Goal: Transaction & Acquisition: Purchase product/service

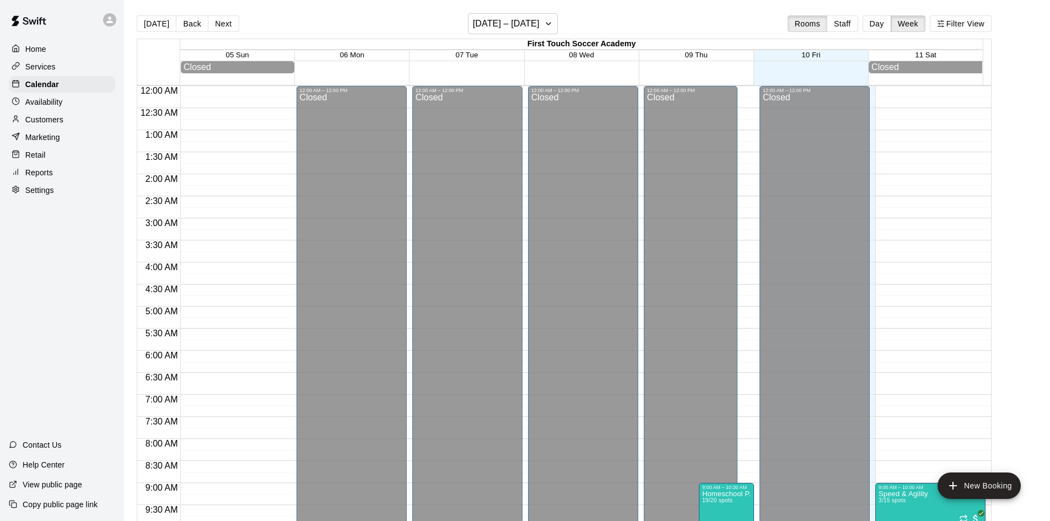
scroll to position [610, 0]
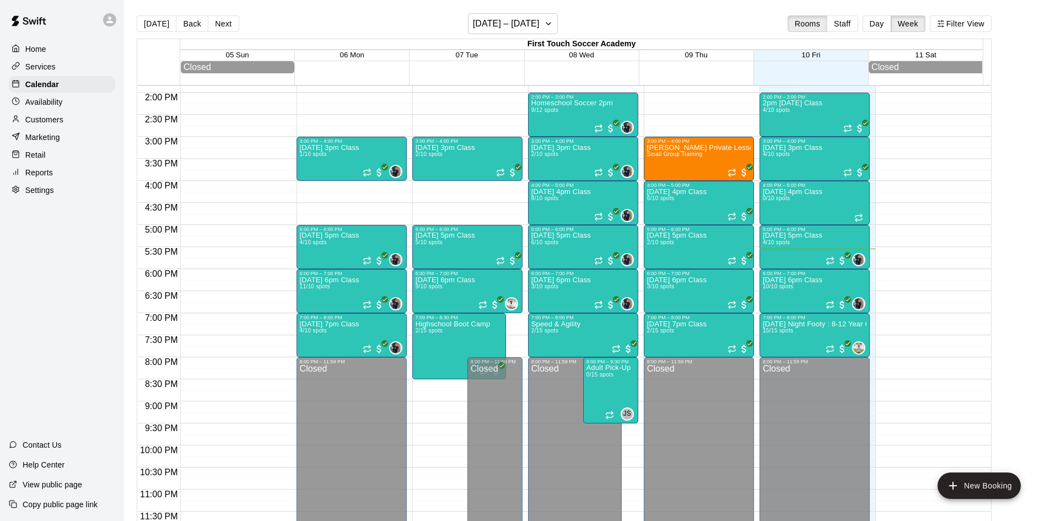
click at [46, 122] on p "Customers" at bounding box center [44, 119] width 38 height 11
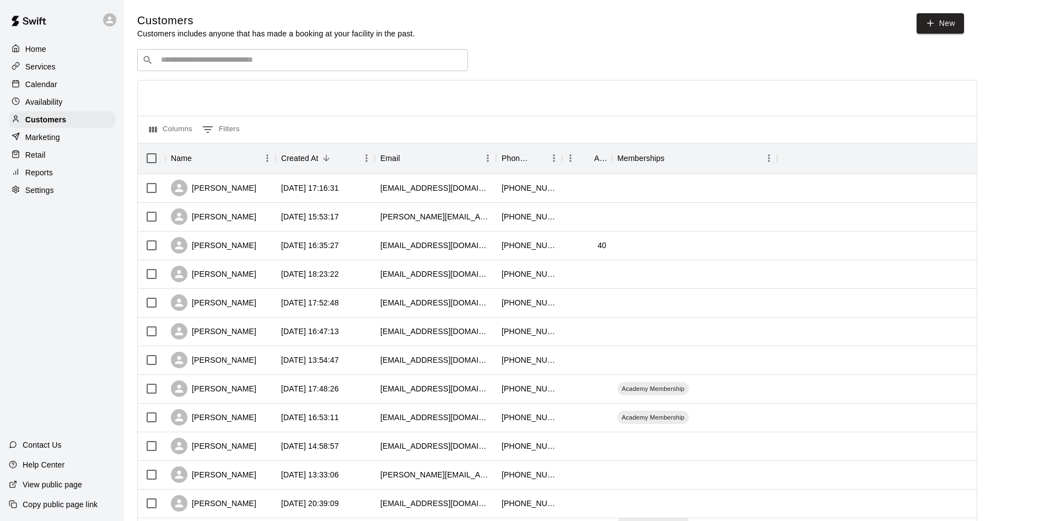
click at [317, 59] on input "Search customers by name or email" at bounding box center [310, 60] width 305 height 11
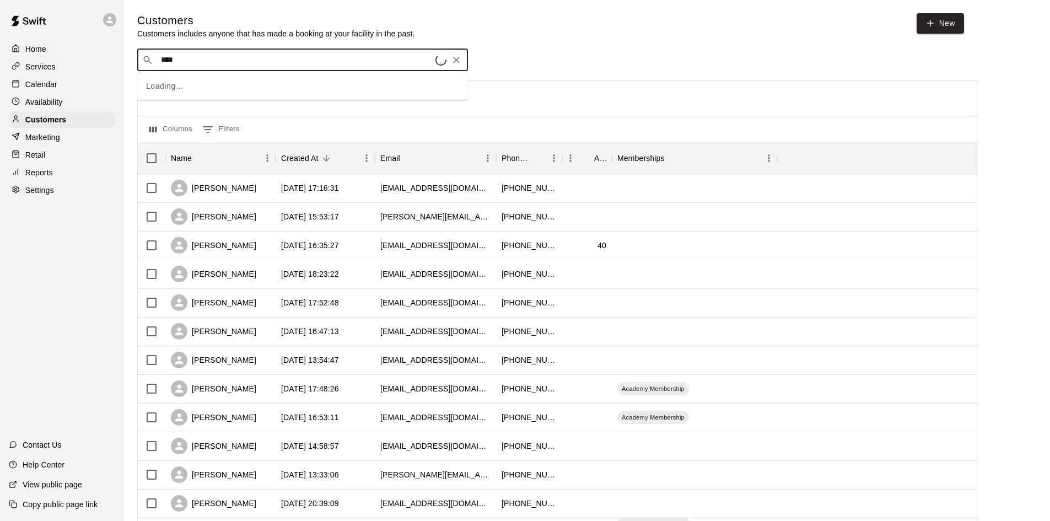
type input "*****"
click at [181, 88] on p "[PERSON_NAME]" at bounding box center [201, 85] width 67 height 12
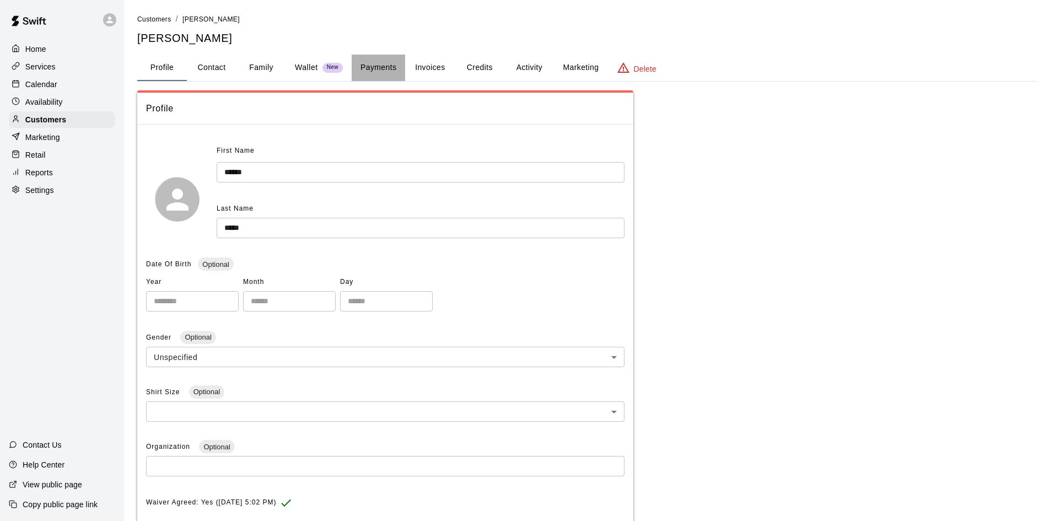
click at [368, 62] on button "Payments" at bounding box center [378, 68] width 53 height 26
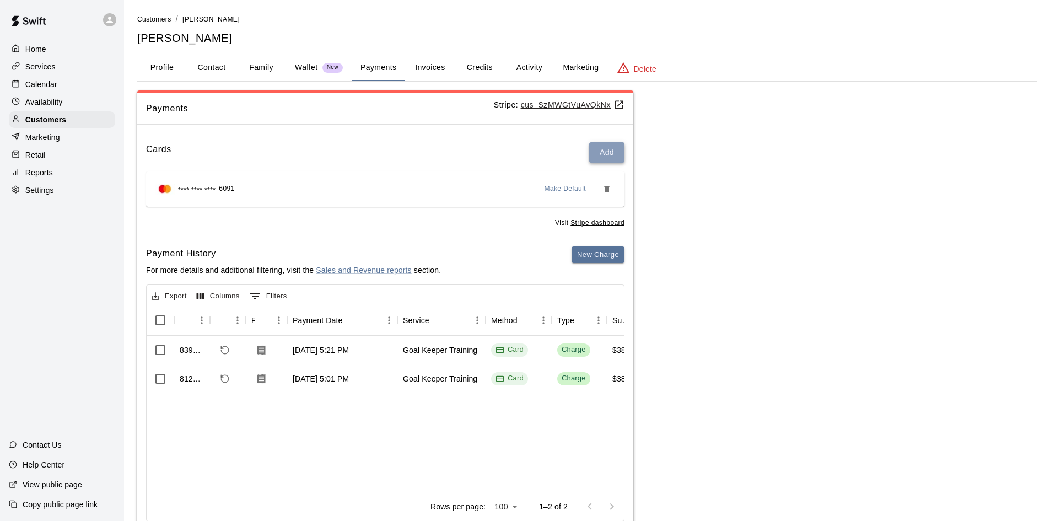
click at [604, 160] on button "Add" at bounding box center [606, 152] width 35 height 20
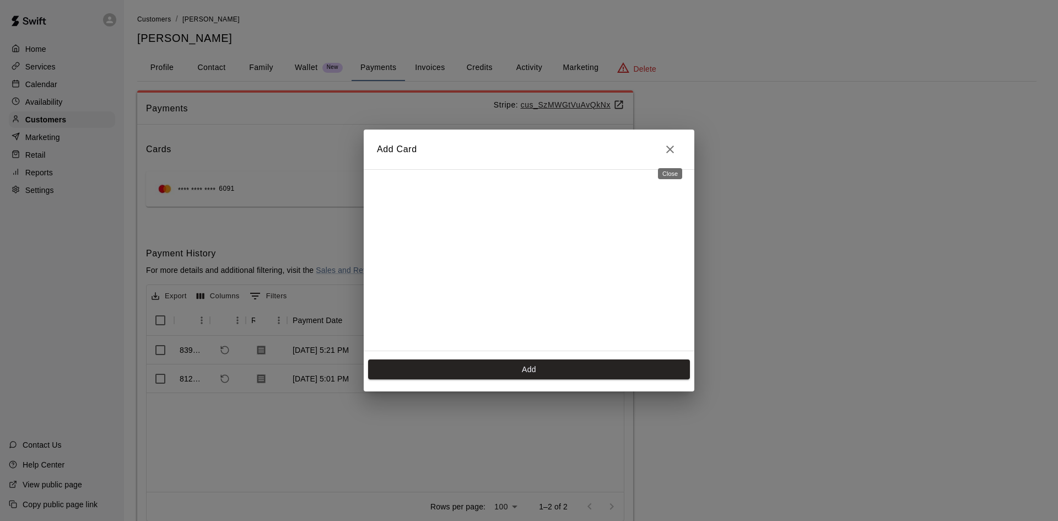
click at [671, 149] on icon "Close" at bounding box center [670, 149] width 8 height 8
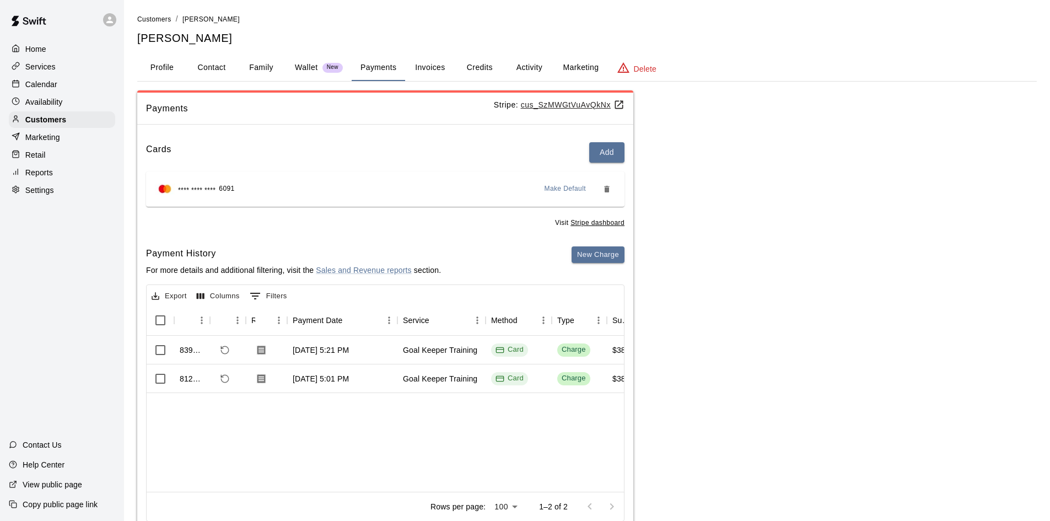
click at [587, 245] on div "Cards Add **** **** **** 6091 Make Default Visit Stripe dashboard Payment Histo…" at bounding box center [385, 333] width 496 height 401
click at [588, 251] on button "New Charge" at bounding box center [597, 254] width 53 height 17
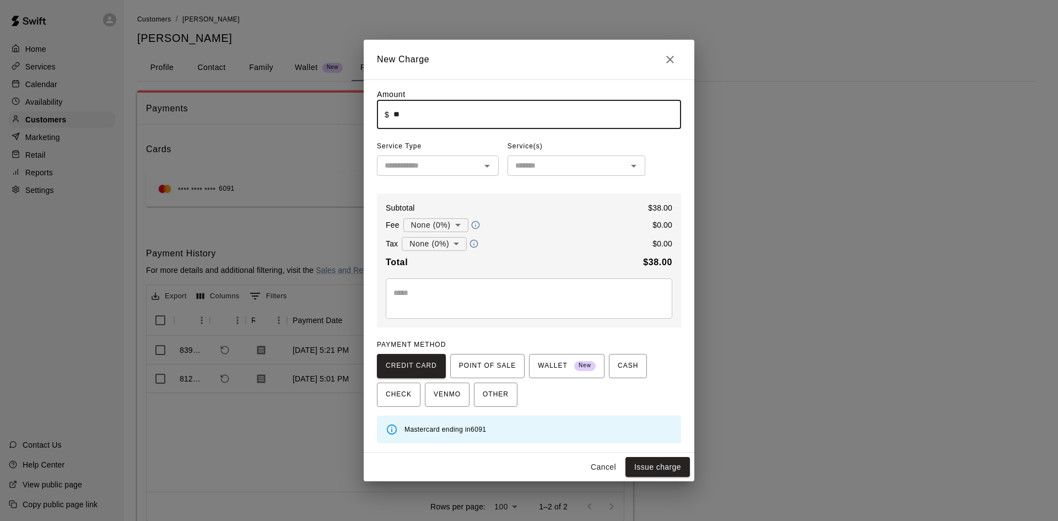
type input "*****"
click at [420, 165] on input "text" at bounding box center [428, 166] width 97 height 14
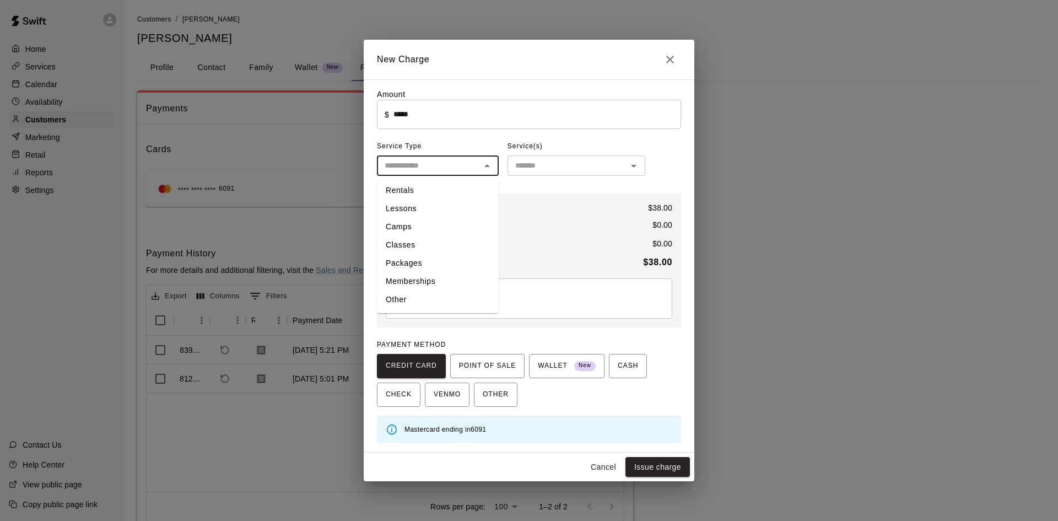
click at [409, 210] on li "Lessons" at bounding box center [438, 208] width 122 height 18
type input "*******"
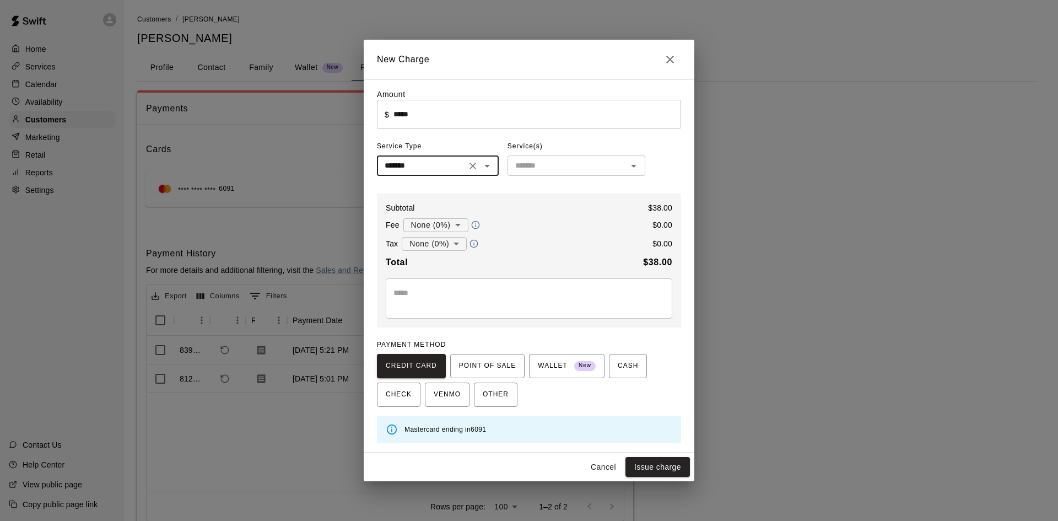
click at [556, 164] on input "text" at bounding box center [567, 166] width 113 height 14
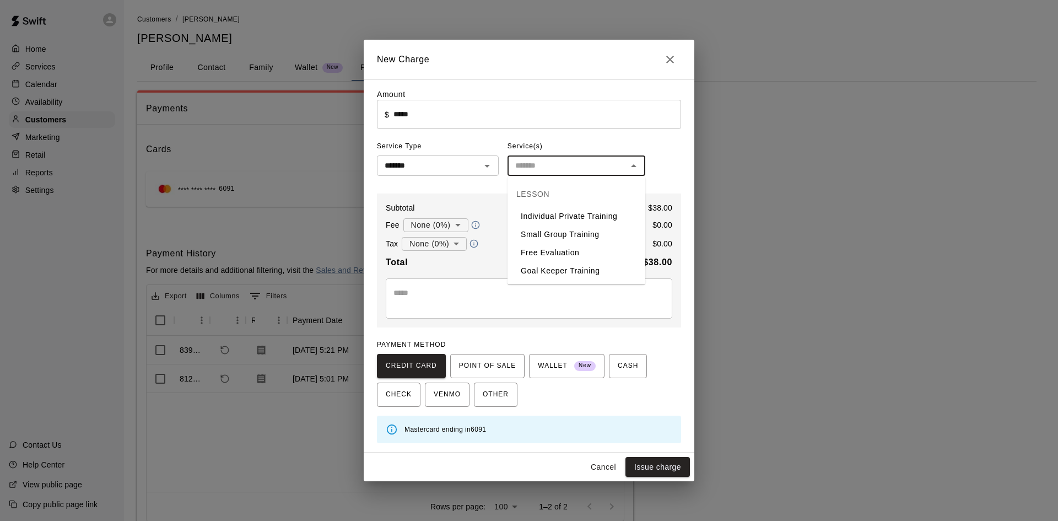
click at [553, 277] on li "Goal Keeper Training" at bounding box center [576, 271] width 138 height 18
type input "**********"
click at [652, 462] on button "Issue charge" at bounding box center [657, 467] width 64 height 20
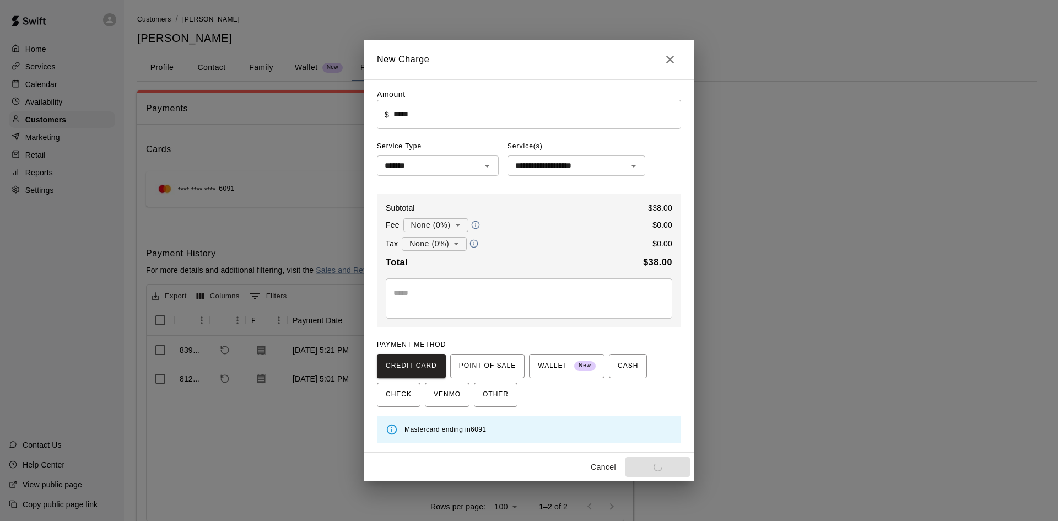
type input "*"
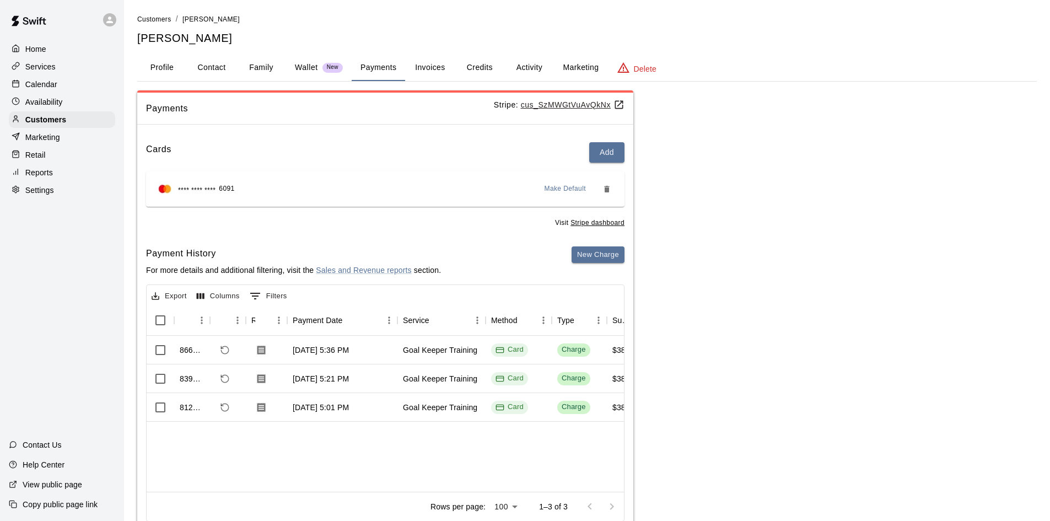
click at [36, 157] on p "Retail" at bounding box center [35, 154] width 20 height 11
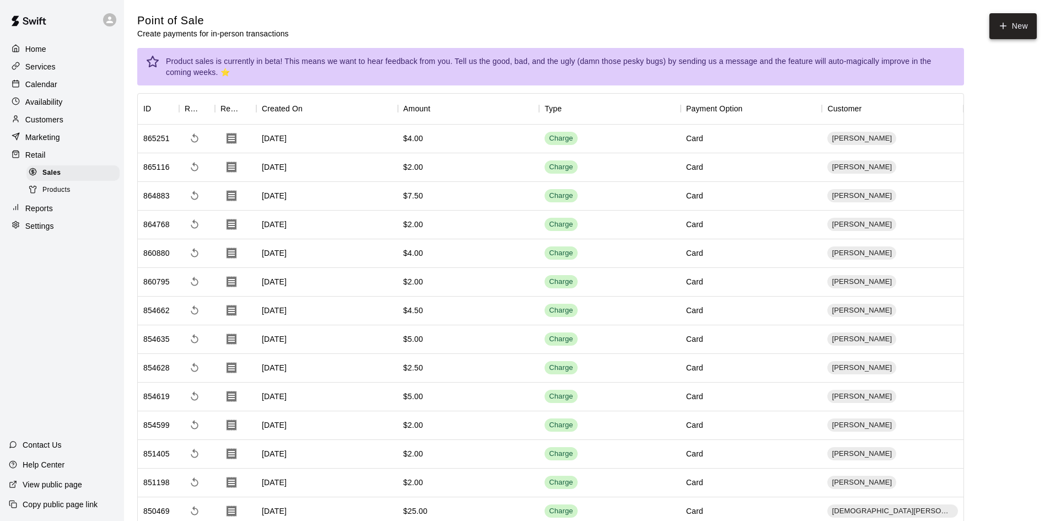
click at [1014, 25] on button "New" at bounding box center [1012, 26] width 47 height 26
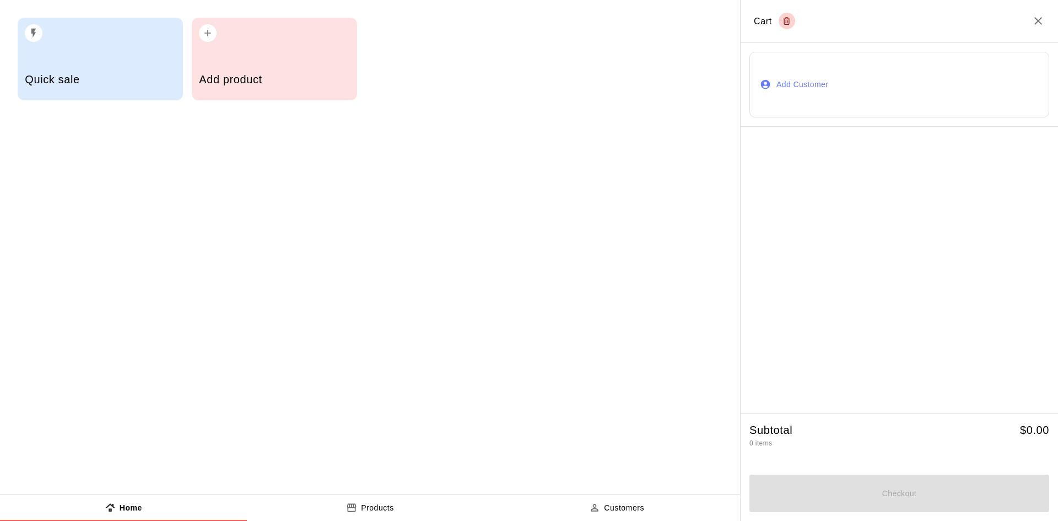
click at [331, 68] on div "Add product" at bounding box center [274, 80] width 150 height 39
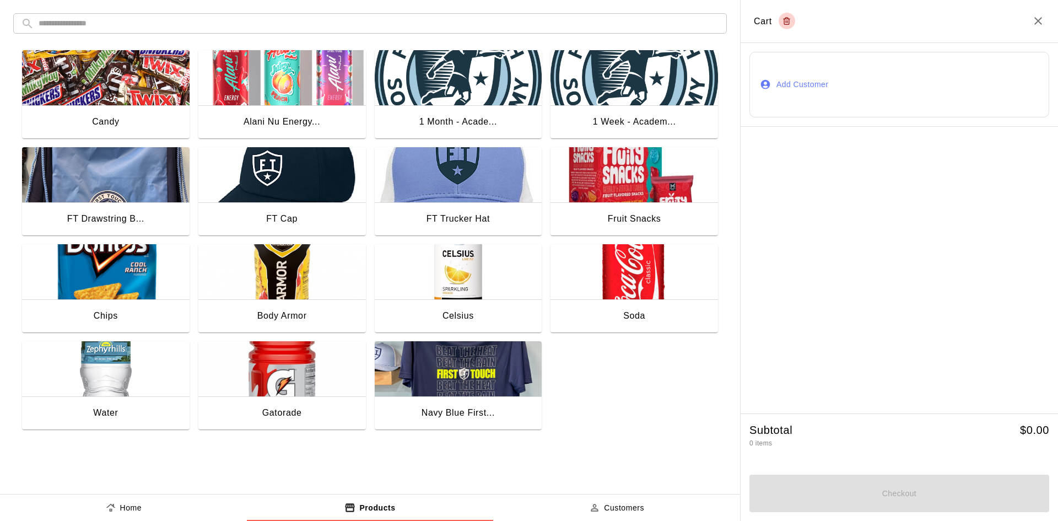
click at [111, 78] on img "button" at bounding box center [105, 77] width 167 height 55
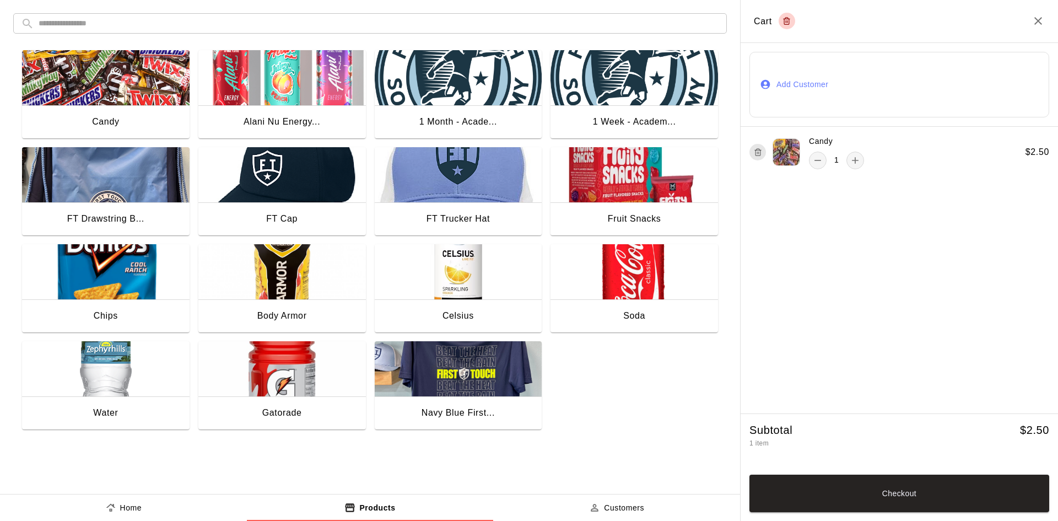
click at [111, 79] on img "button" at bounding box center [105, 77] width 167 height 55
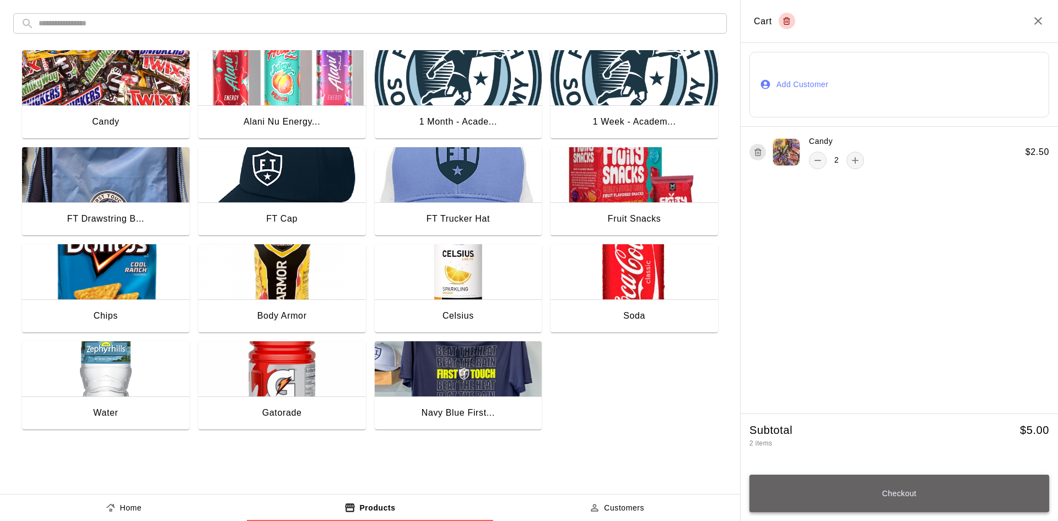
click at [864, 484] on button "Checkout" at bounding box center [899, 492] width 300 height 37
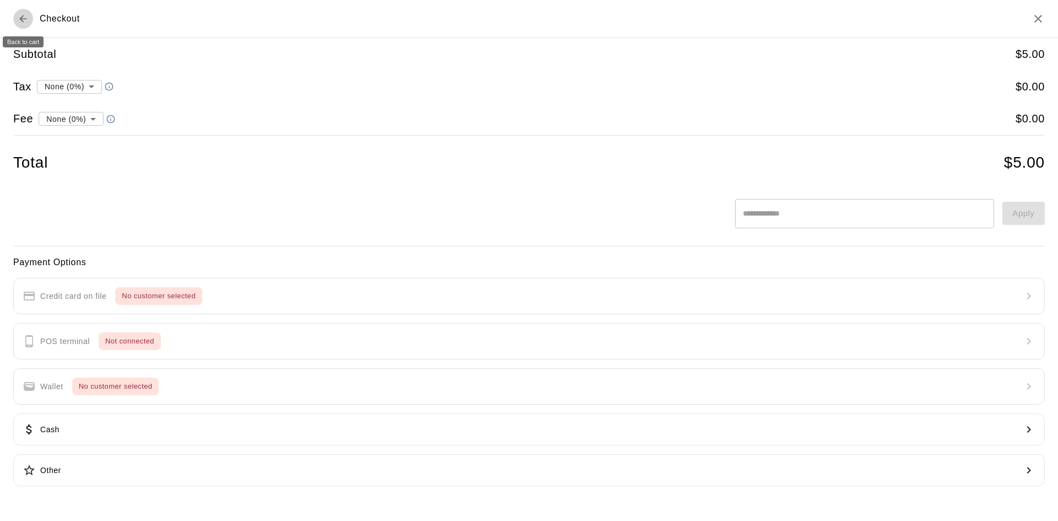
click at [20, 18] on icon "Back to cart" at bounding box center [23, 18] width 11 height 11
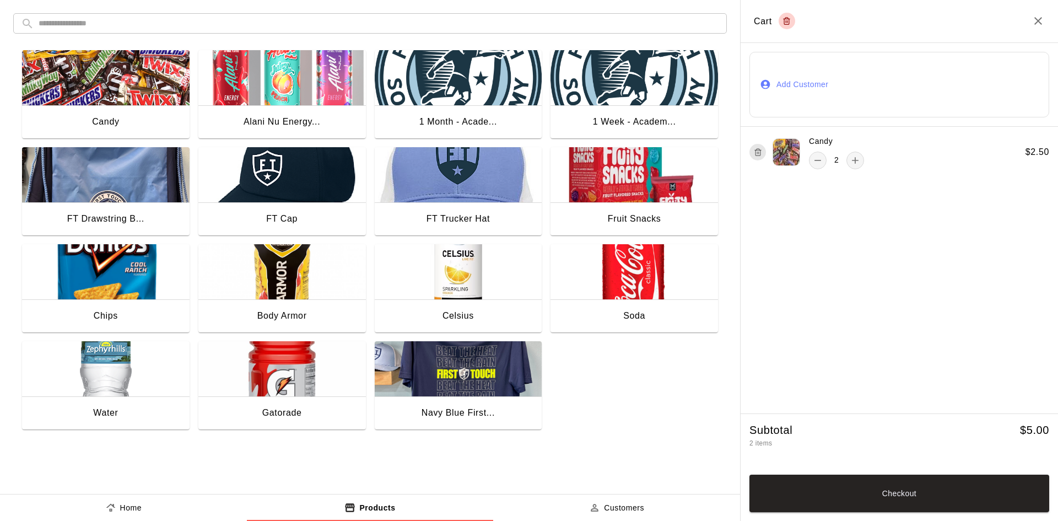
click at [776, 85] on button "Add Customer" at bounding box center [899, 85] width 300 height 66
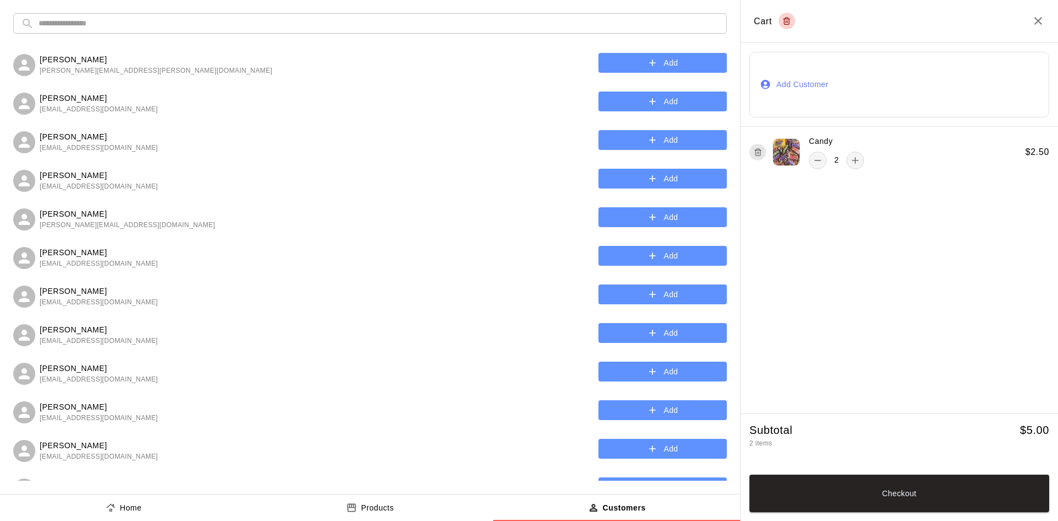
click at [241, 25] on input "text" at bounding box center [379, 23] width 680 height 20
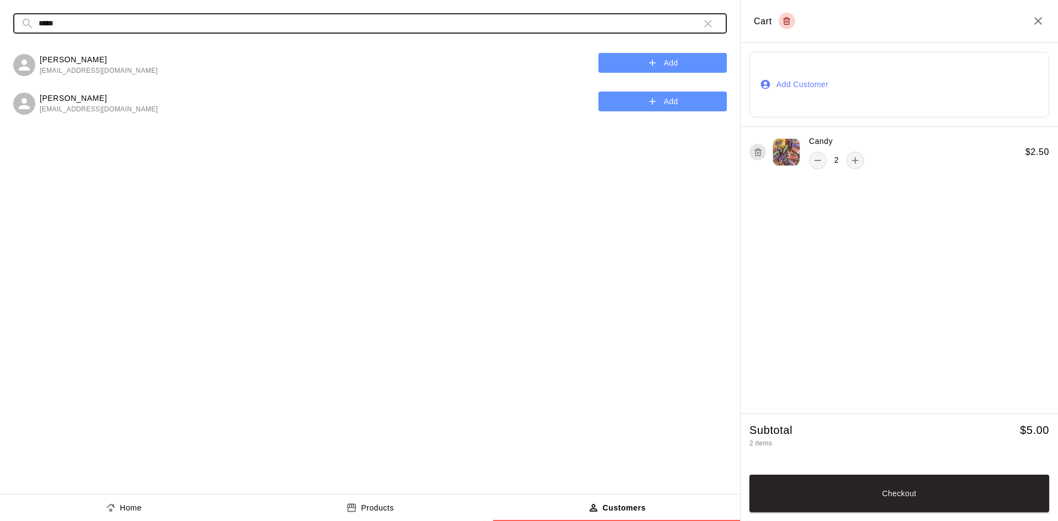
type input "*****"
click at [646, 61] on button "Add" at bounding box center [662, 63] width 128 height 20
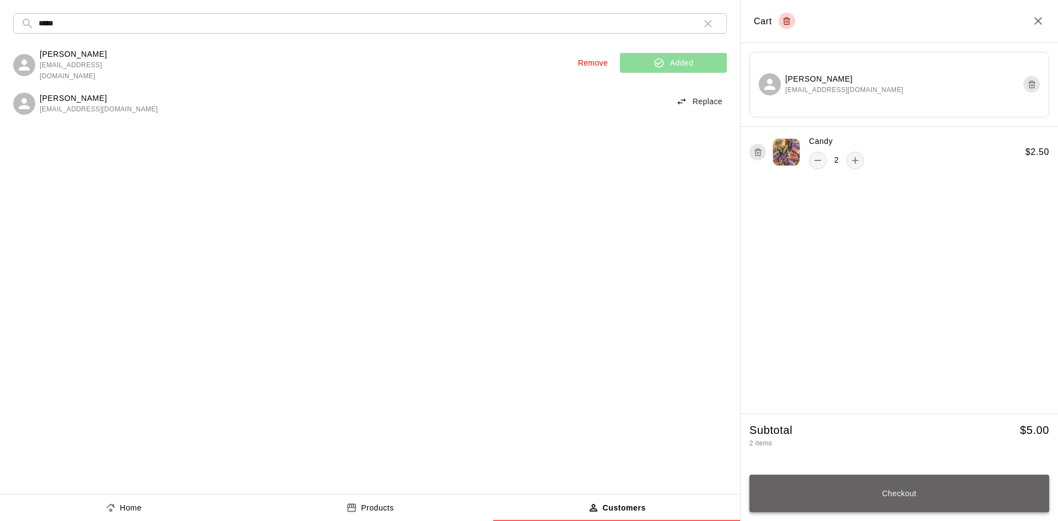
click at [885, 489] on button "Checkout" at bounding box center [899, 492] width 300 height 37
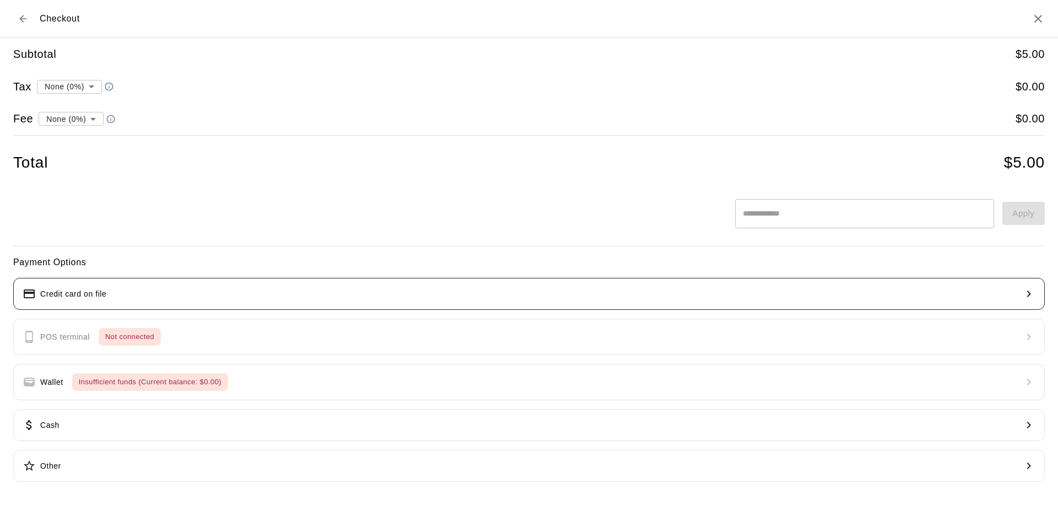
drag, startPoint x: 128, startPoint y: 290, endPoint x: 127, endPoint y: 296, distance: 5.6
click at [127, 296] on button "Credit card on file" at bounding box center [528, 294] width 1031 height 32
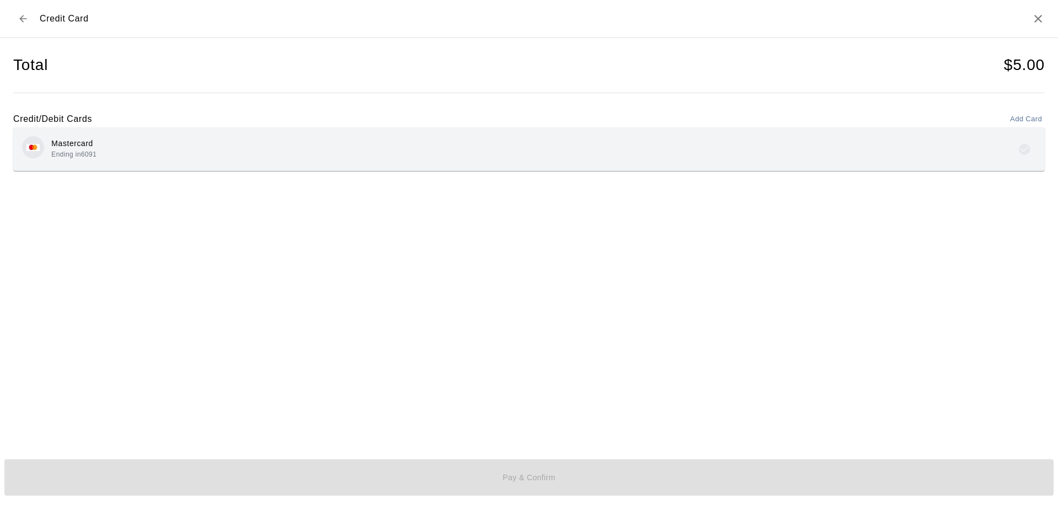
click at [215, 147] on div "Mastercard Ending in 6091" at bounding box center [529, 149] width 1014 height 26
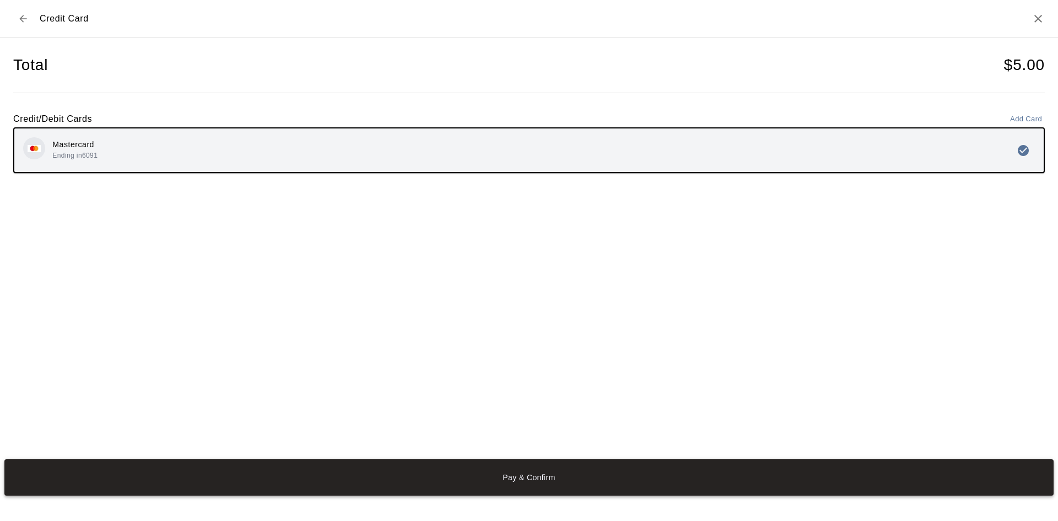
click at [413, 470] on button "Pay & Confirm" at bounding box center [528, 477] width 1049 height 36
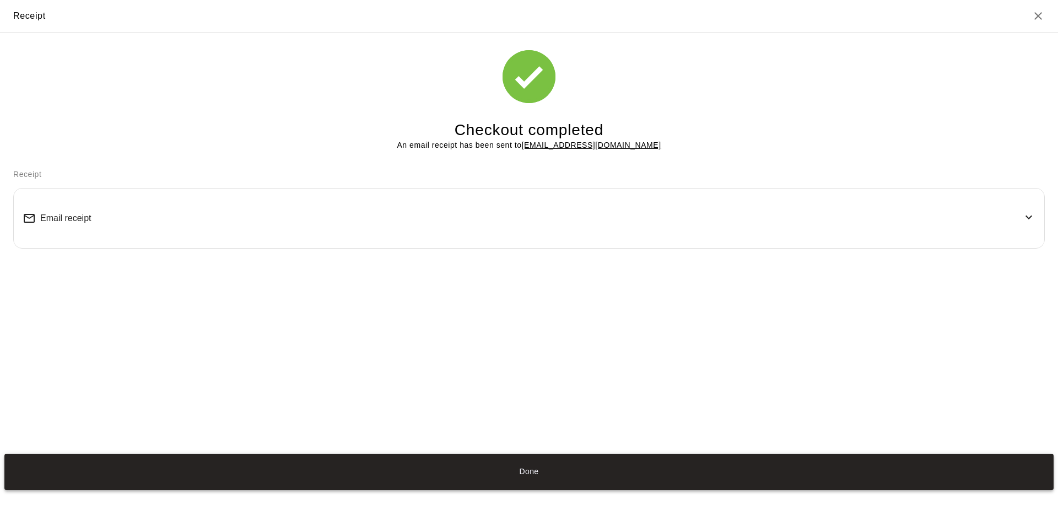
click at [457, 467] on button "Done" at bounding box center [528, 471] width 1049 height 36
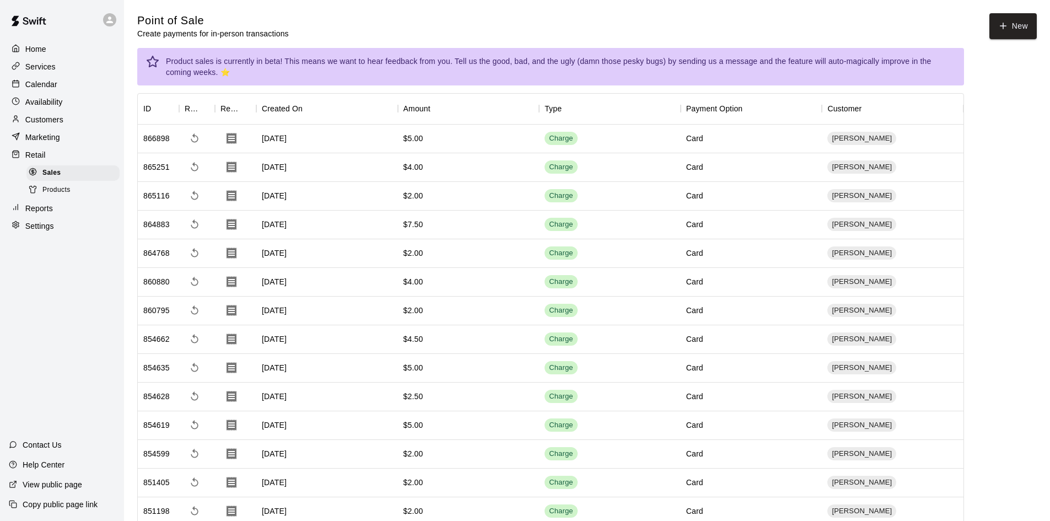
click at [31, 82] on p "Calendar" at bounding box center [41, 84] width 32 height 11
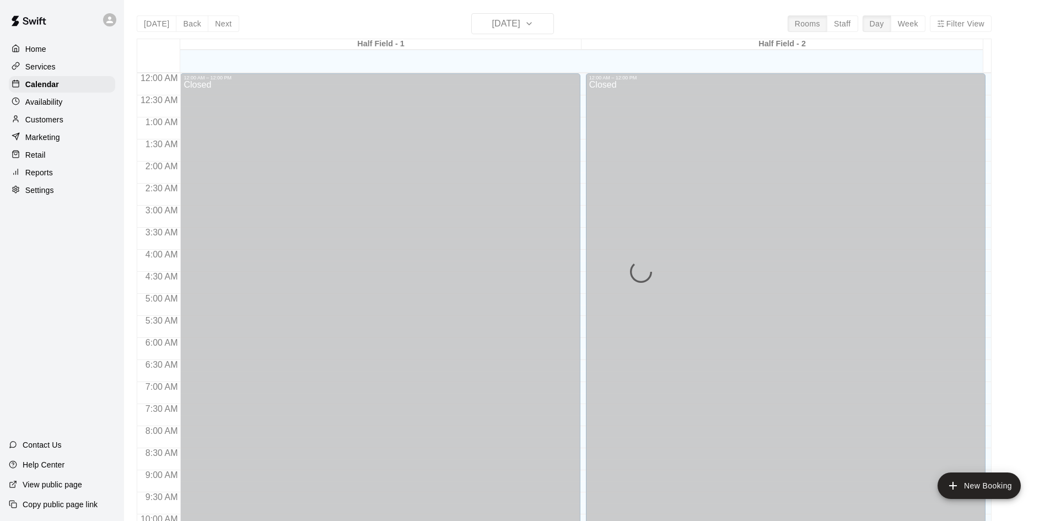
scroll to position [565, 0]
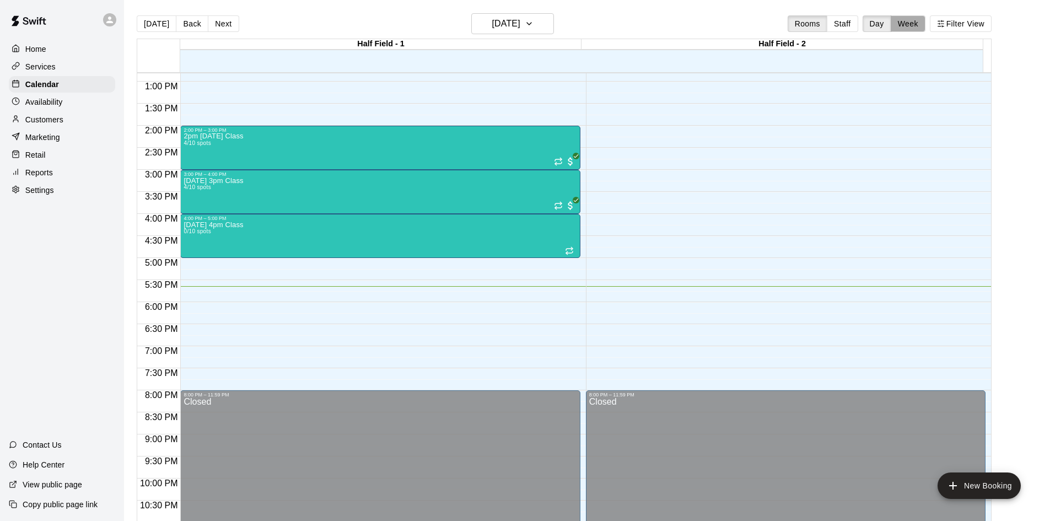
click at [907, 20] on button "Week" at bounding box center [907, 23] width 35 height 17
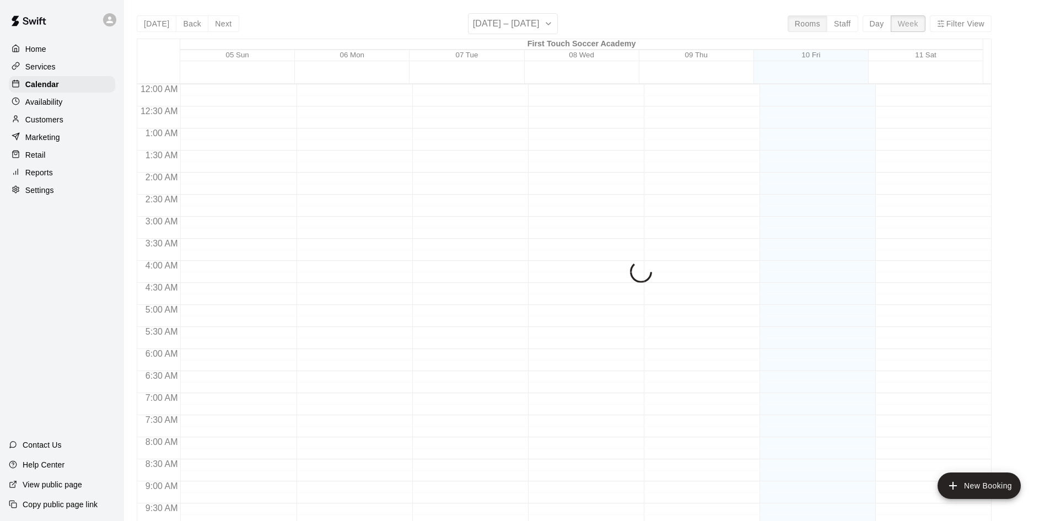
scroll to position [610, 0]
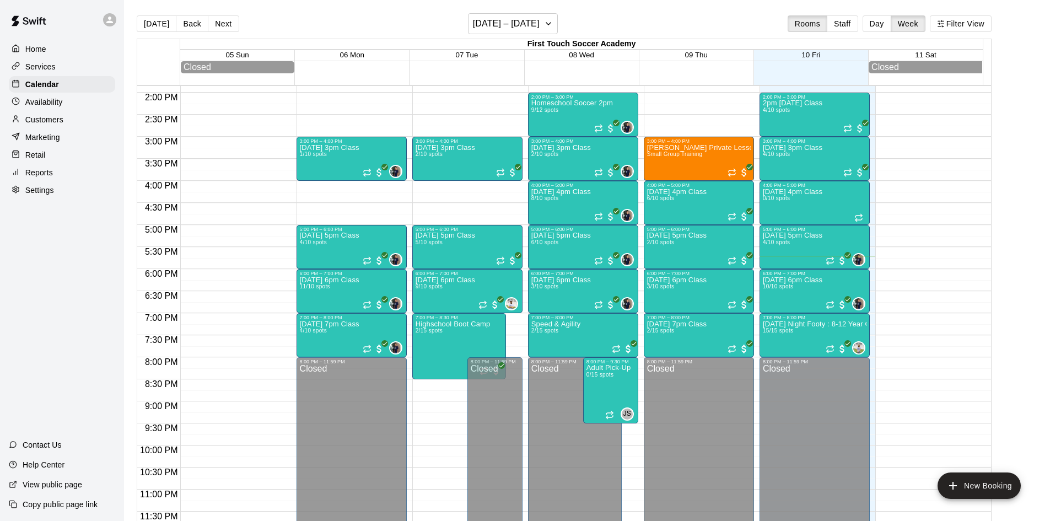
click at [48, 123] on p "Customers" at bounding box center [44, 119] width 38 height 11
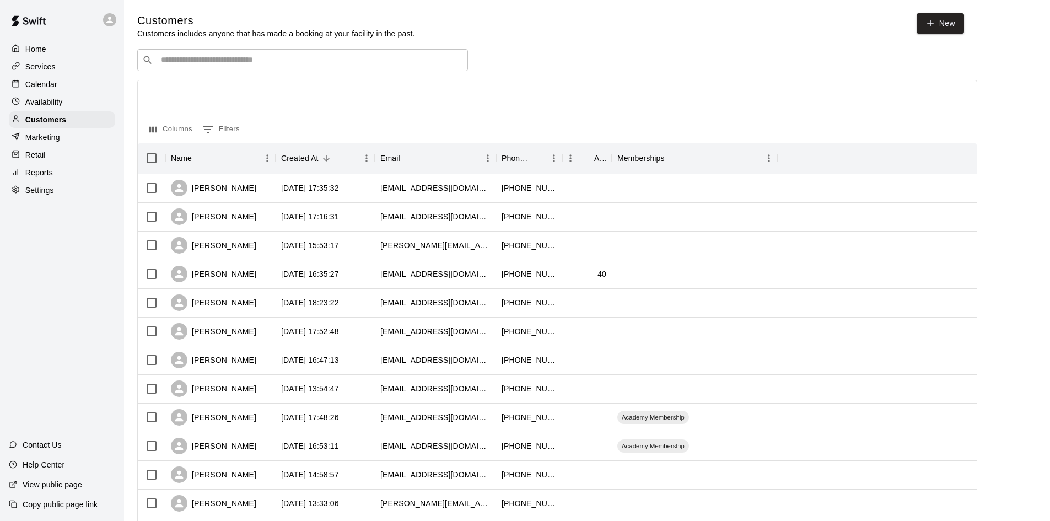
click at [268, 66] on input "Search customers by name or email" at bounding box center [310, 60] width 305 height 11
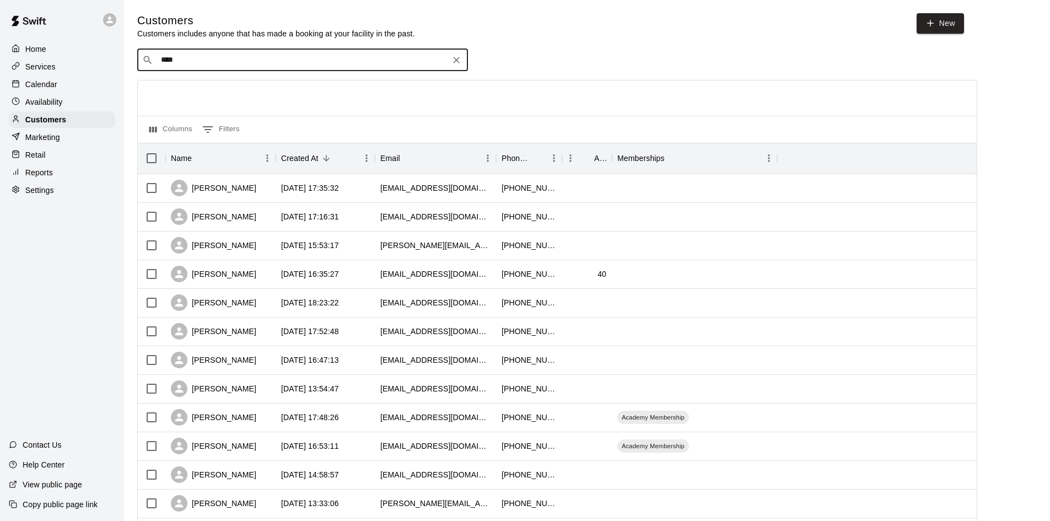
type input "*****"
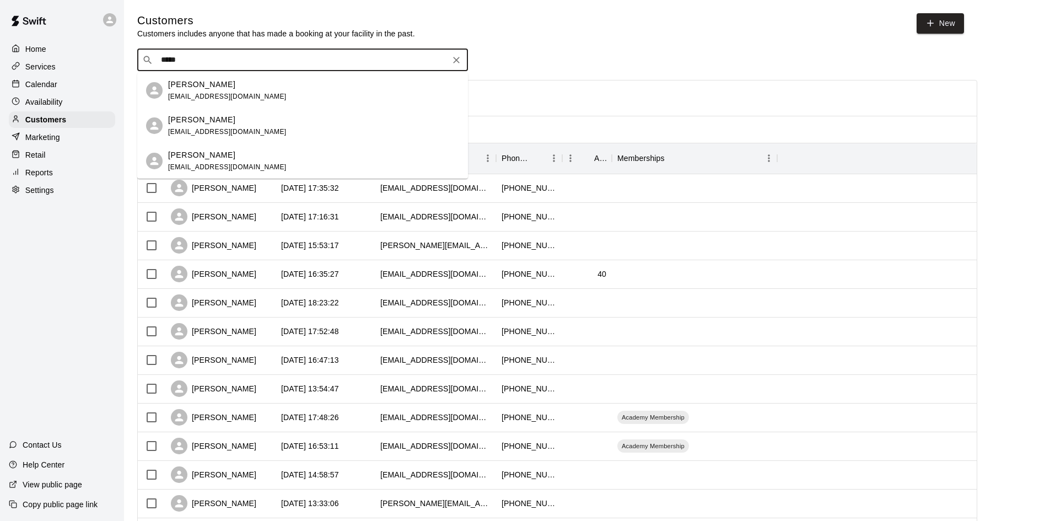
click at [237, 84] on div "[PERSON_NAME]" at bounding box center [227, 85] width 118 height 12
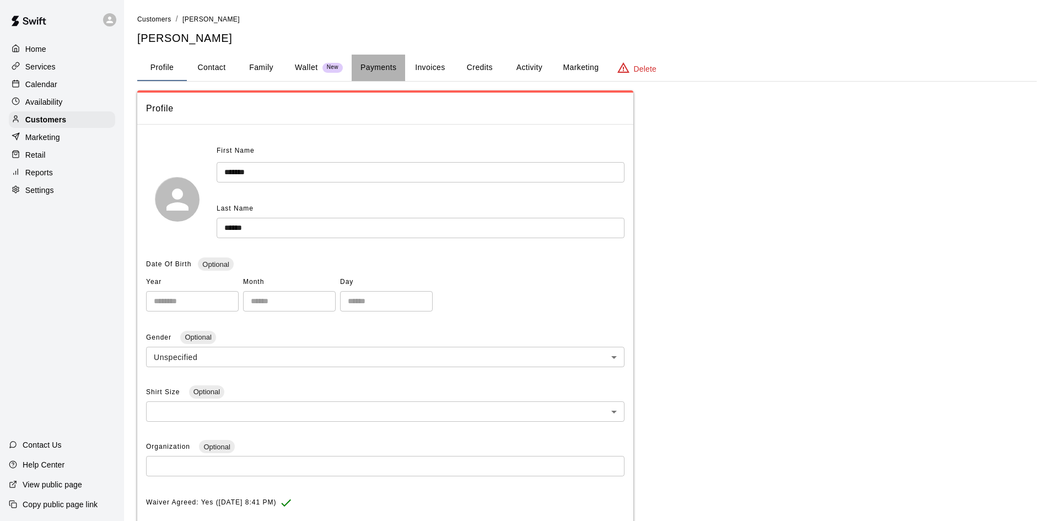
click at [385, 66] on button "Payments" at bounding box center [378, 68] width 53 height 26
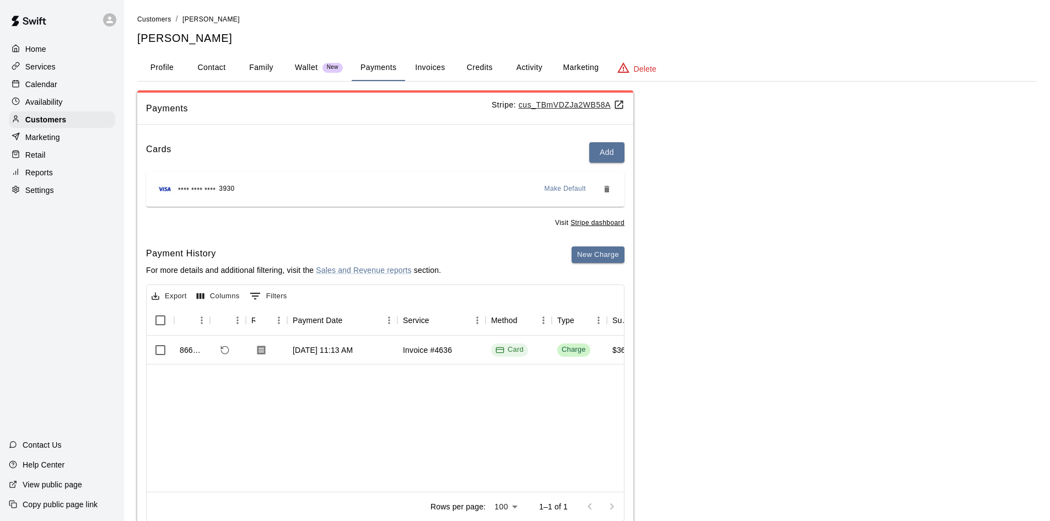
click at [431, 61] on button "Invoices" at bounding box center [430, 68] width 50 height 26
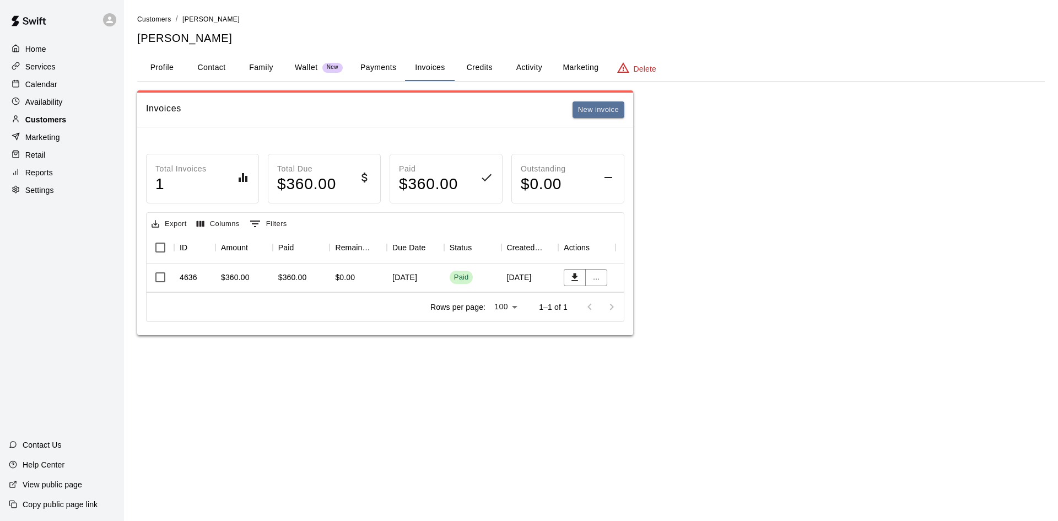
click at [64, 124] on p "Customers" at bounding box center [45, 119] width 41 height 11
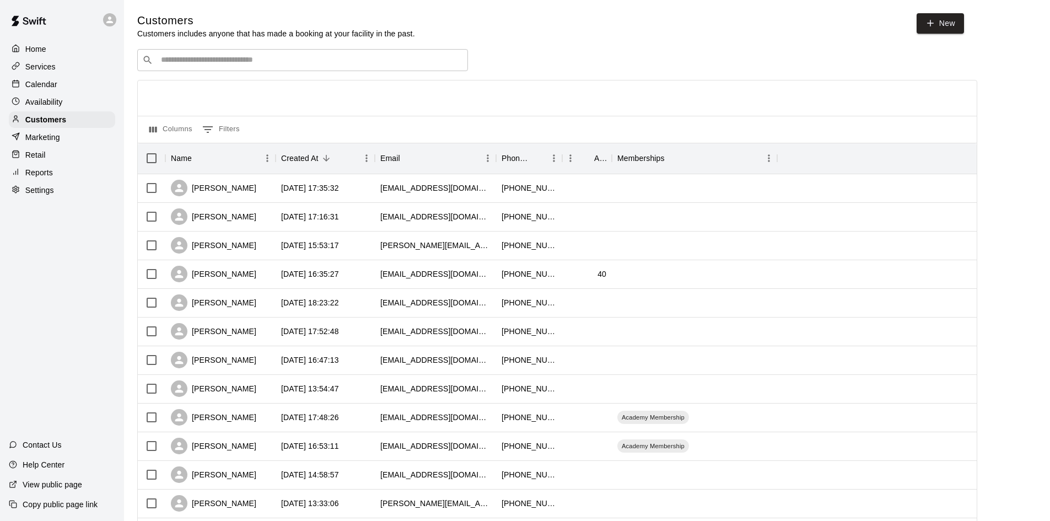
click at [246, 63] on input "Search customers by name or email" at bounding box center [310, 60] width 305 height 11
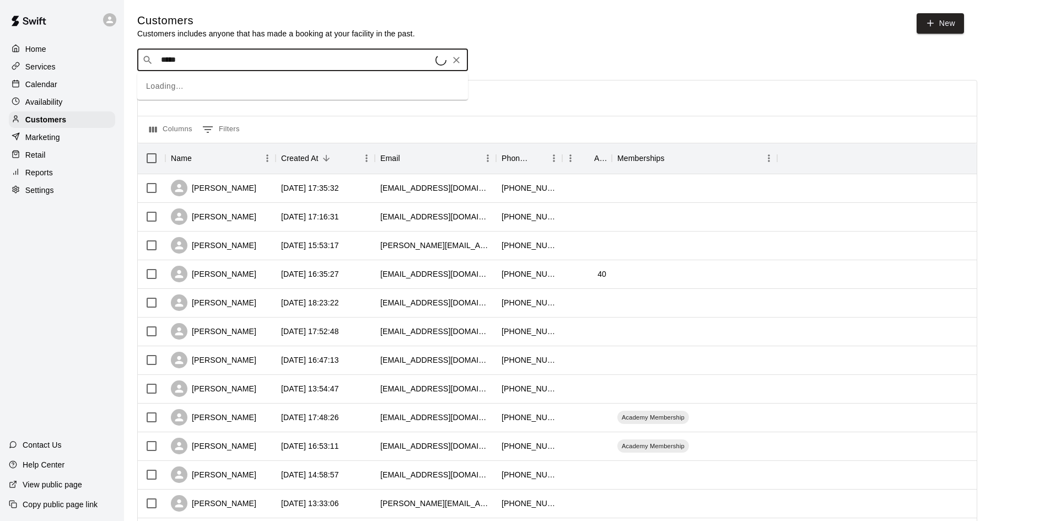
type input "******"
click at [205, 86] on p "[PERSON_NAME]" at bounding box center [201, 85] width 67 height 12
click at [217, 63] on input "Search customers by name or email" at bounding box center [310, 60] width 305 height 11
type input "***"
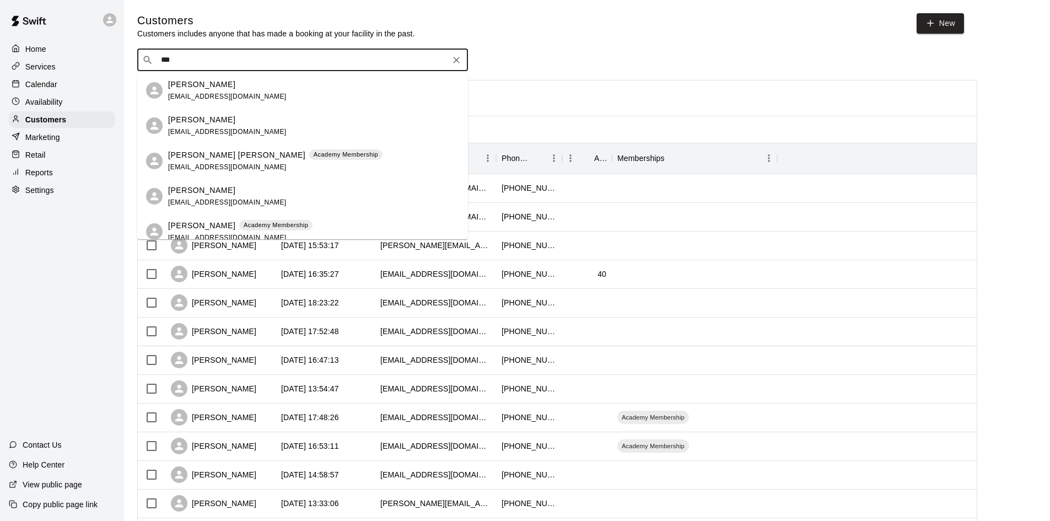
click at [194, 229] on p "[PERSON_NAME]" at bounding box center [201, 226] width 67 height 12
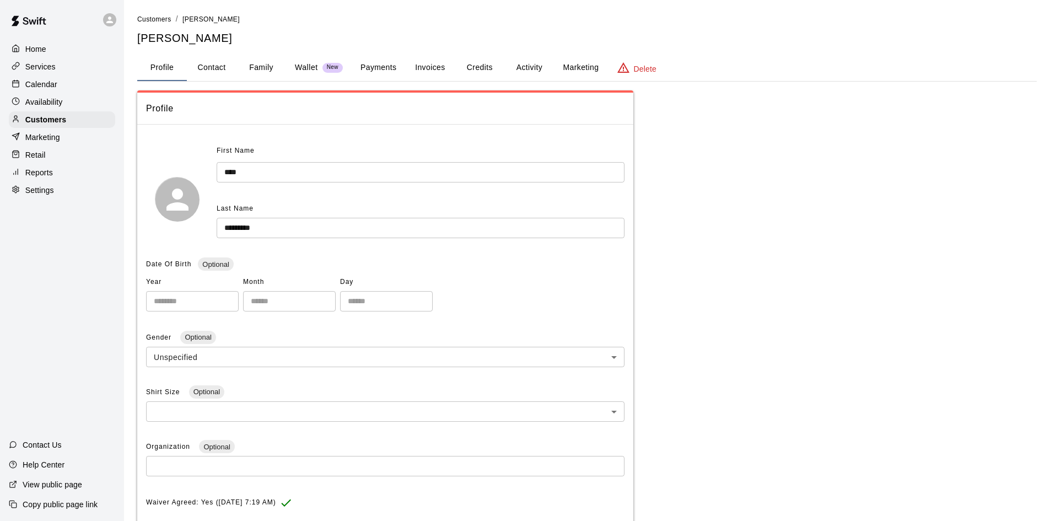
click at [216, 66] on button "Contact" at bounding box center [212, 68] width 50 height 26
select select "**"
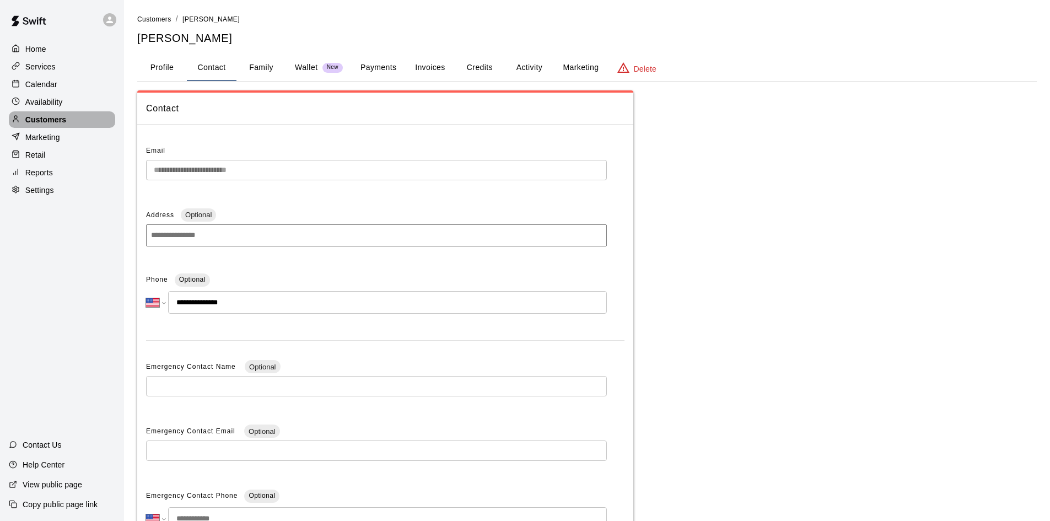
click at [90, 126] on div "Customers" at bounding box center [62, 119] width 106 height 17
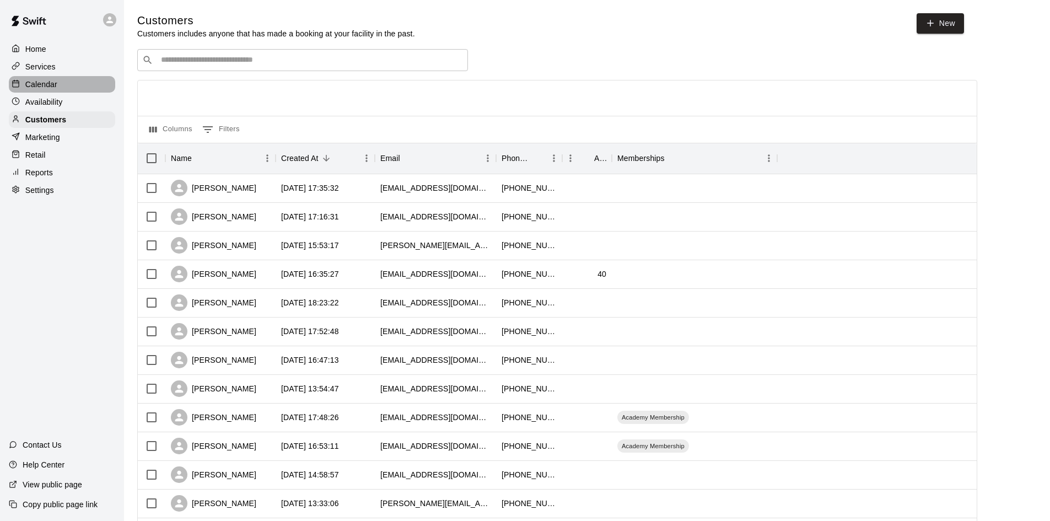
click at [48, 83] on p "Calendar" at bounding box center [41, 84] width 32 height 11
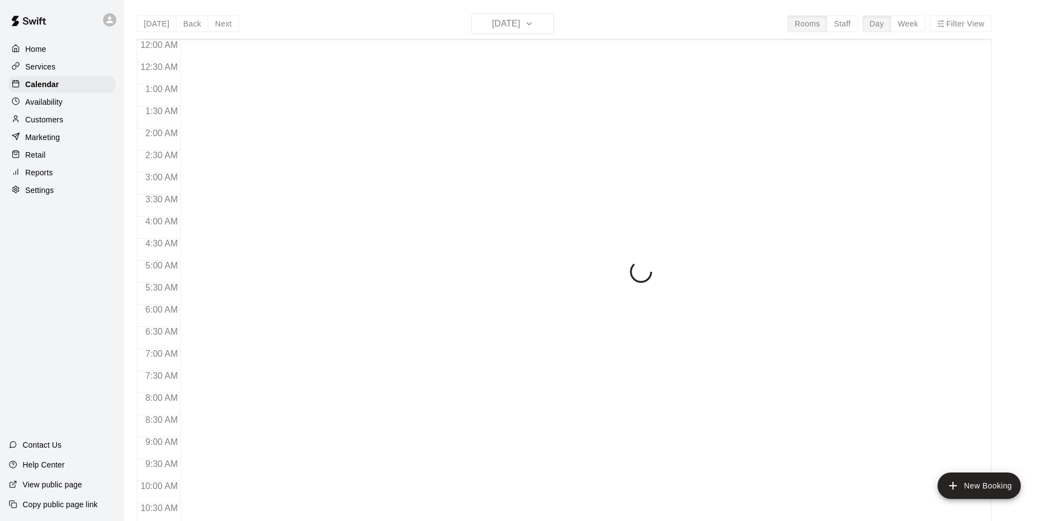
scroll to position [565, 0]
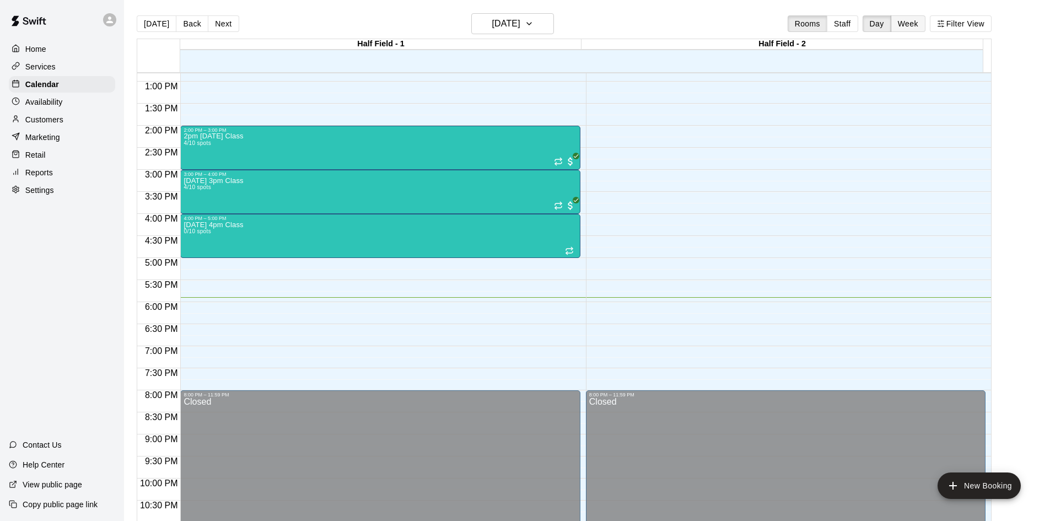
click at [922, 21] on button "Week" at bounding box center [907, 23] width 35 height 17
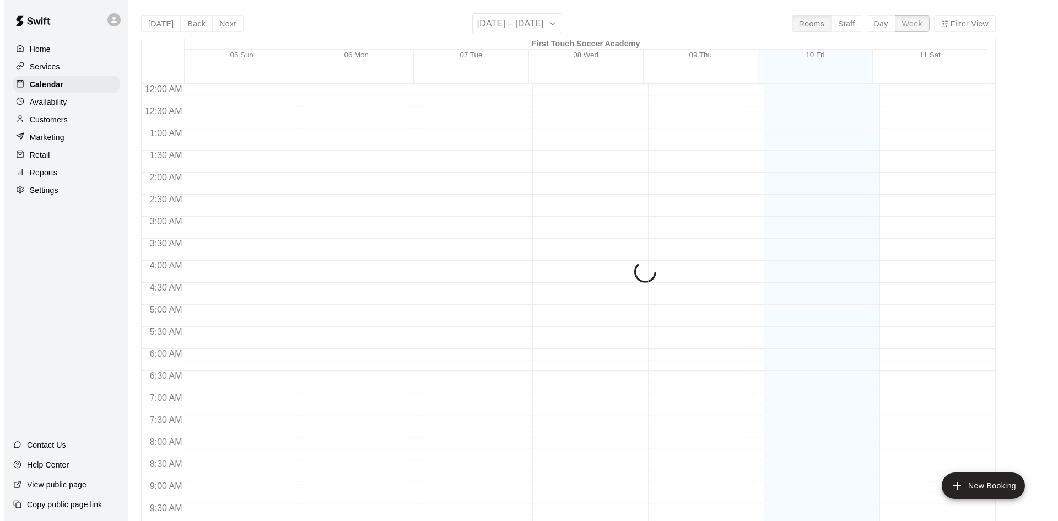
scroll to position [610, 0]
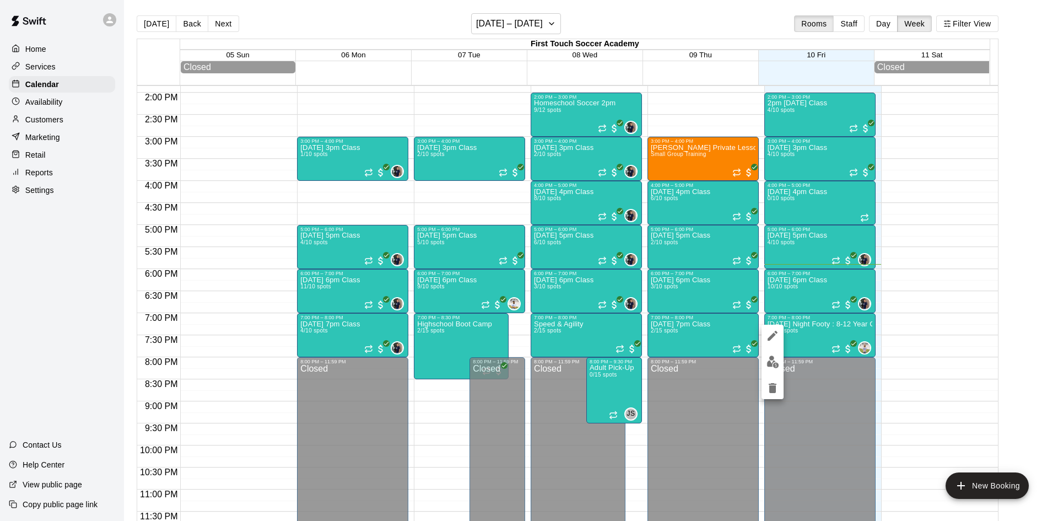
click at [774, 361] on img "edit" at bounding box center [772, 361] width 13 height 13
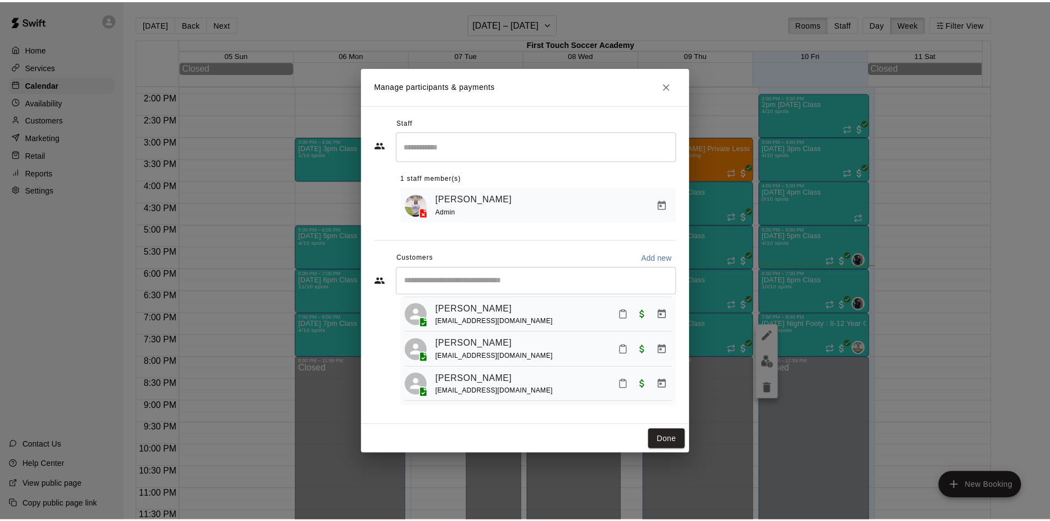
scroll to position [499, 0]
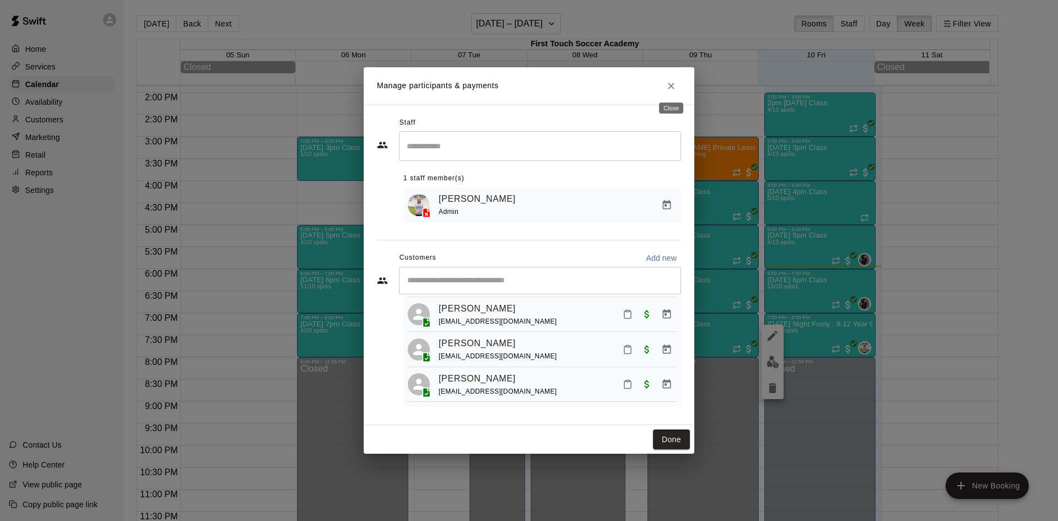
click at [666, 83] on icon "Close" at bounding box center [671, 85] width 11 height 11
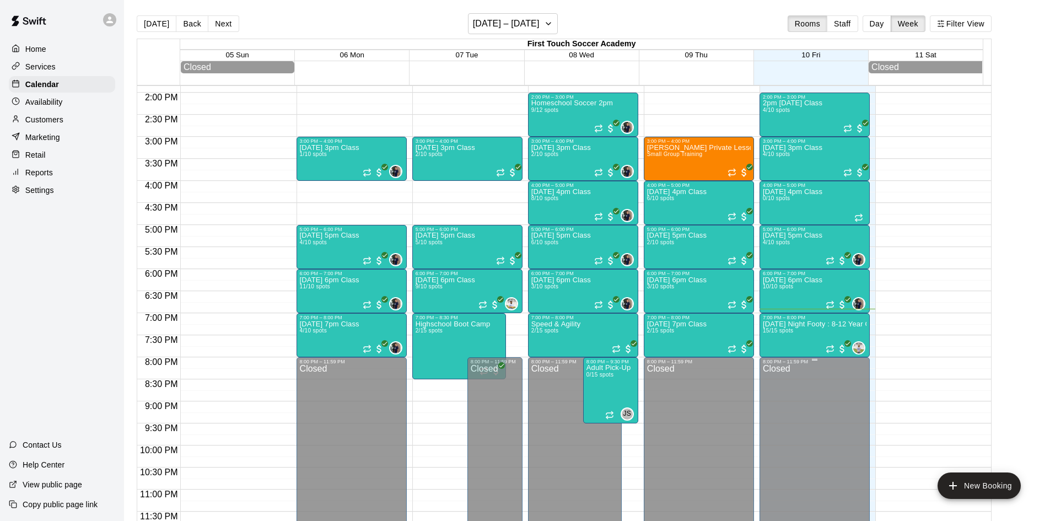
scroll to position [614, 0]
click at [215, 25] on button "Next" at bounding box center [223, 23] width 31 height 17
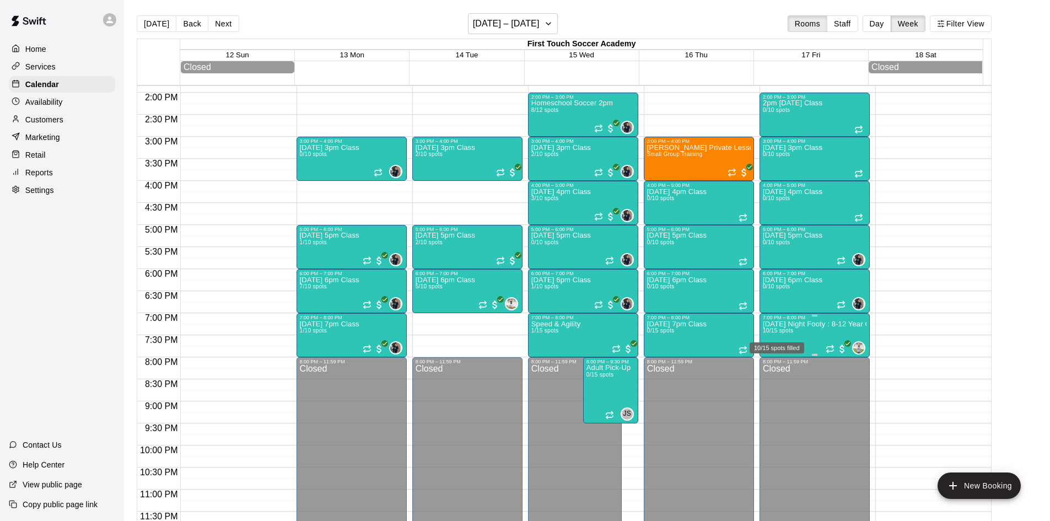
click at [789, 335] on div "10/15 spots filled" at bounding box center [776, 344] width 57 height 20
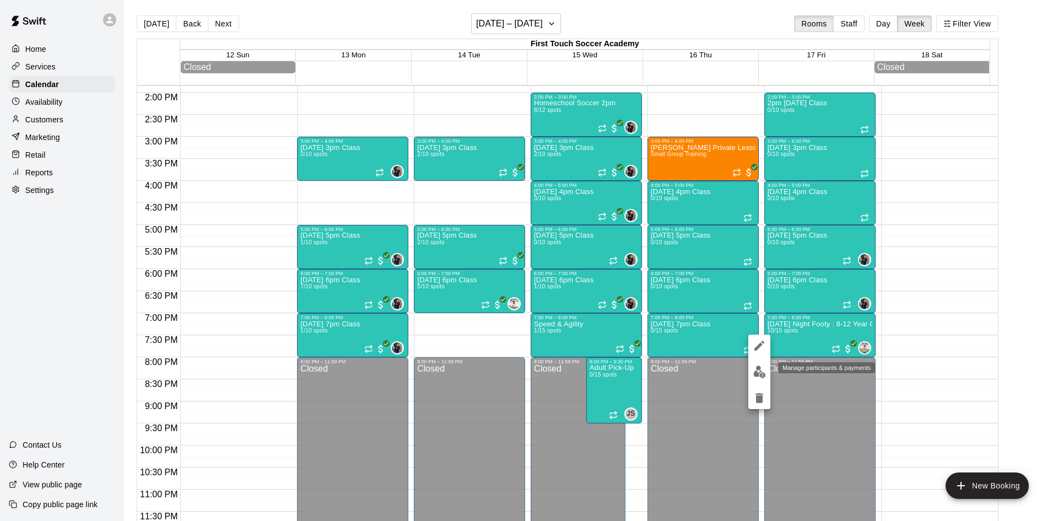
click at [759, 368] on img "edit" at bounding box center [759, 371] width 13 height 13
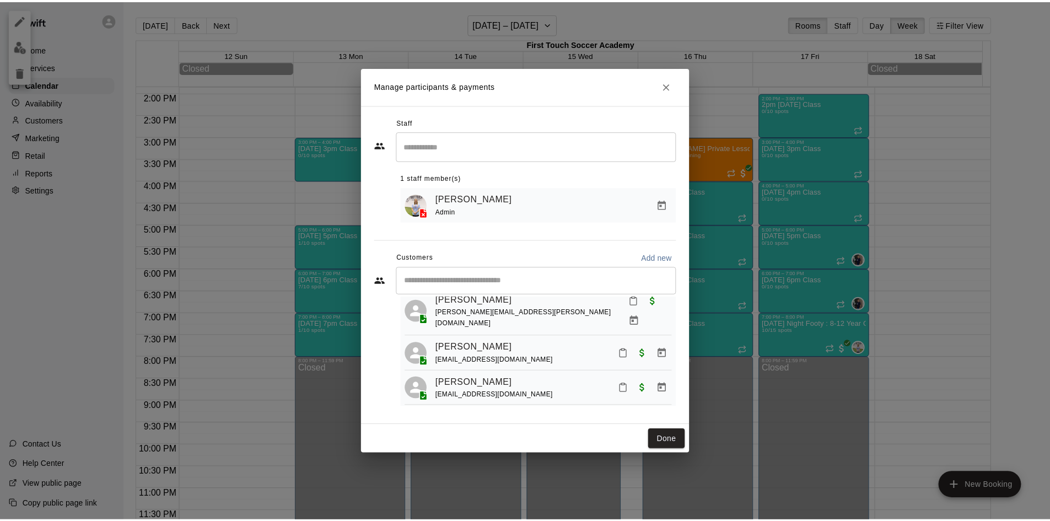
scroll to position [55, 0]
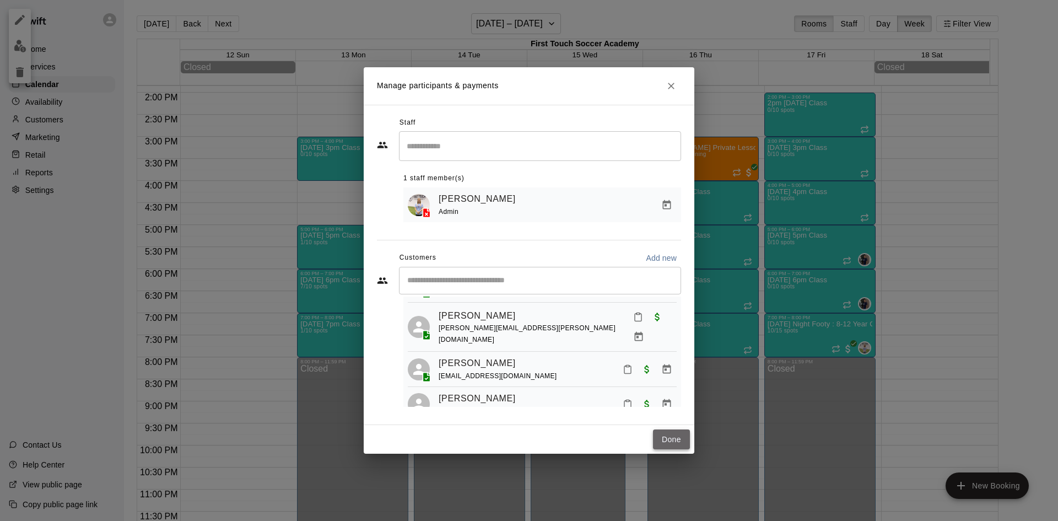
click at [661, 439] on button "Done" at bounding box center [671, 439] width 37 height 20
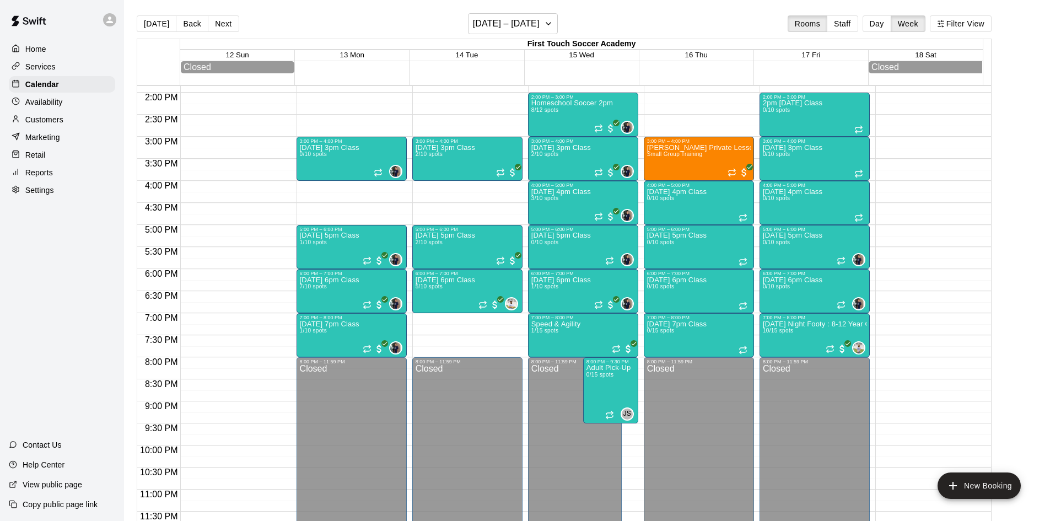
click at [252, 8] on main "[DATE] Back Next [DATE] – [DATE] Rooms Staff Day Week Filter View First Touch S…" at bounding box center [587, 269] width 926 height 538
click at [222, 19] on button "Next" at bounding box center [223, 23] width 31 height 17
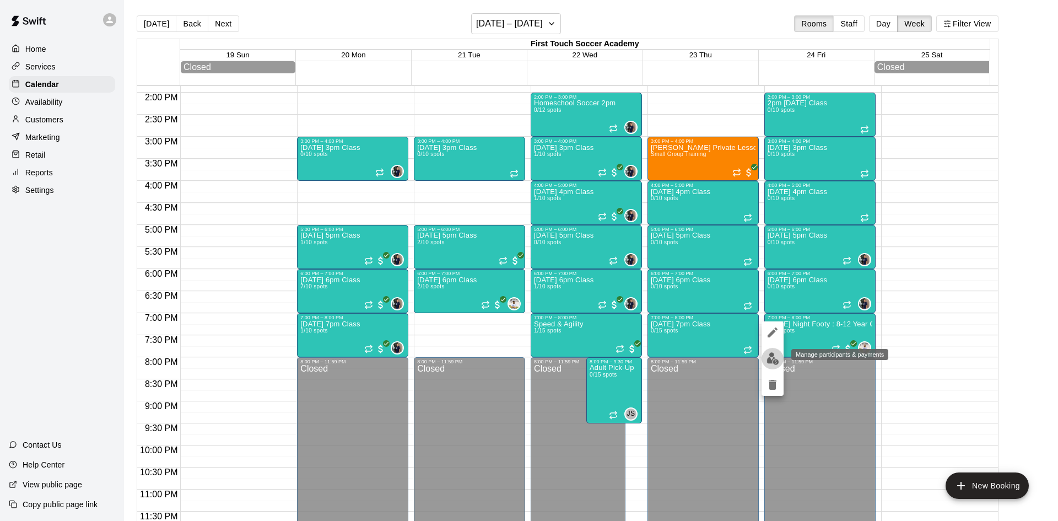
click at [764, 361] on button "edit" at bounding box center [772, 358] width 22 height 21
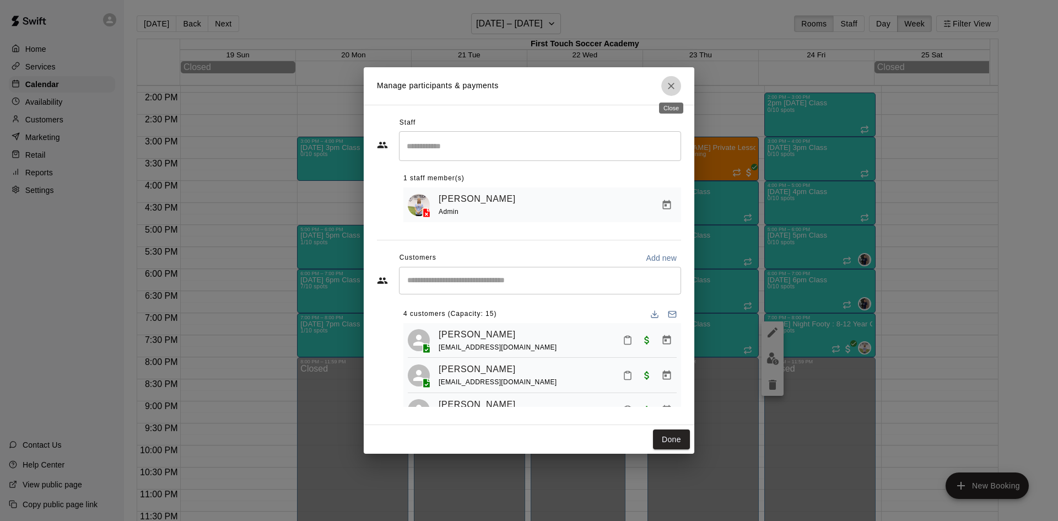
click at [668, 89] on icon "Close" at bounding box center [671, 85] width 11 height 11
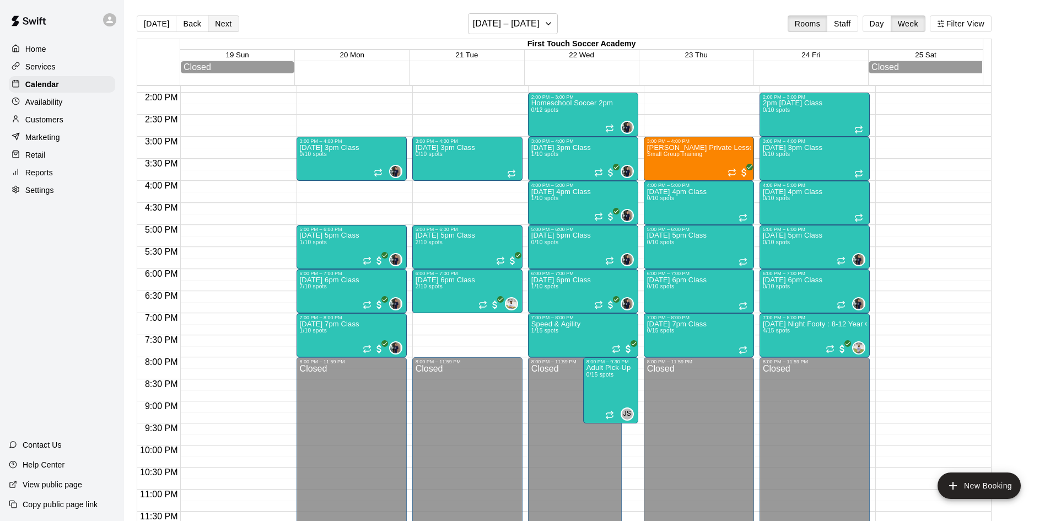
click at [217, 19] on button "Next" at bounding box center [223, 23] width 31 height 17
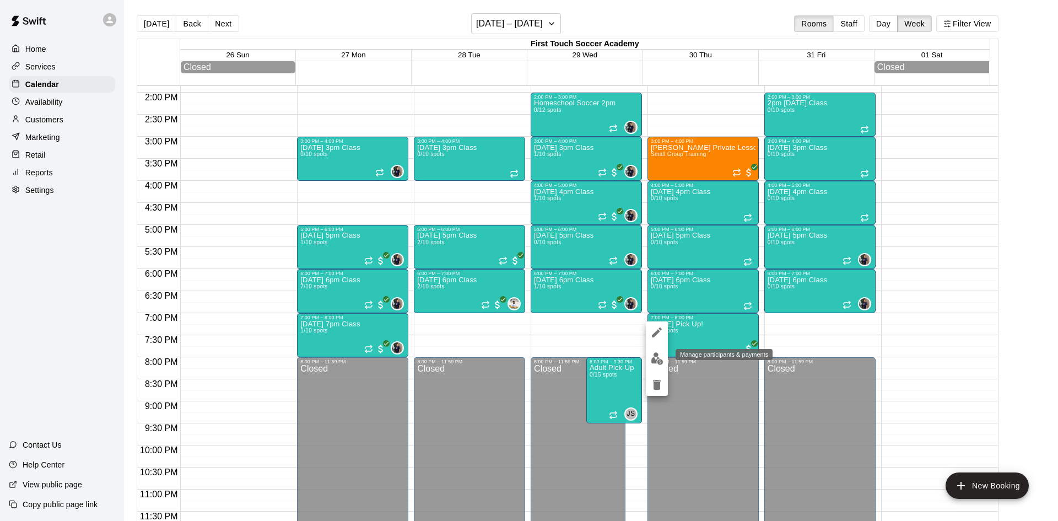
click at [662, 360] on img "edit" at bounding box center [657, 358] width 13 height 13
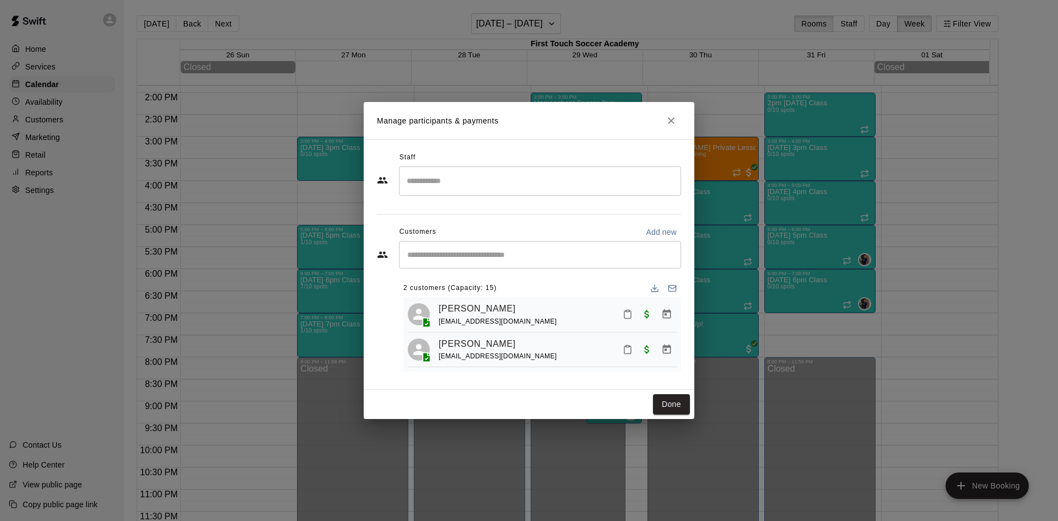
click at [672, 115] on icon "Close" at bounding box center [671, 120] width 11 height 11
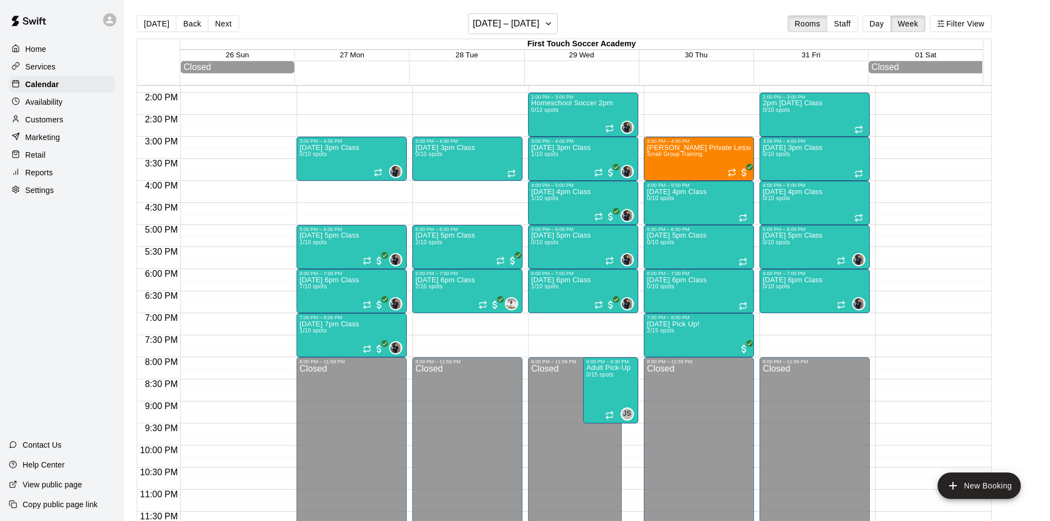
click at [155, 23] on button "[DATE]" at bounding box center [157, 23] width 40 height 17
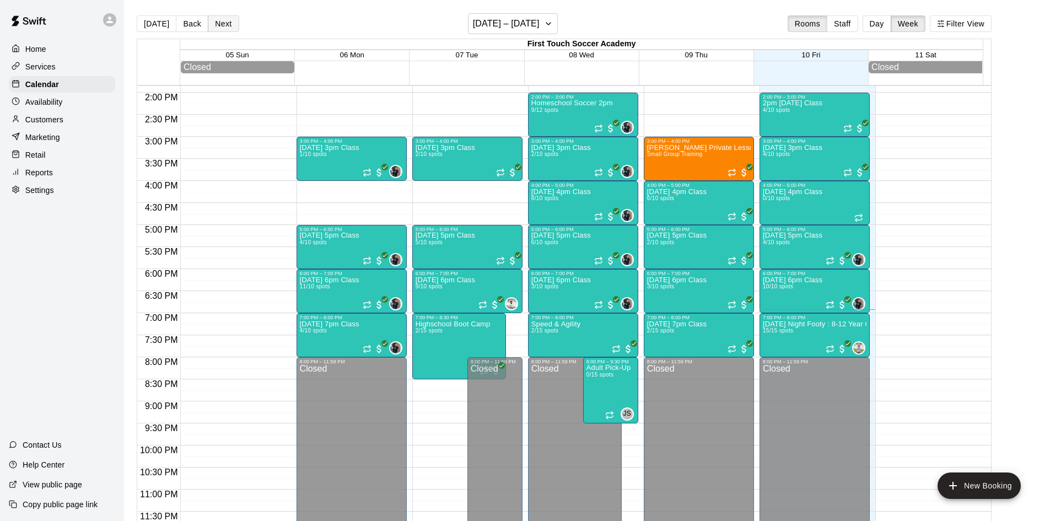
click at [212, 26] on button "Next" at bounding box center [223, 23] width 31 height 17
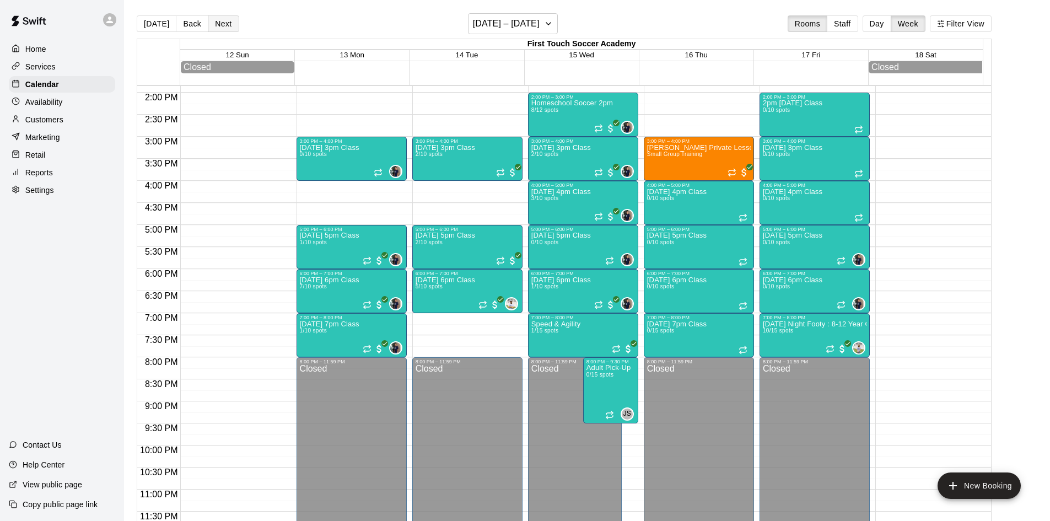
click at [215, 20] on button "Next" at bounding box center [223, 23] width 31 height 17
click at [223, 21] on button "Next" at bounding box center [223, 23] width 31 height 17
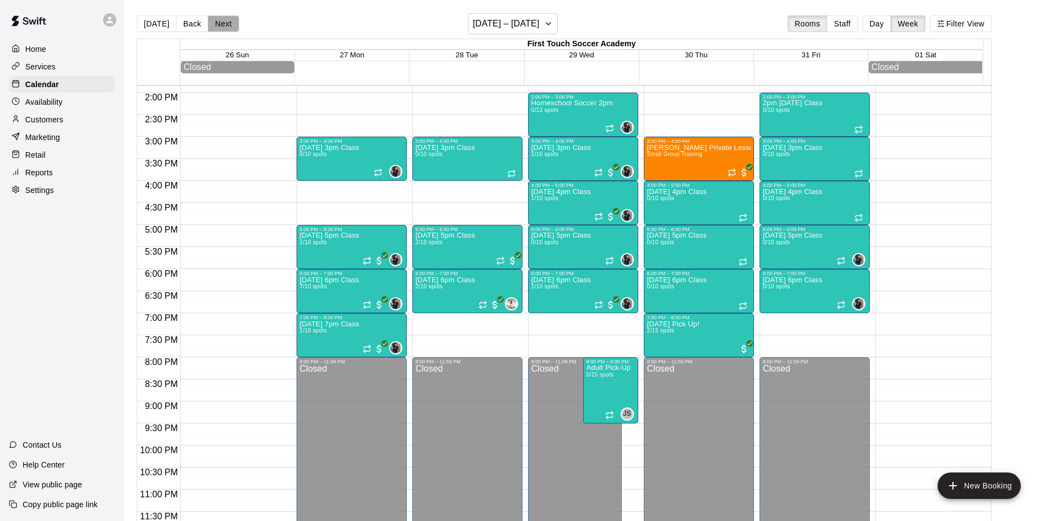
click at [221, 23] on button "Next" at bounding box center [223, 23] width 31 height 17
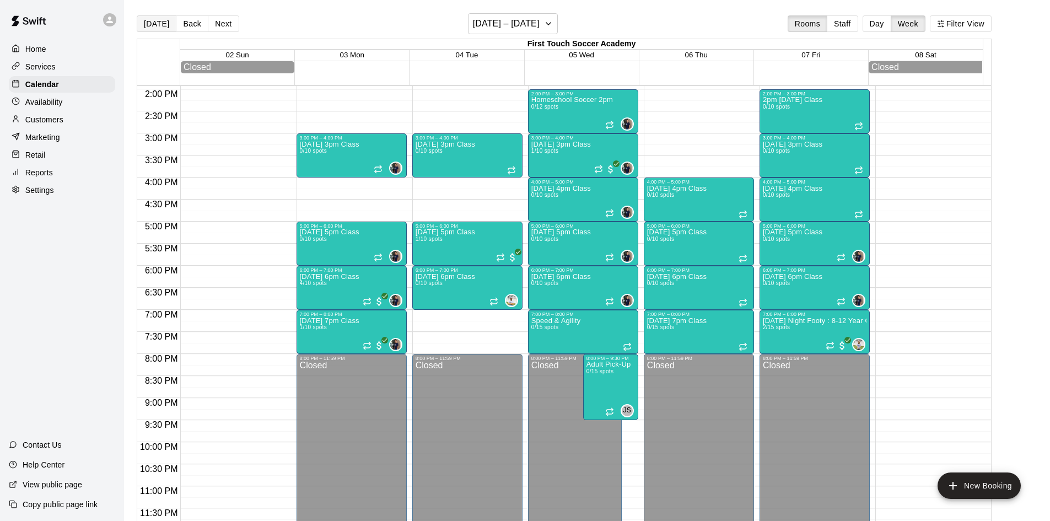
click at [147, 27] on button "[DATE]" at bounding box center [157, 23] width 40 height 17
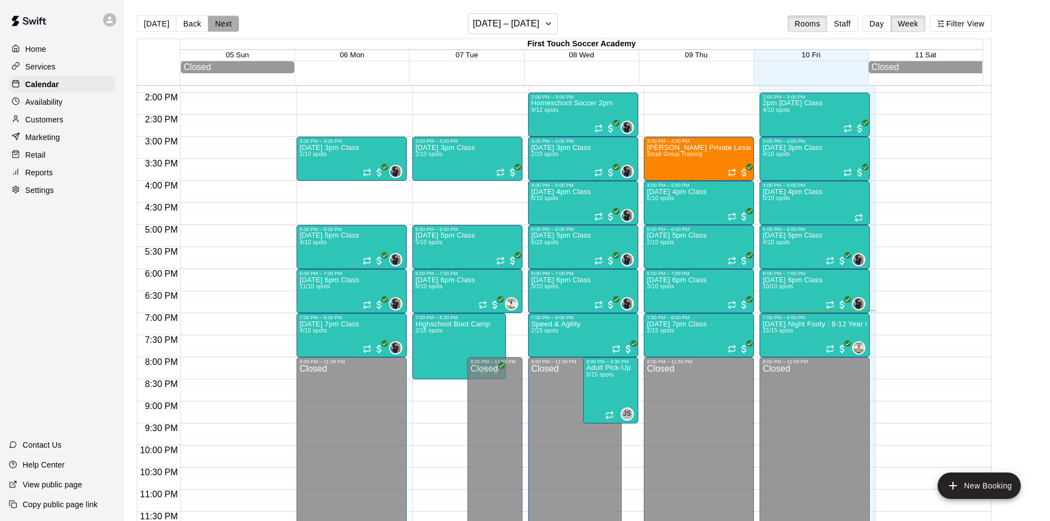
click at [219, 25] on button "Next" at bounding box center [223, 23] width 31 height 17
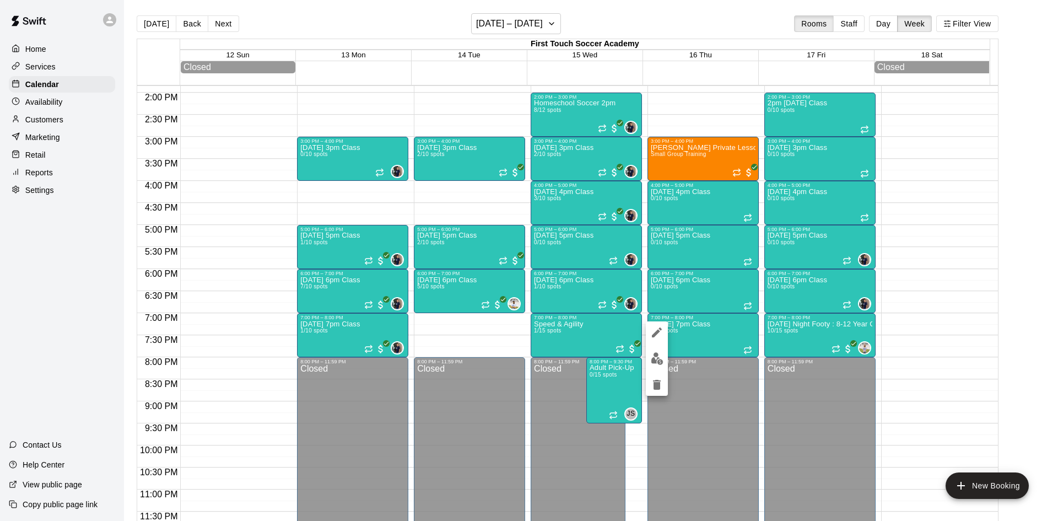
drag, startPoint x: 709, startPoint y: 385, endPoint x: 699, endPoint y: 382, distance: 10.2
click at [709, 385] on div at bounding box center [529, 260] width 1058 height 521
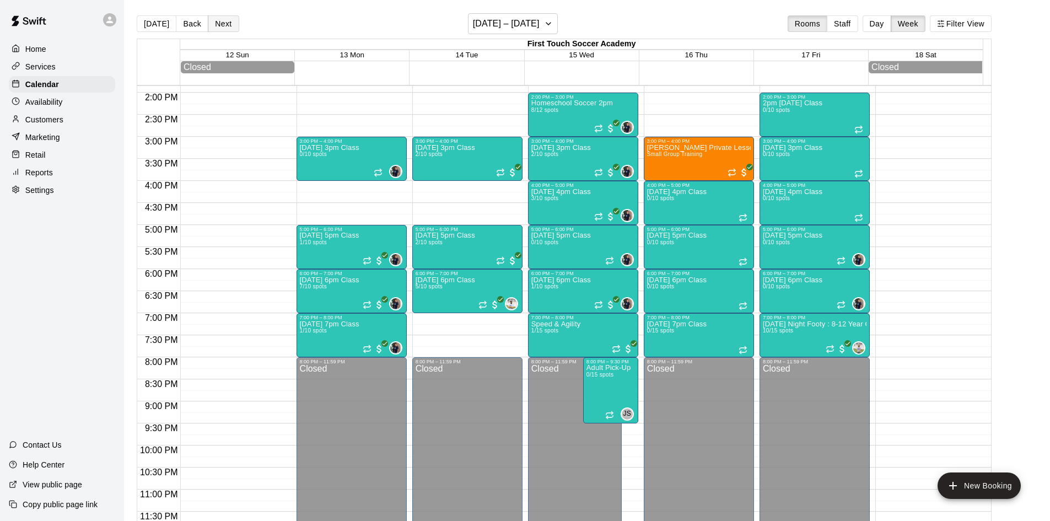
click at [213, 20] on button "Next" at bounding box center [223, 23] width 31 height 17
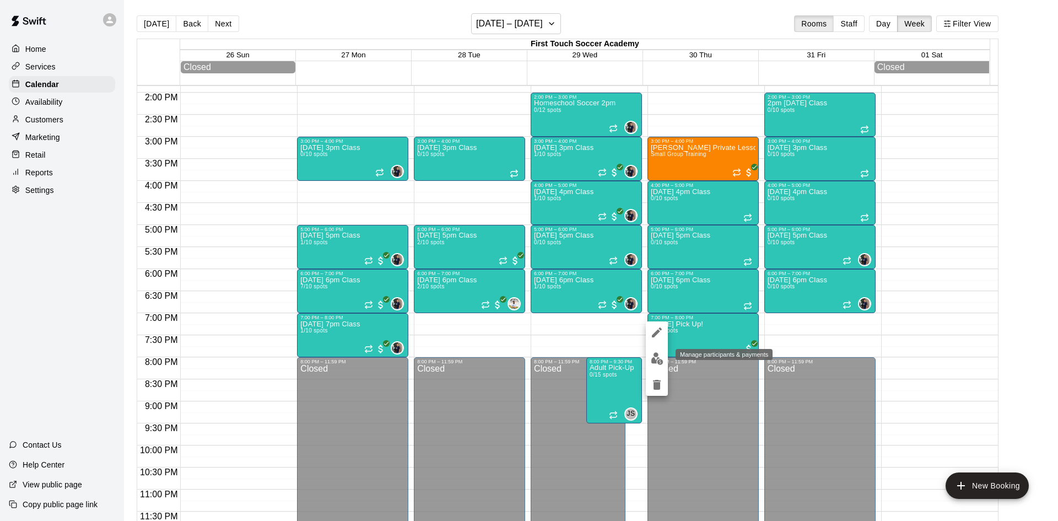
click at [652, 363] on img "edit" at bounding box center [657, 358] width 13 height 13
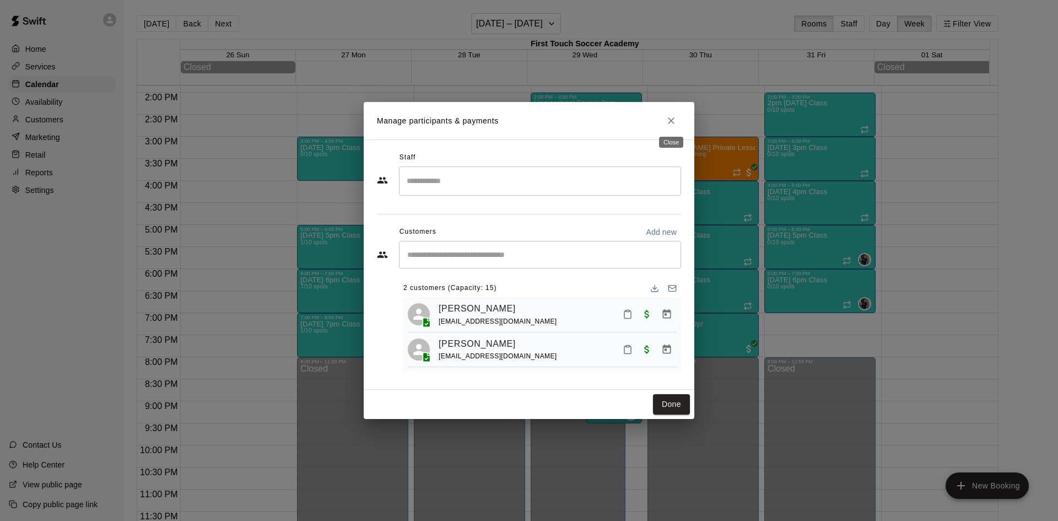
click at [670, 116] on icon "Close" at bounding box center [671, 120] width 11 height 11
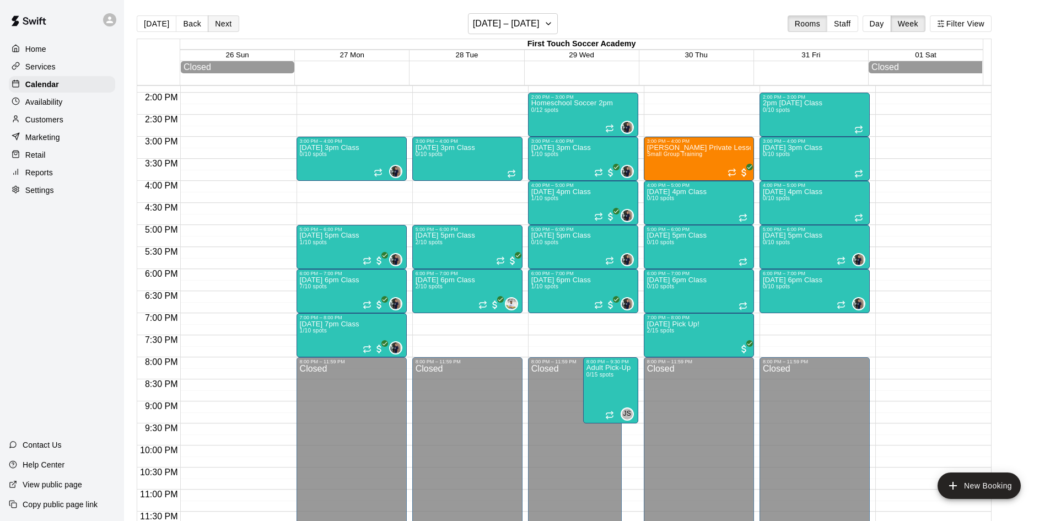
click at [226, 18] on button "Next" at bounding box center [223, 23] width 31 height 17
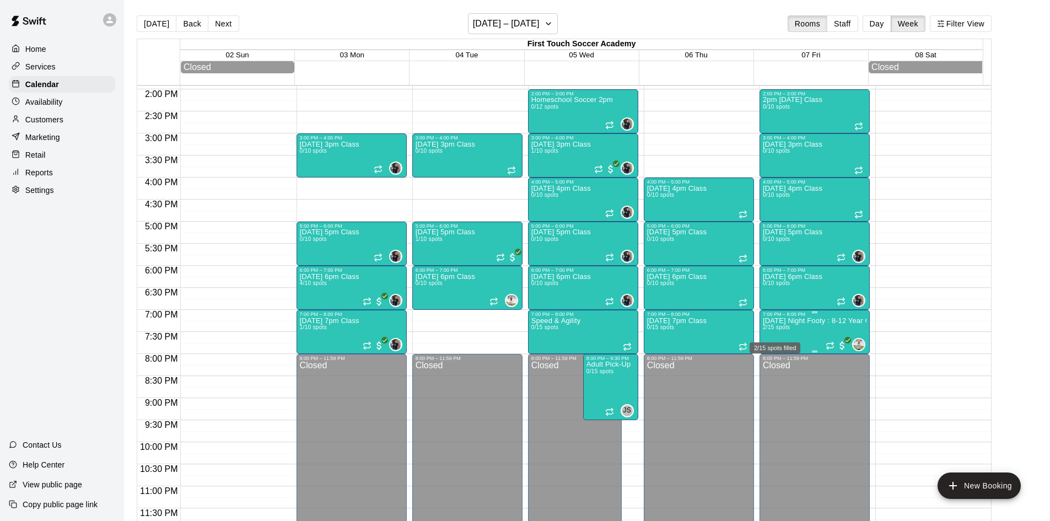
click at [782, 330] on span "2/15 spots" at bounding box center [776, 327] width 27 height 6
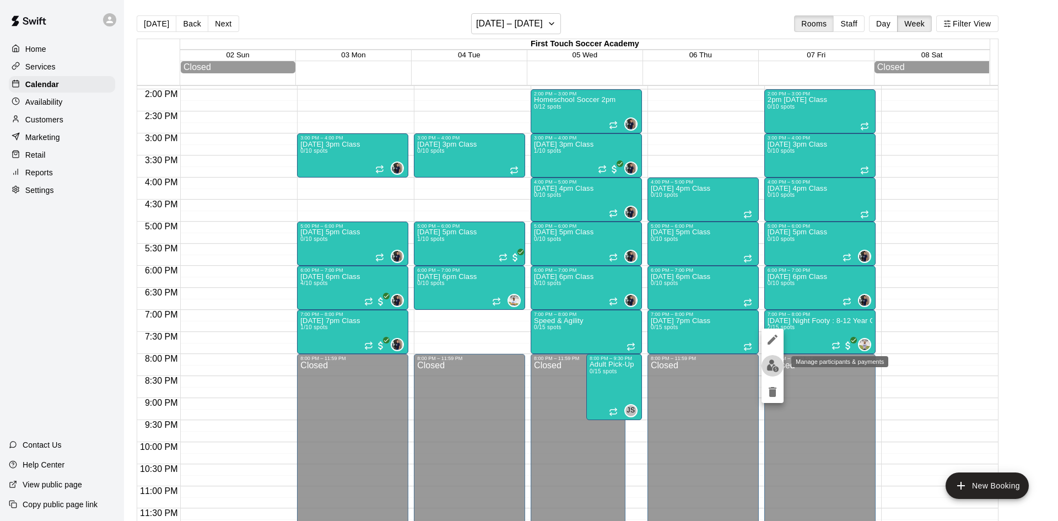
click at [773, 360] on img "edit" at bounding box center [772, 365] width 13 height 13
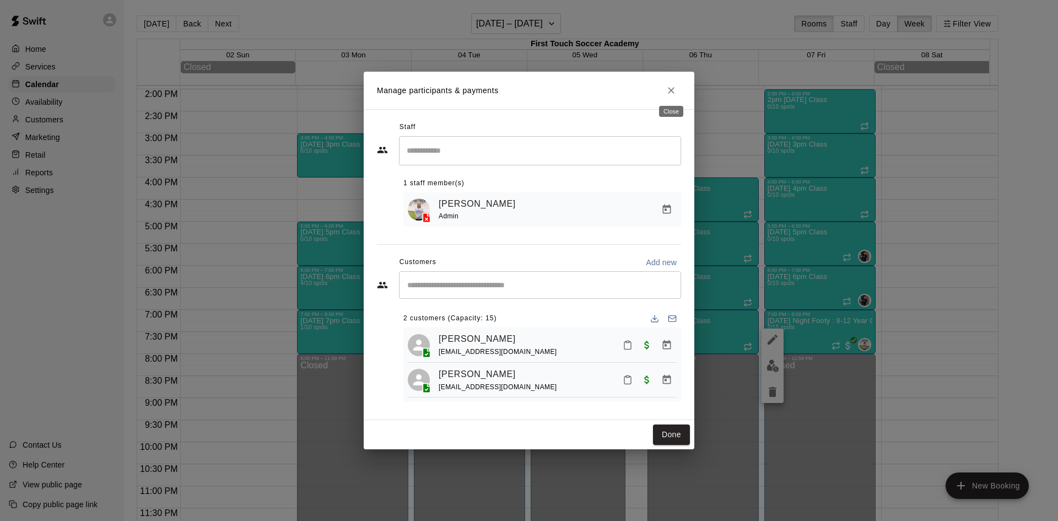
click at [671, 85] on icon "Close" at bounding box center [671, 90] width 11 height 11
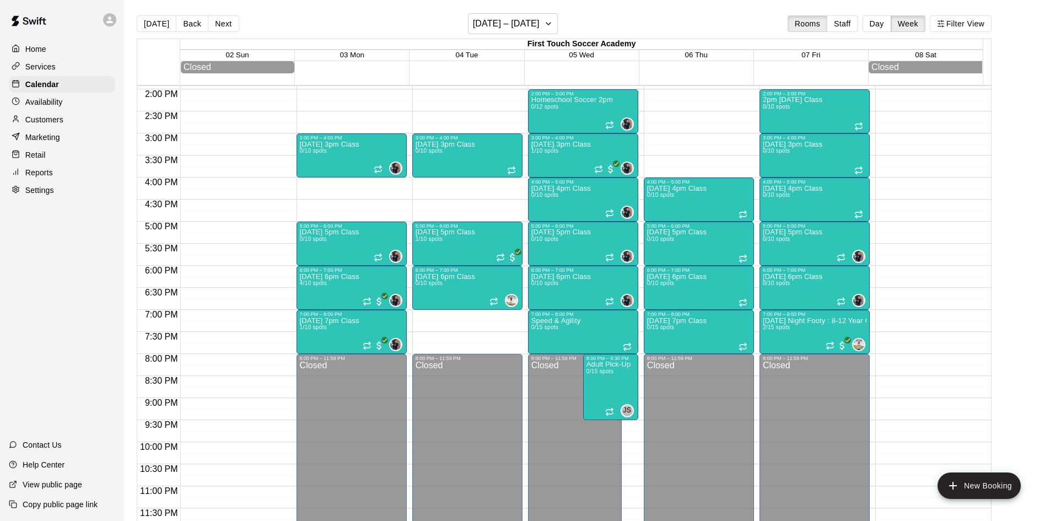
drag, startPoint x: 40, startPoint y: 121, endPoint x: 74, endPoint y: 151, distance: 44.9
click at [40, 121] on p "Customers" at bounding box center [44, 119] width 38 height 11
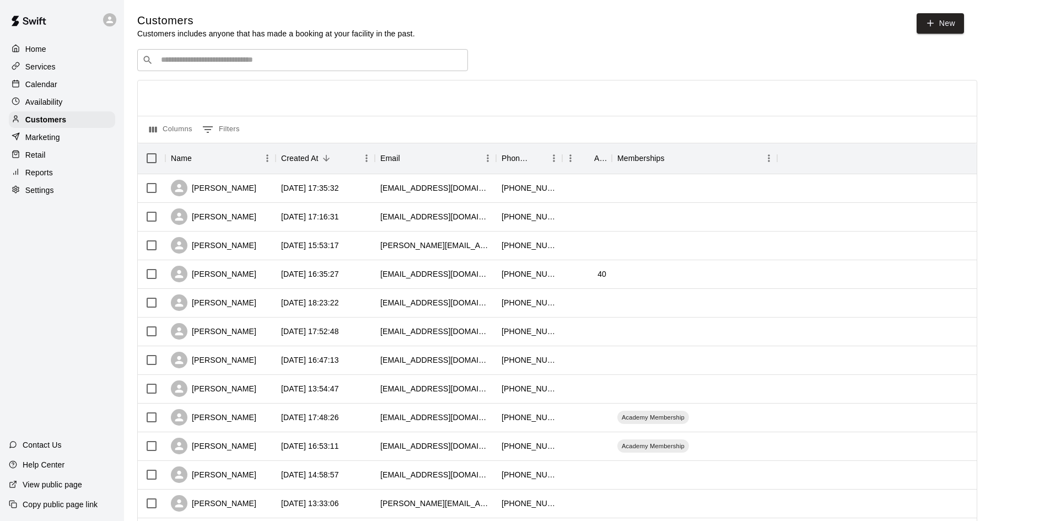
click at [73, 82] on div "Calendar" at bounding box center [62, 84] width 106 height 17
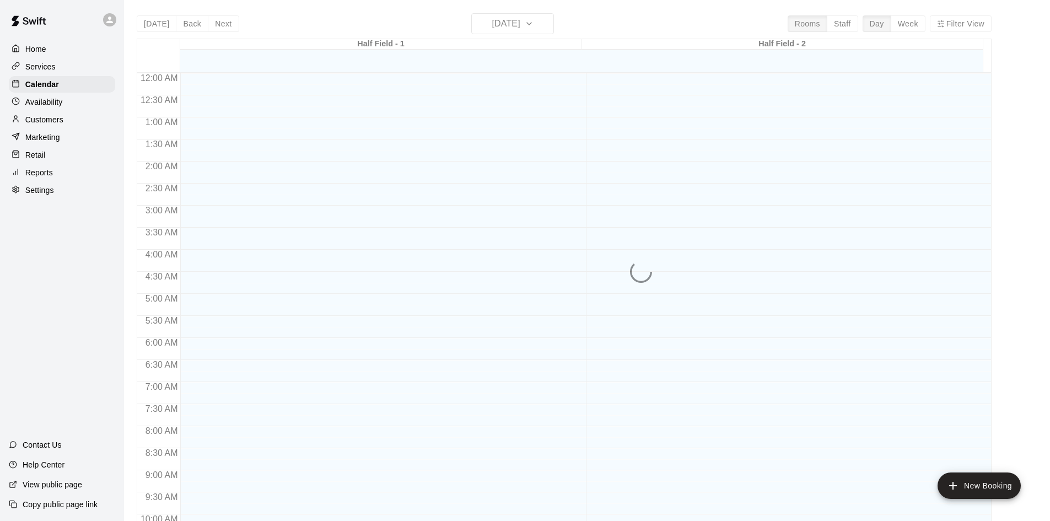
scroll to position [565, 0]
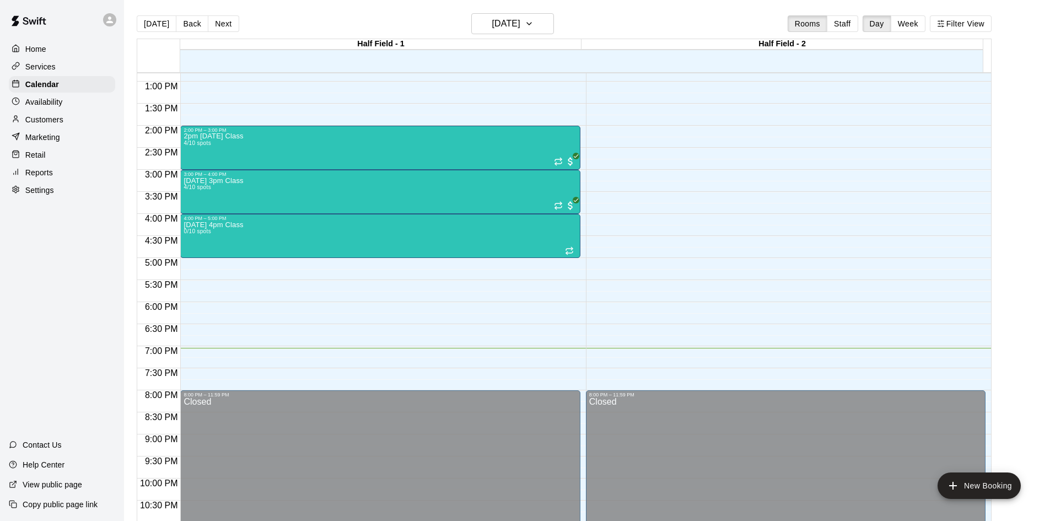
click at [918, 28] on button "Week" at bounding box center [907, 23] width 35 height 17
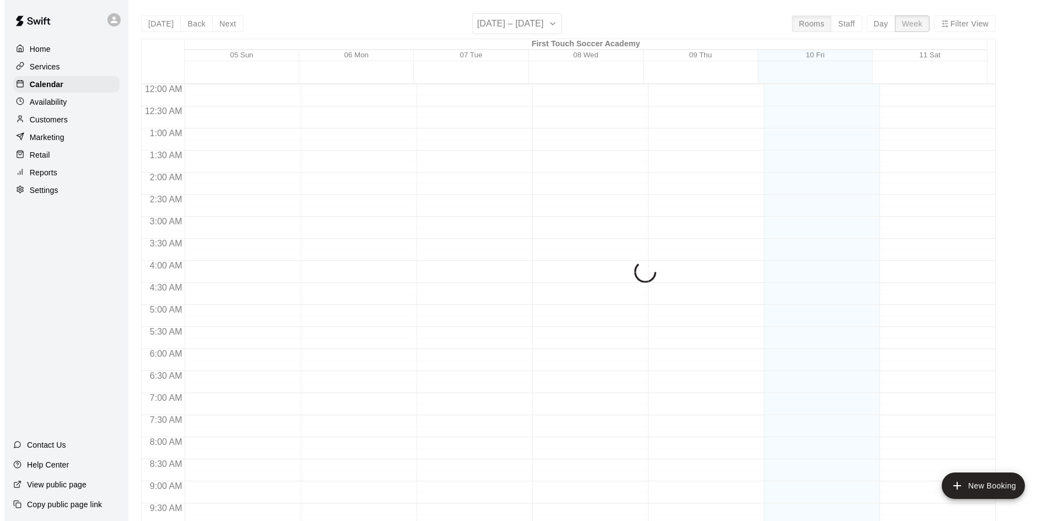
scroll to position [610, 0]
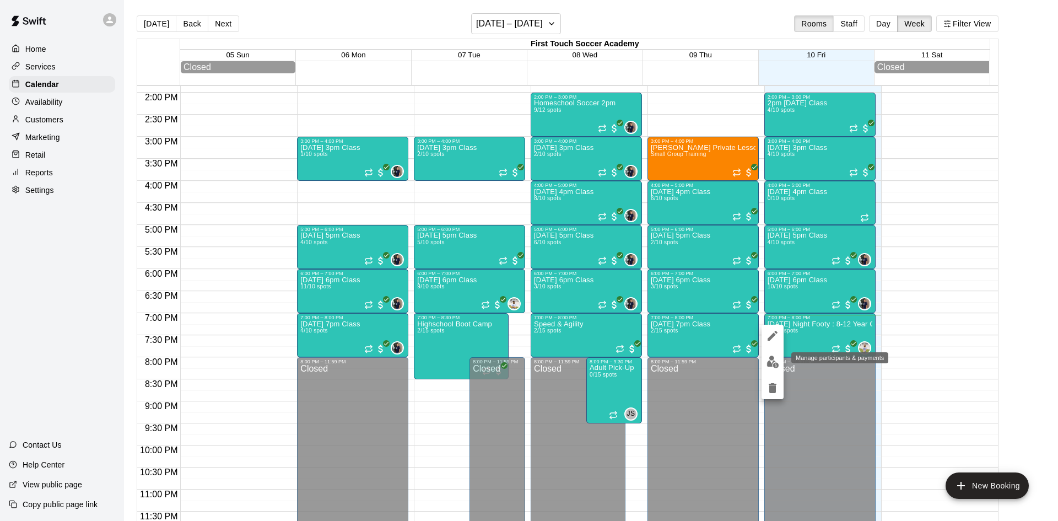
click at [772, 364] on img "edit" at bounding box center [772, 361] width 13 height 13
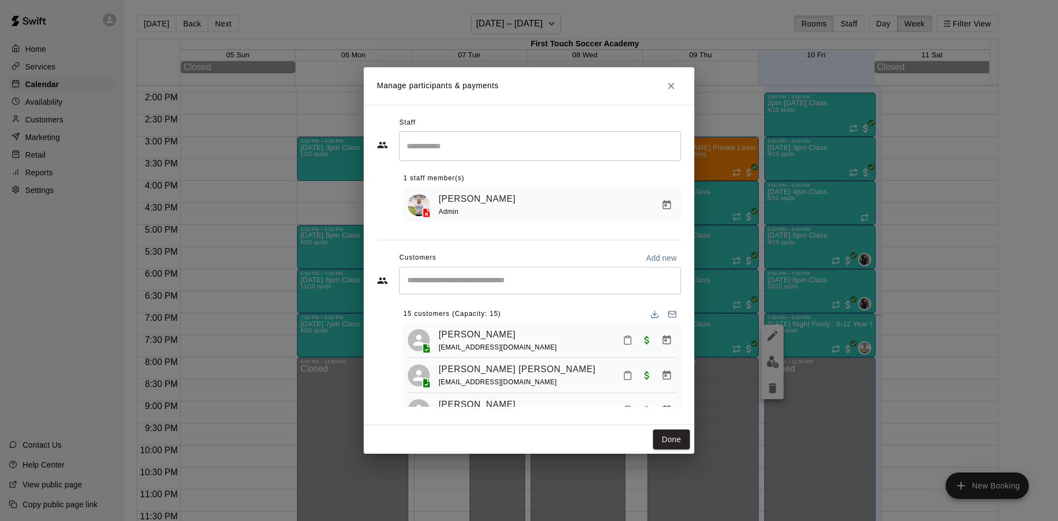
click at [660, 85] on h2 "Manage participants & payments" at bounding box center [529, 85] width 331 height 37
click at [668, 88] on icon "Close" at bounding box center [671, 85] width 11 height 11
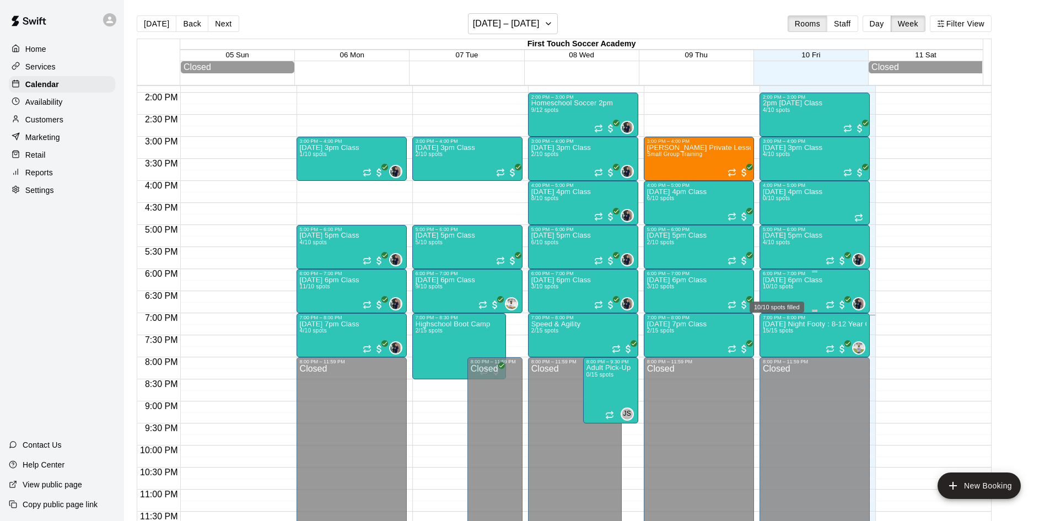
click at [770, 289] on span "10/10 spots" at bounding box center [778, 286] width 30 height 6
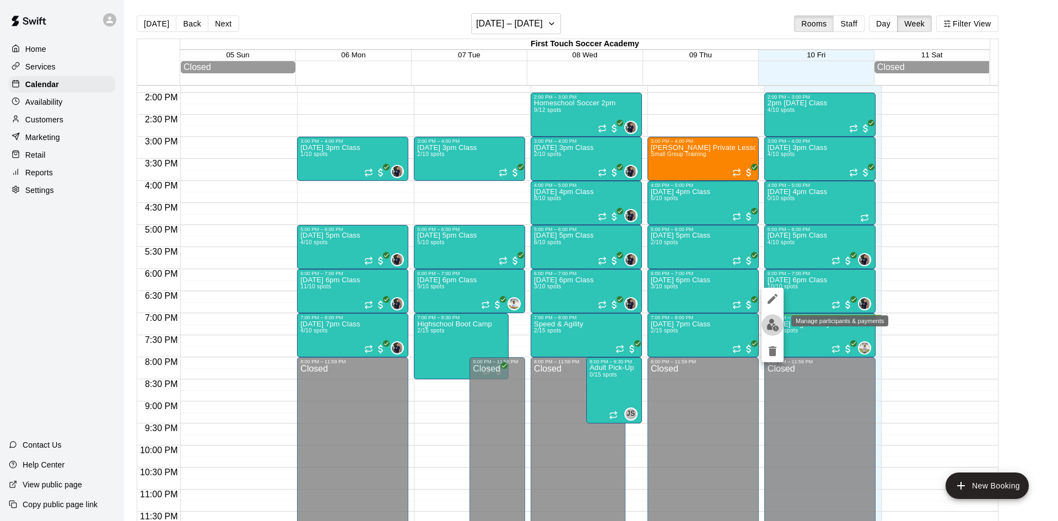
click at [770, 323] on img "edit" at bounding box center [772, 324] width 13 height 13
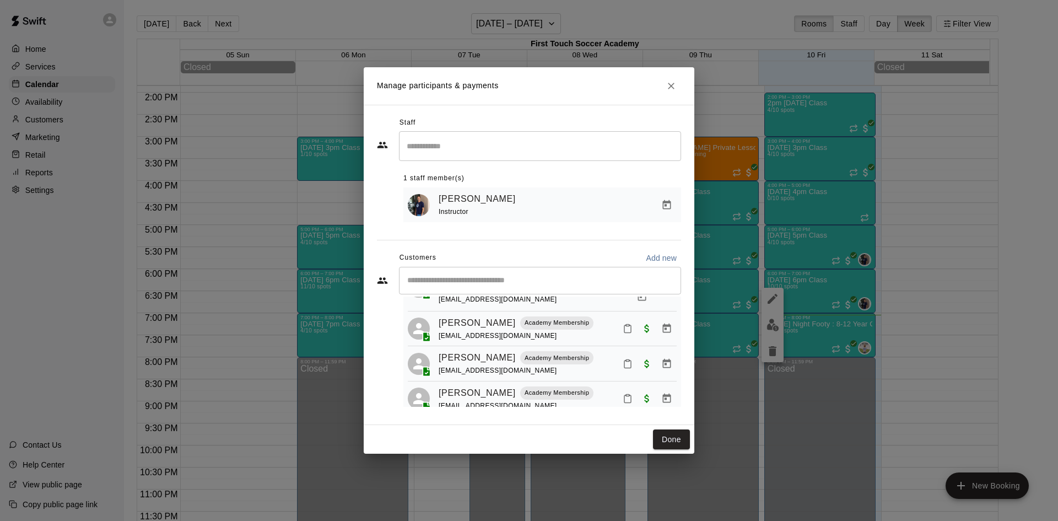
scroll to position [275, 0]
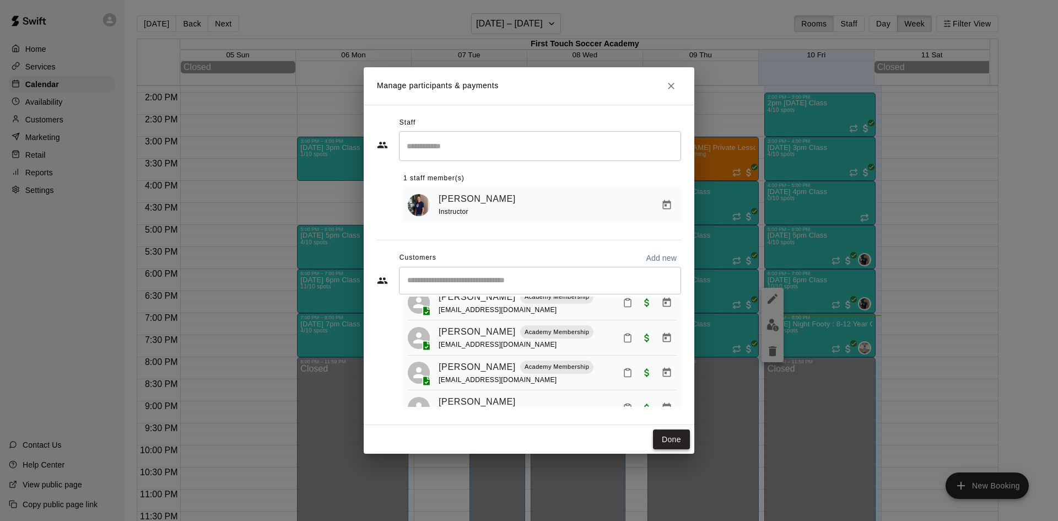
click at [668, 434] on button "Done" at bounding box center [671, 439] width 37 height 20
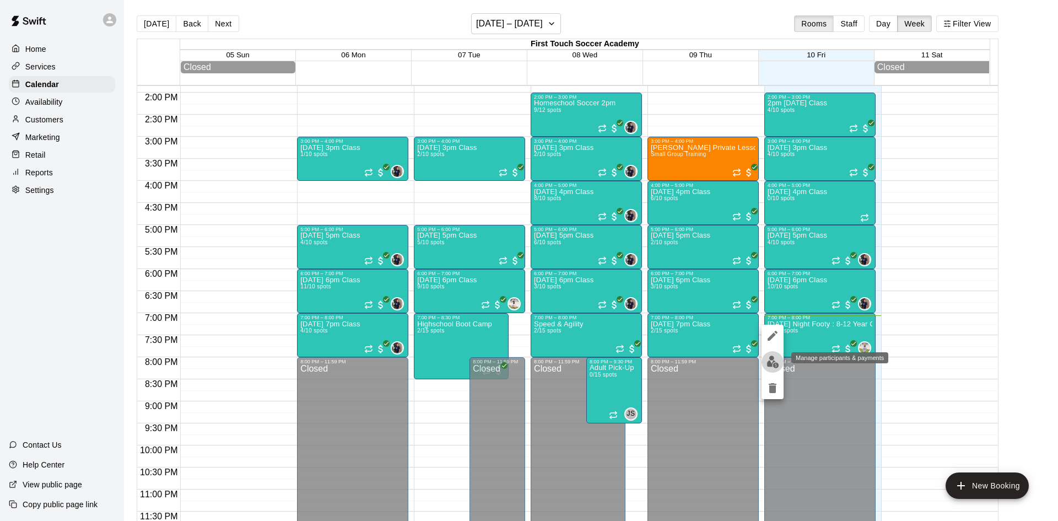
click at [772, 359] on img "edit" at bounding box center [772, 361] width 13 height 13
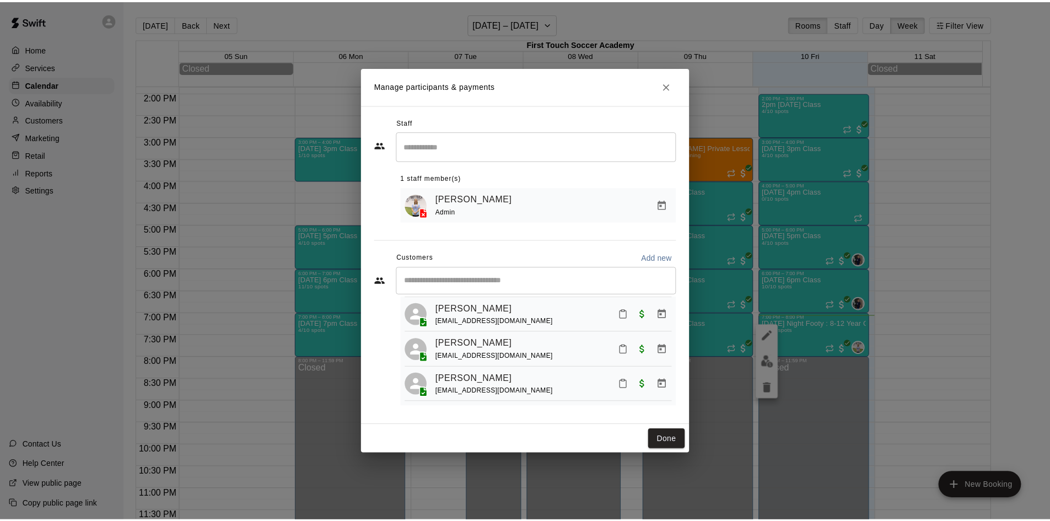
scroll to position [499, 0]
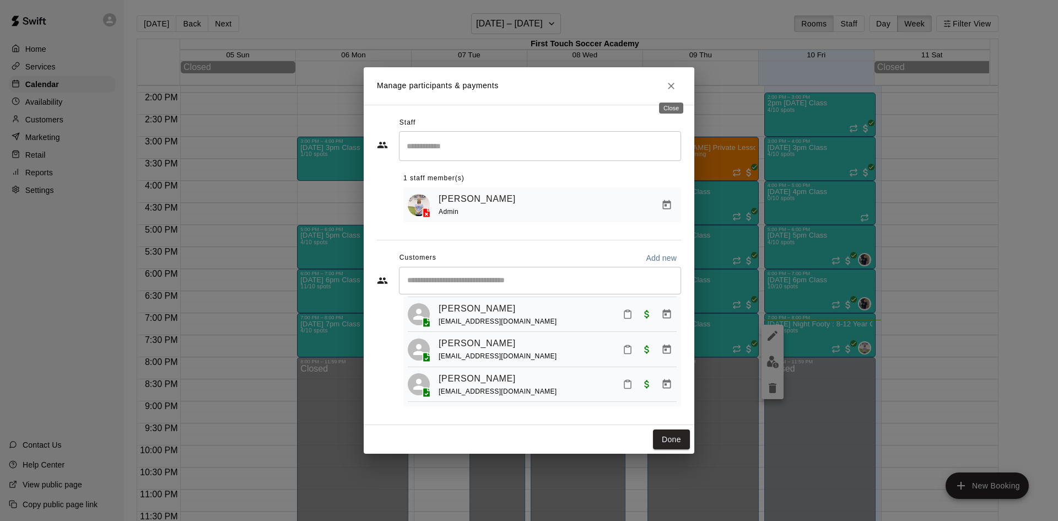
click at [673, 94] on button "Close" at bounding box center [671, 86] width 20 height 20
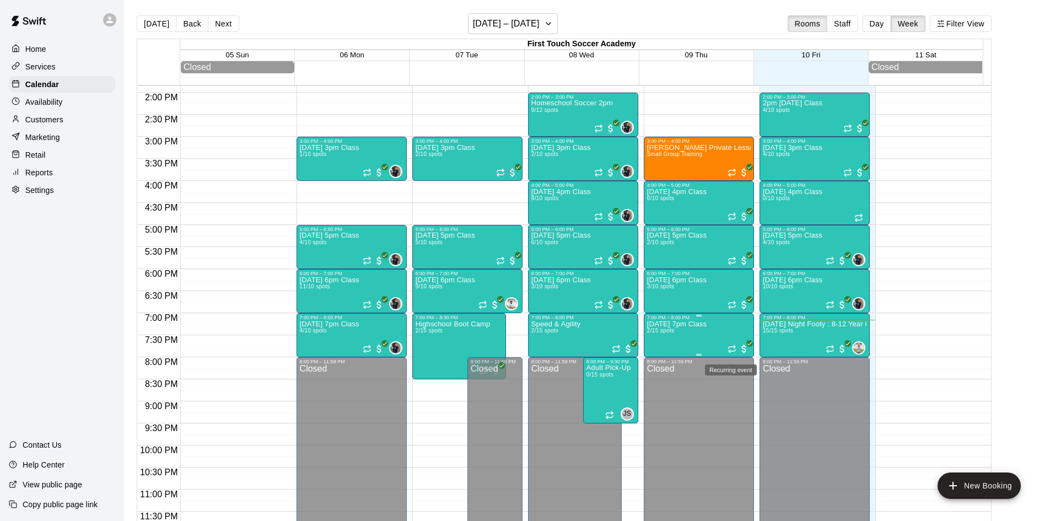
scroll to position [614, 0]
click at [224, 19] on button "Next" at bounding box center [223, 23] width 31 height 17
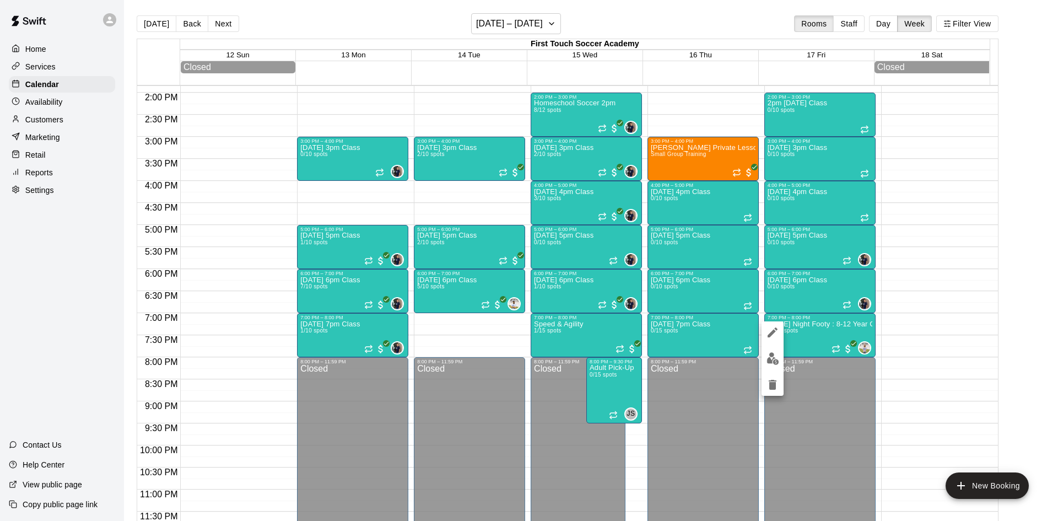
click at [909, 364] on div at bounding box center [529, 260] width 1058 height 521
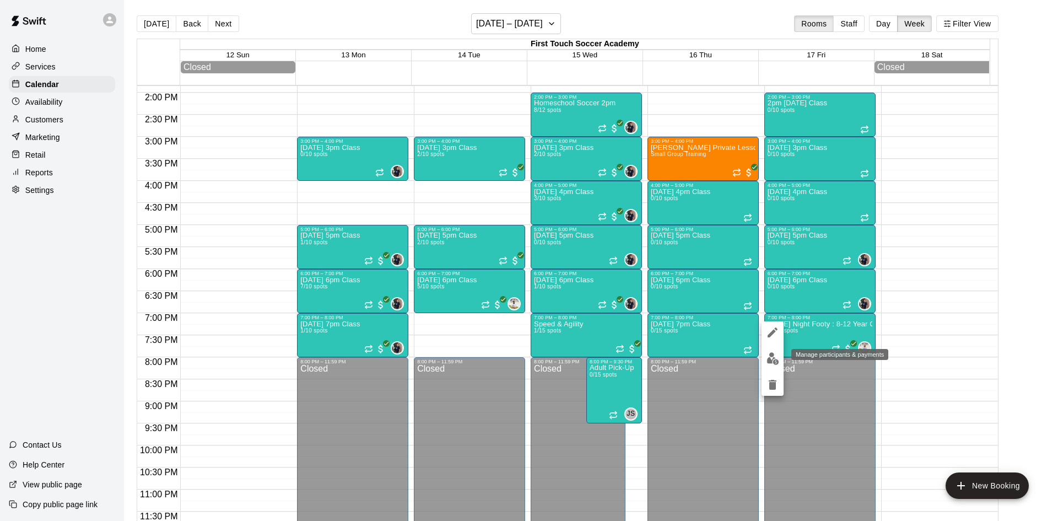
click at [773, 358] on img "edit" at bounding box center [772, 358] width 13 height 13
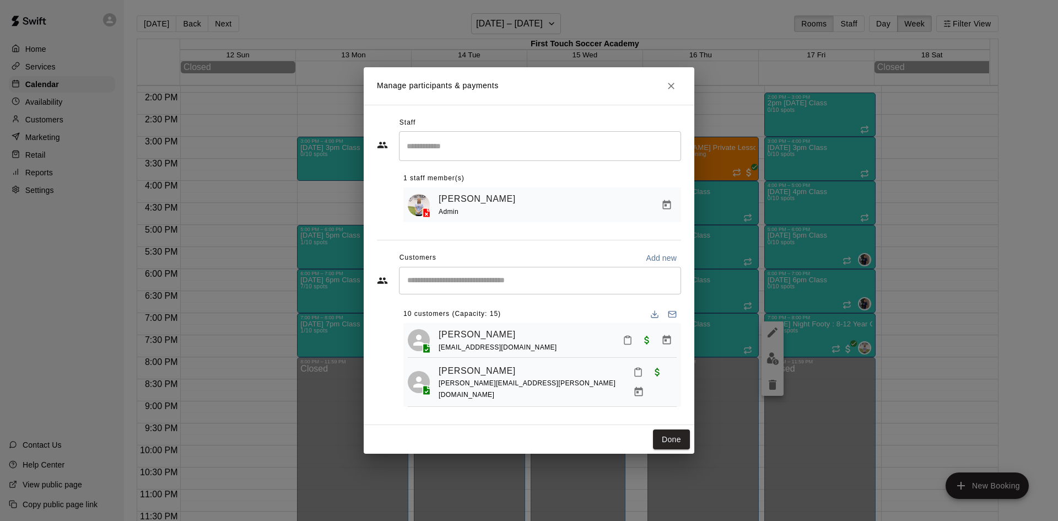
click at [508, 281] on input "Start typing to search customers..." at bounding box center [540, 280] width 272 height 11
type input "****"
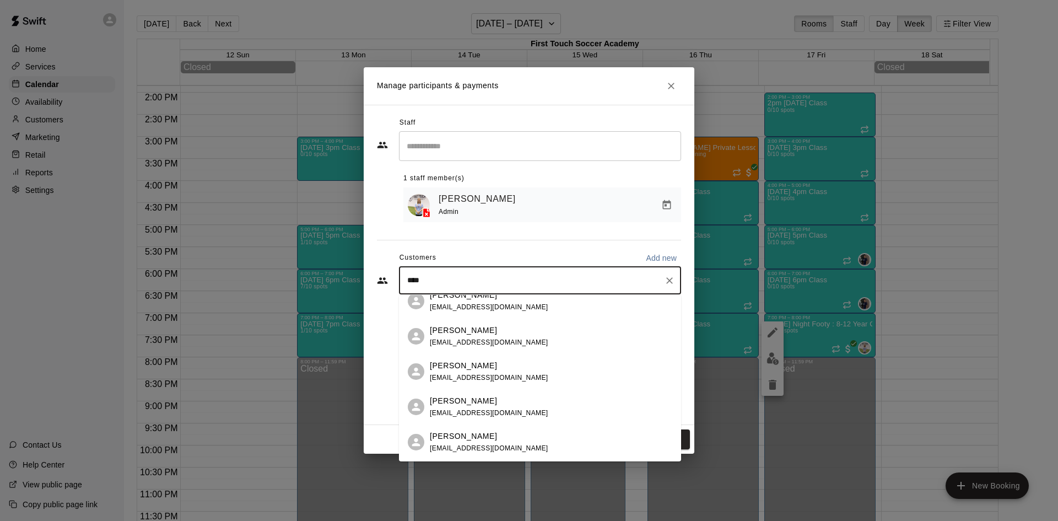
scroll to position [0, 0]
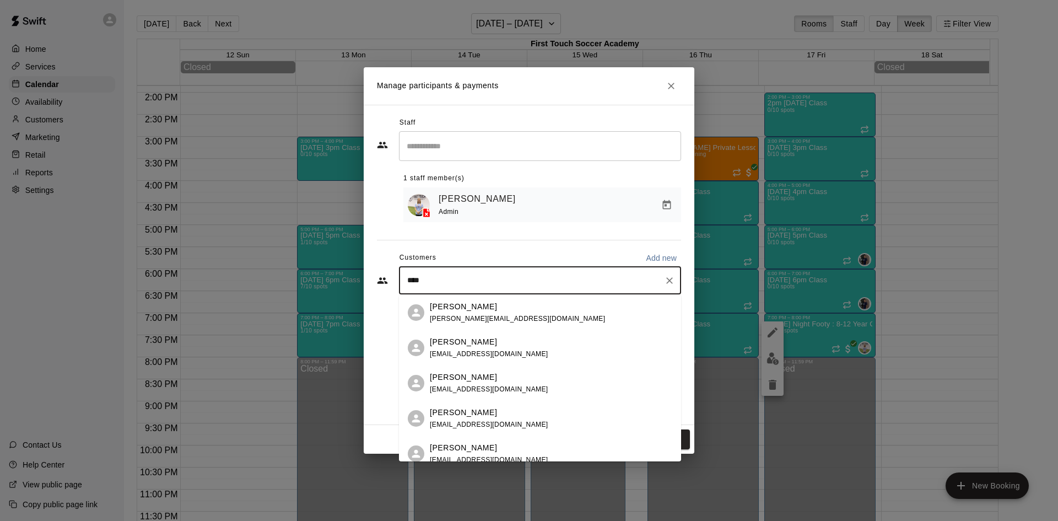
click at [482, 316] on span "[PERSON_NAME][EMAIL_ADDRESS][DOMAIN_NAME]" at bounding box center [517, 319] width 175 height 8
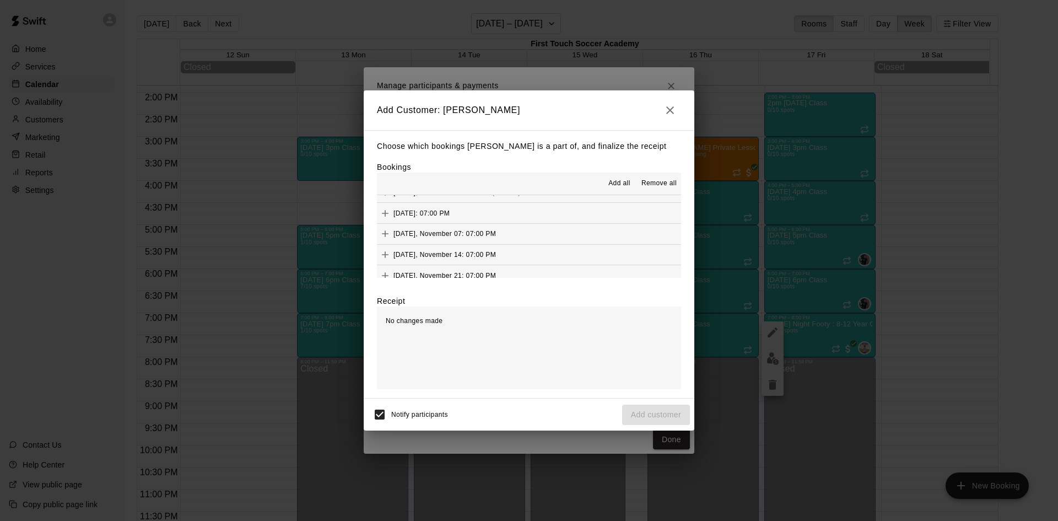
scroll to position [165, 0]
click at [668, 114] on icon "button" at bounding box center [669, 110] width 13 height 13
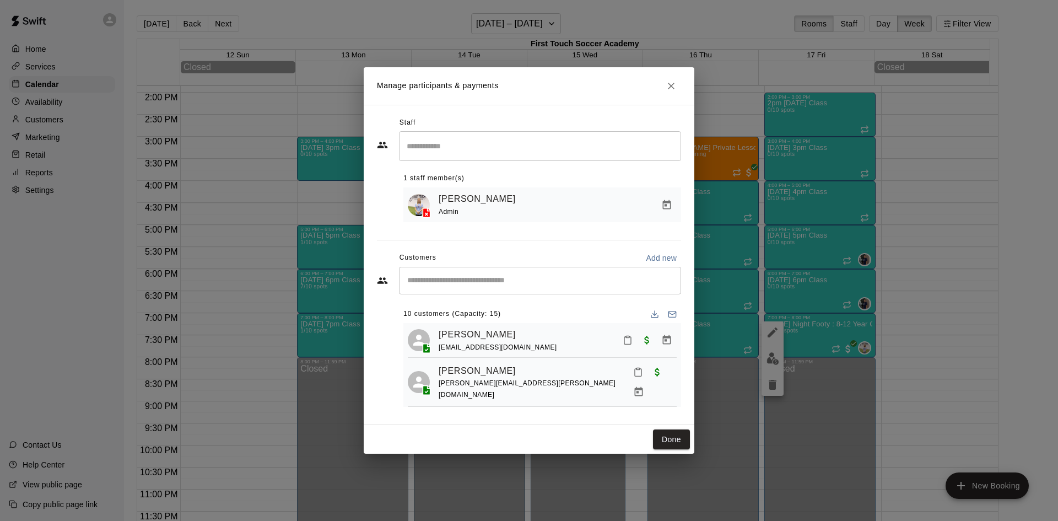
click at [521, 273] on div "​" at bounding box center [540, 281] width 282 height 28
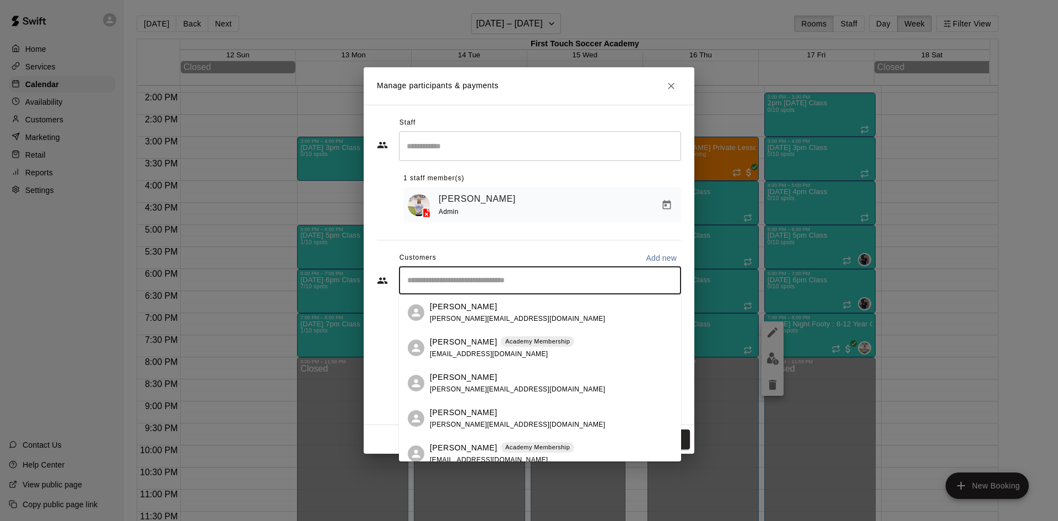
click at [483, 312] on div "[PERSON_NAME] [PERSON_NAME][EMAIL_ADDRESS][DOMAIN_NAME]" at bounding box center [517, 313] width 175 height 24
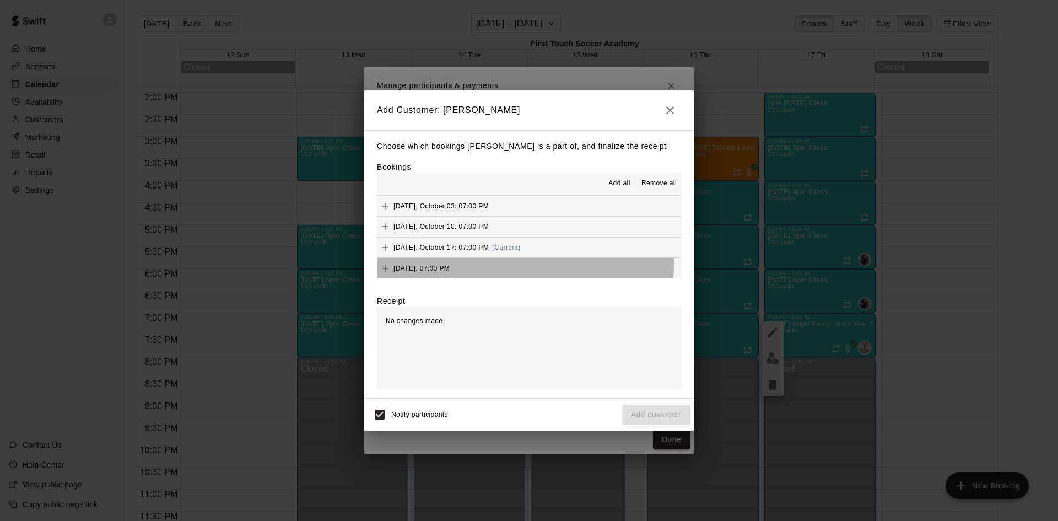
click at [450, 264] on div "[DATE]: 07:00 PM" at bounding box center [413, 268] width 73 height 17
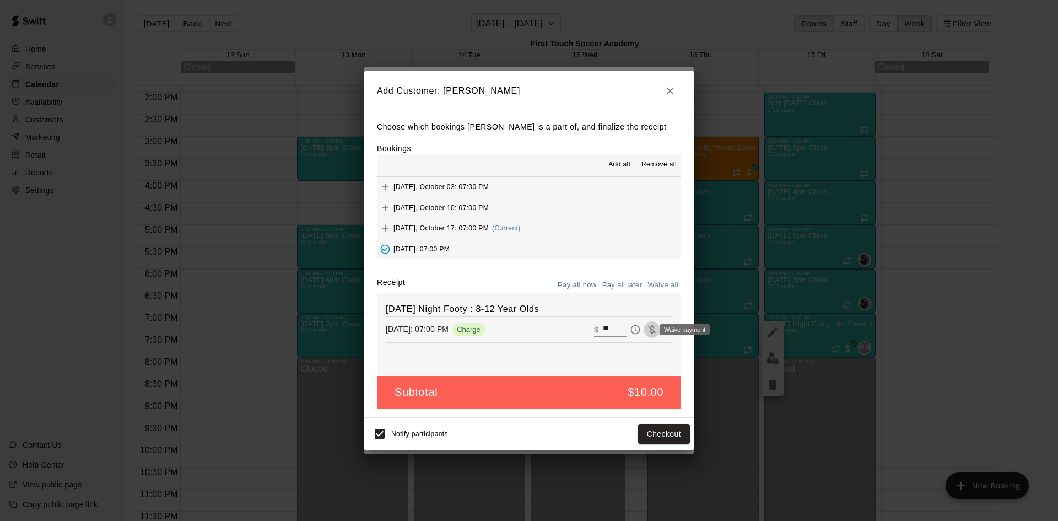
click at [646, 333] on icon "Waive payment" at bounding box center [651, 329] width 11 height 11
type input "*"
click at [668, 91] on icon "button" at bounding box center [669, 90] width 13 height 13
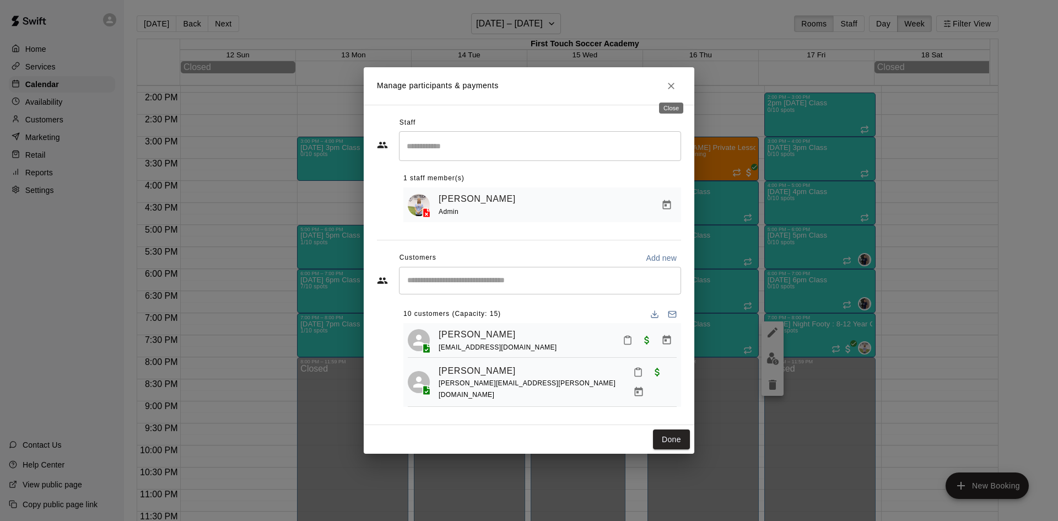
click at [671, 90] on icon "Close" at bounding box center [671, 85] width 11 height 11
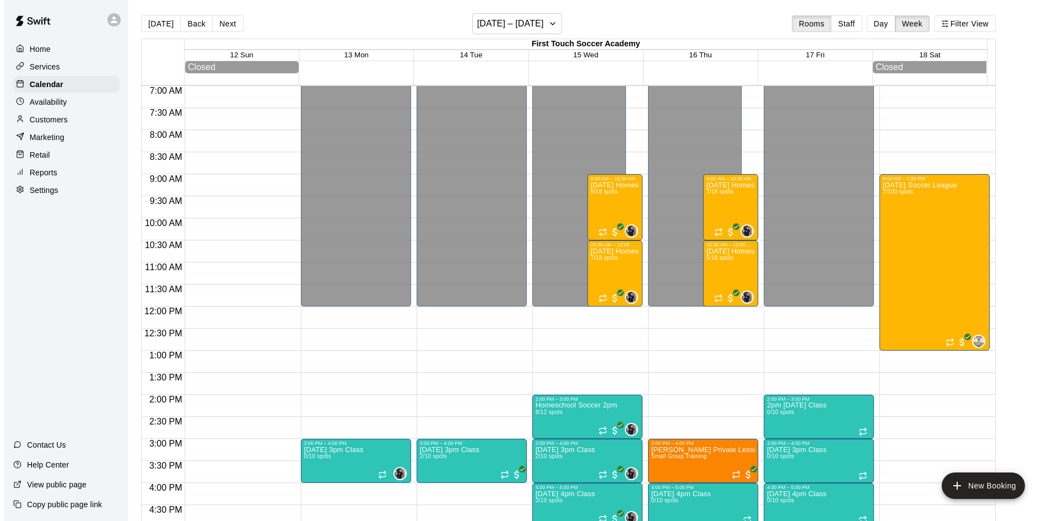
scroll to position [283, 0]
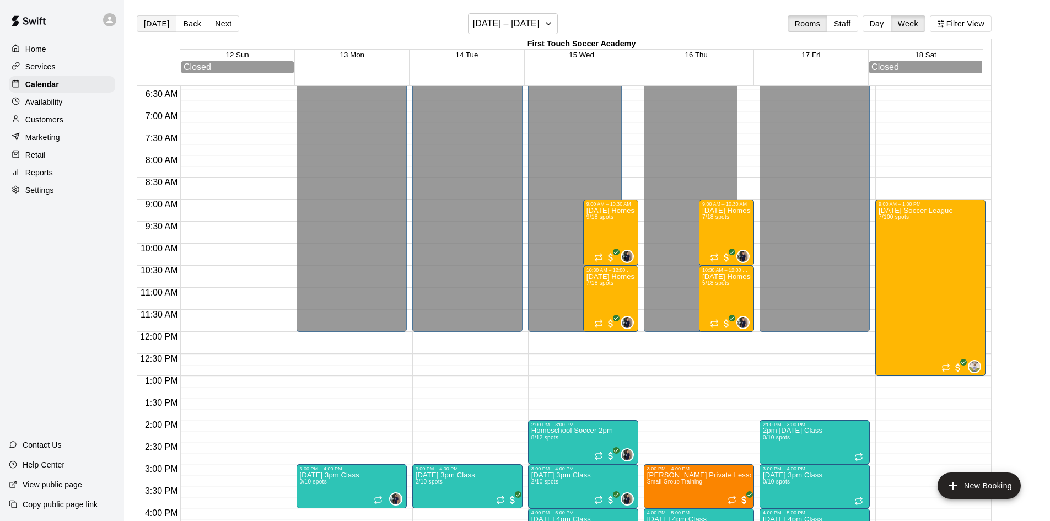
click at [150, 25] on button "[DATE]" at bounding box center [157, 23] width 40 height 17
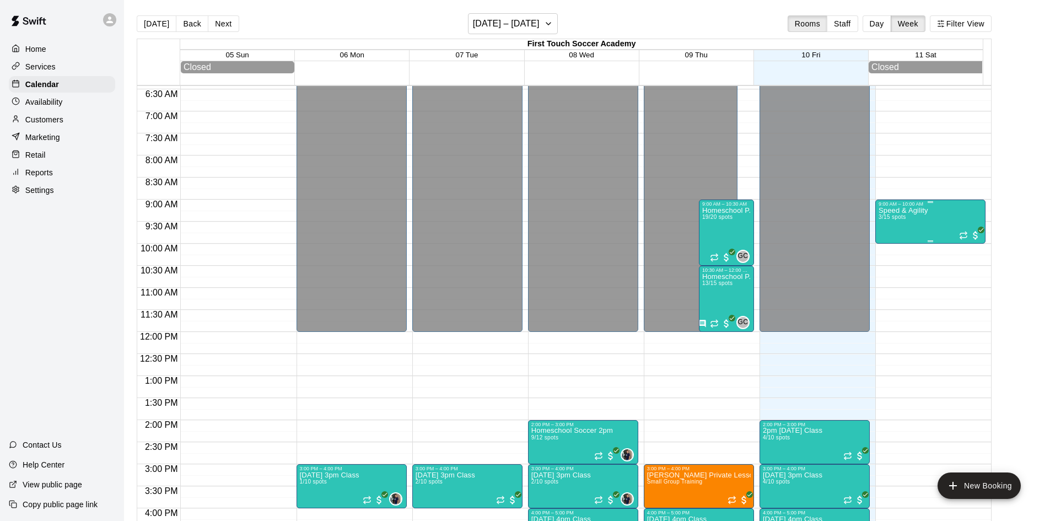
click at [904, 232] on div "Speed & Agility 3/15 spots" at bounding box center [903, 467] width 50 height 521
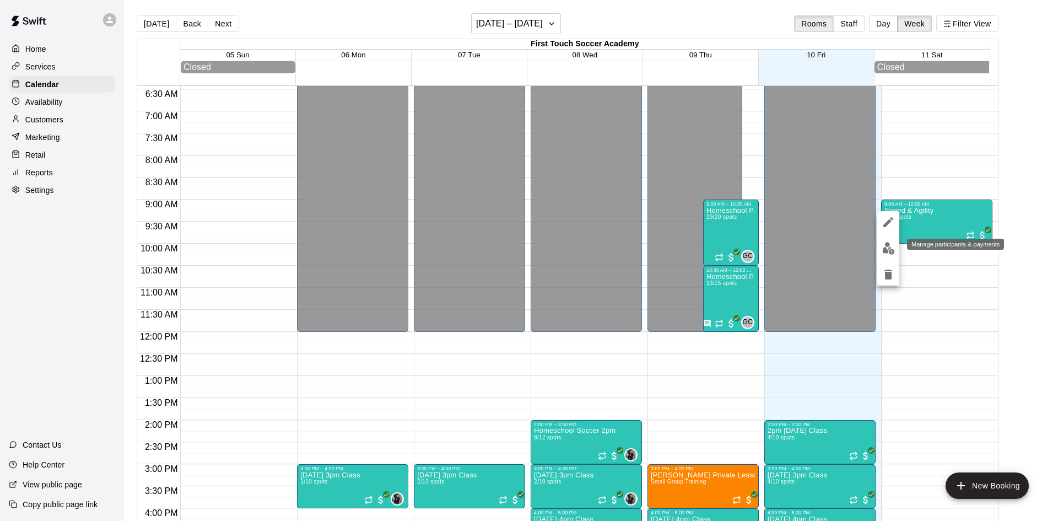
click at [882, 243] on img "edit" at bounding box center [888, 248] width 13 height 13
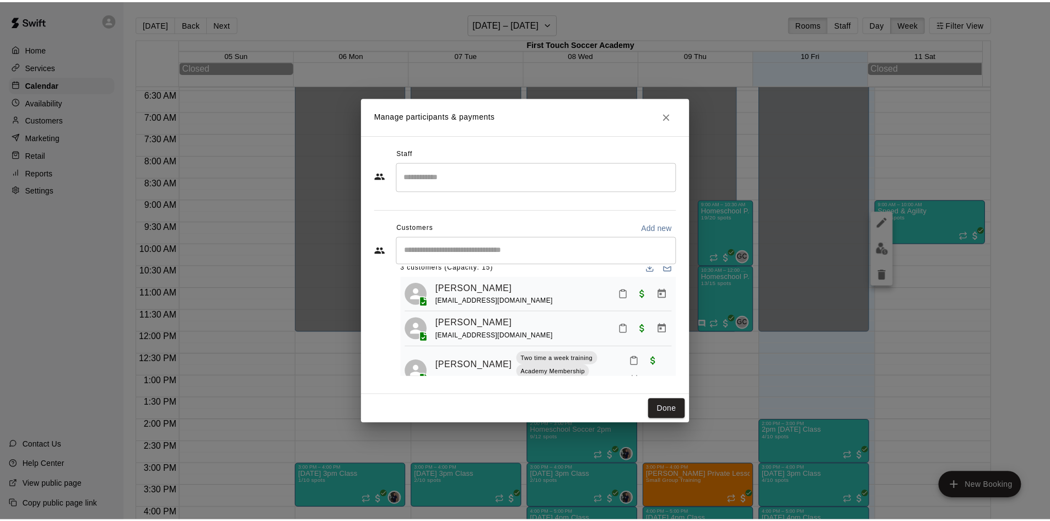
scroll to position [0, 0]
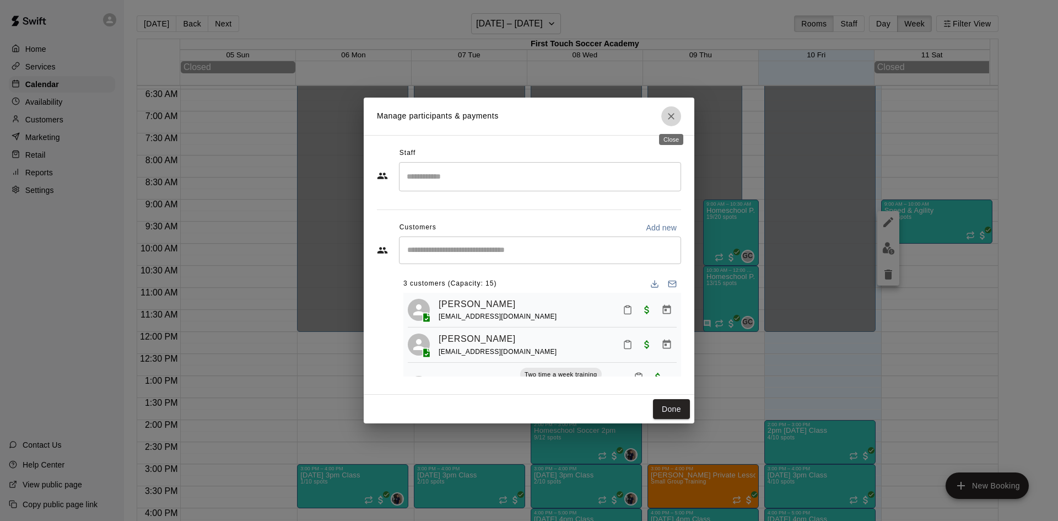
click at [666, 115] on icon "Close" at bounding box center [671, 116] width 11 height 11
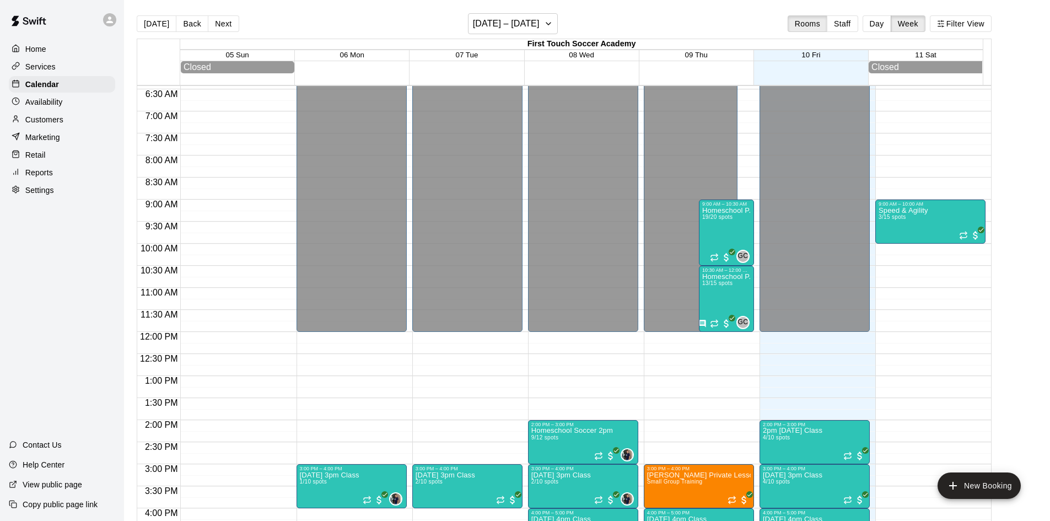
click at [34, 160] on p "Retail" at bounding box center [35, 154] width 20 height 11
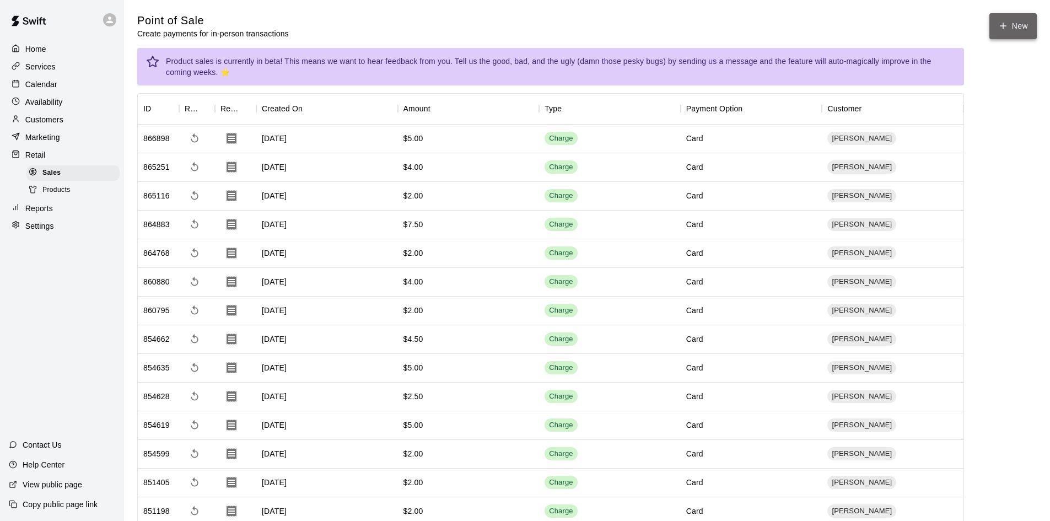
click at [1024, 19] on button "New" at bounding box center [1012, 26] width 47 height 26
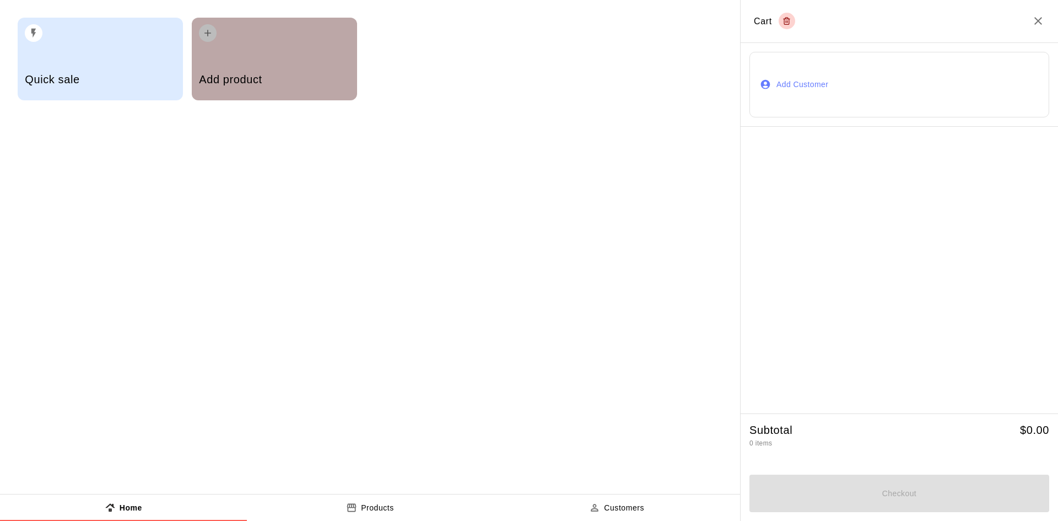
click at [232, 57] on div "Add product" at bounding box center [274, 59] width 165 height 83
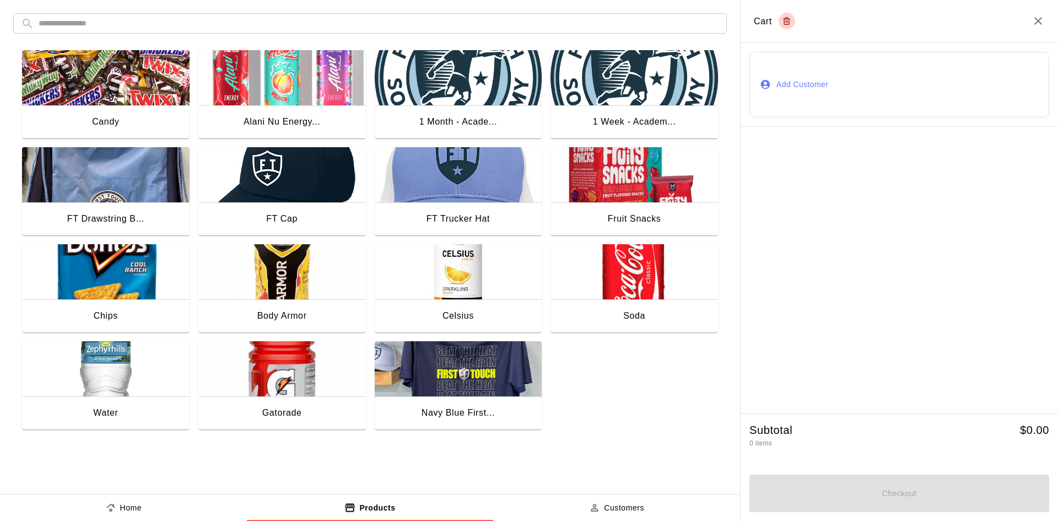
click at [311, 386] on img "button" at bounding box center [281, 368] width 167 height 55
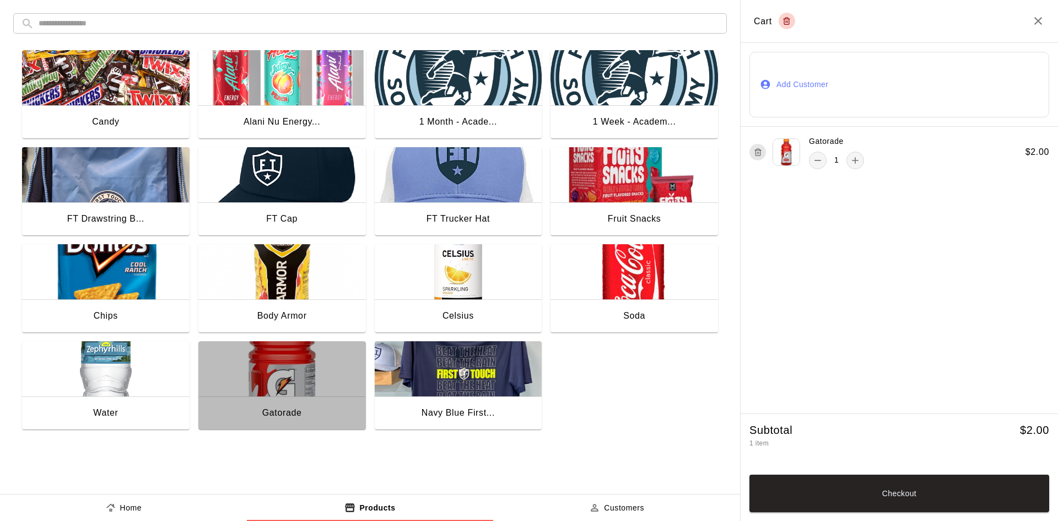
click at [311, 386] on img "button" at bounding box center [281, 368] width 167 height 55
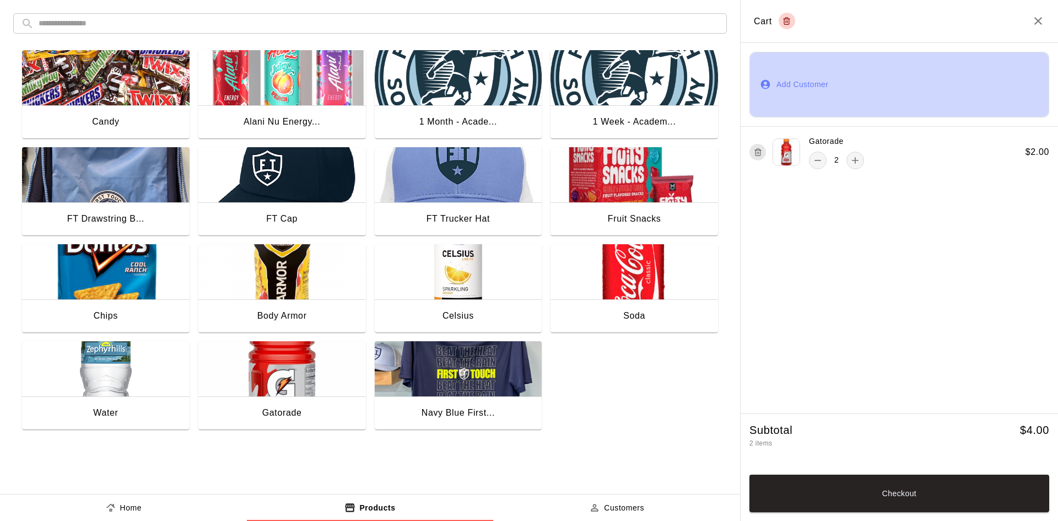
click at [796, 91] on button "Add Customer" at bounding box center [899, 85] width 300 height 66
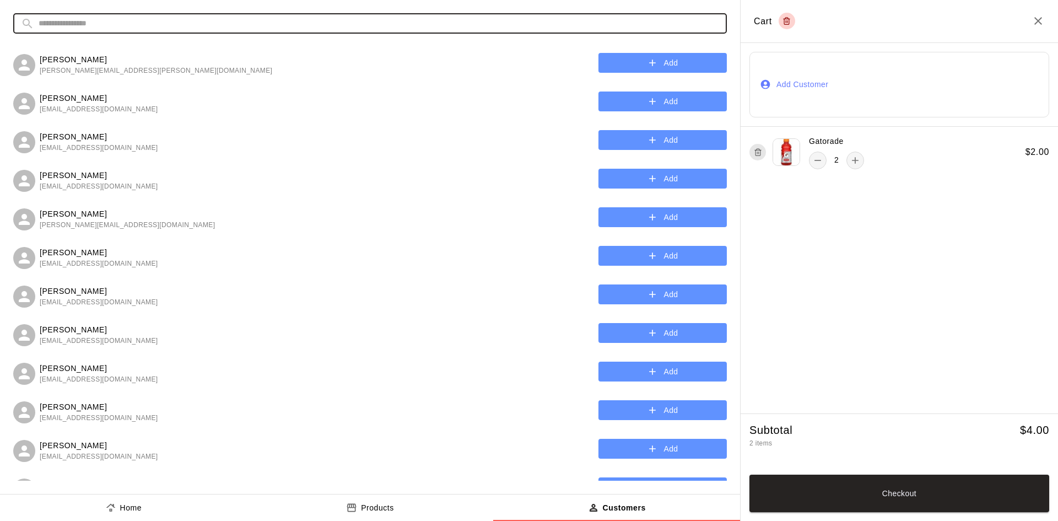
click at [109, 24] on input "text" at bounding box center [379, 23] width 680 height 20
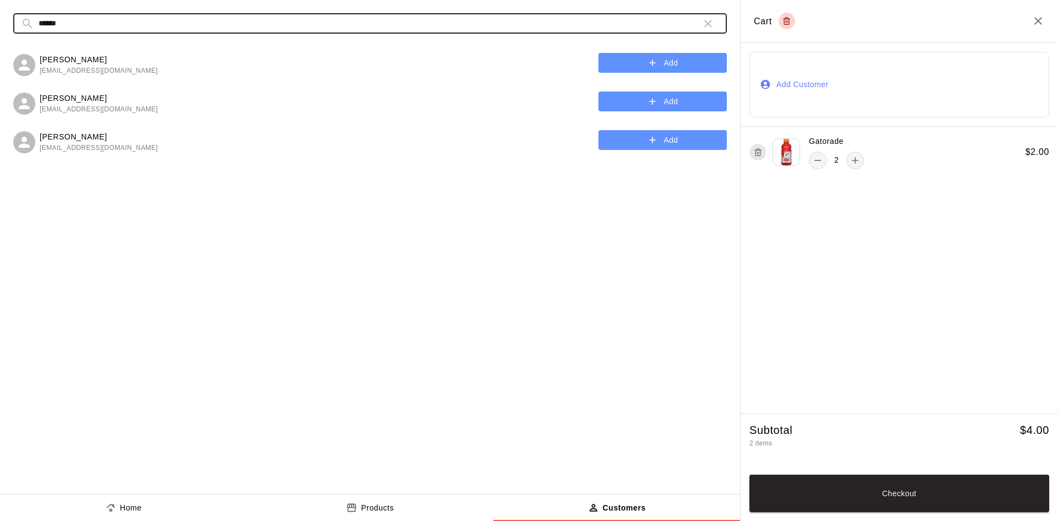
type input "******"
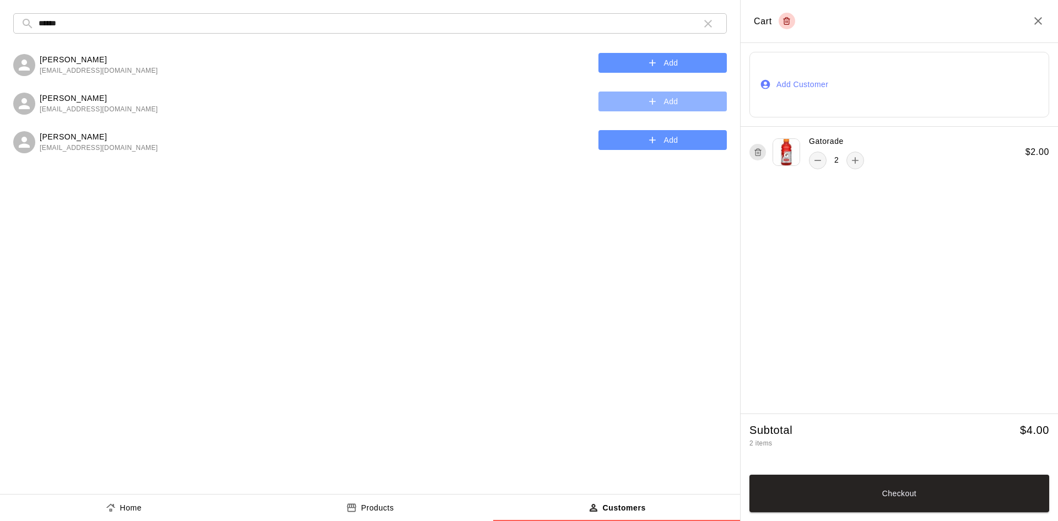
click at [624, 107] on button "Add" at bounding box center [662, 101] width 128 height 20
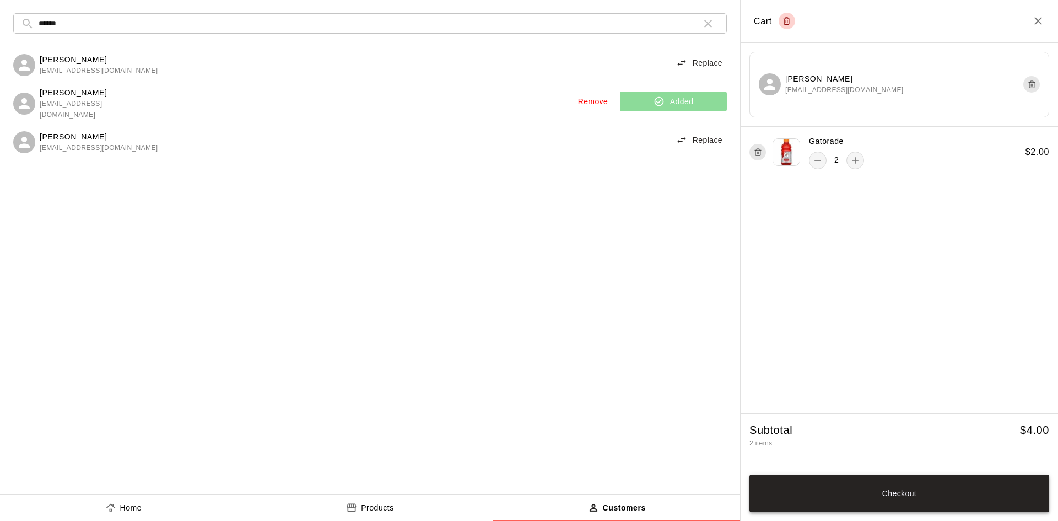
click at [842, 500] on button "Checkout" at bounding box center [899, 492] width 300 height 37
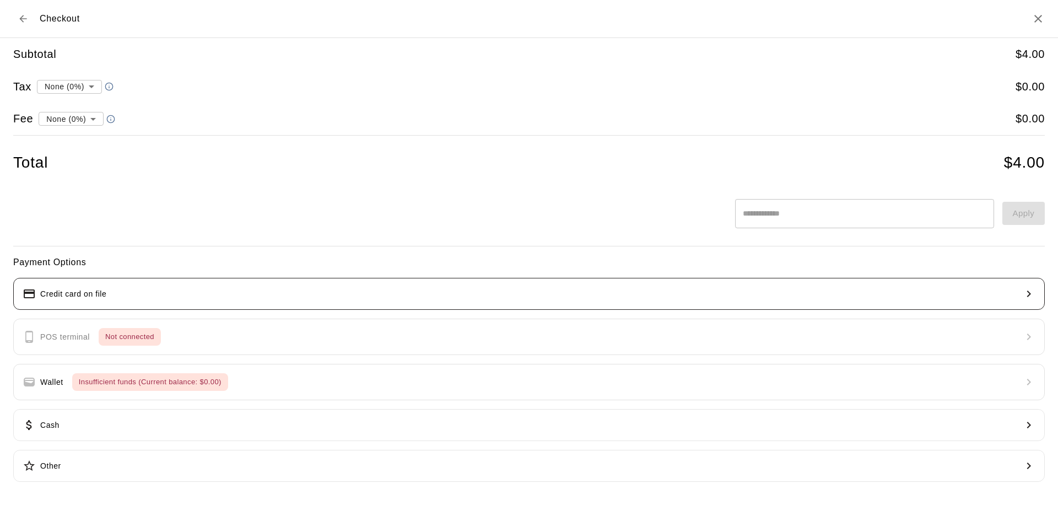
click at [120, 302] on button "Credit card on file" at bounding box center [528, 294] width 1031 height 32
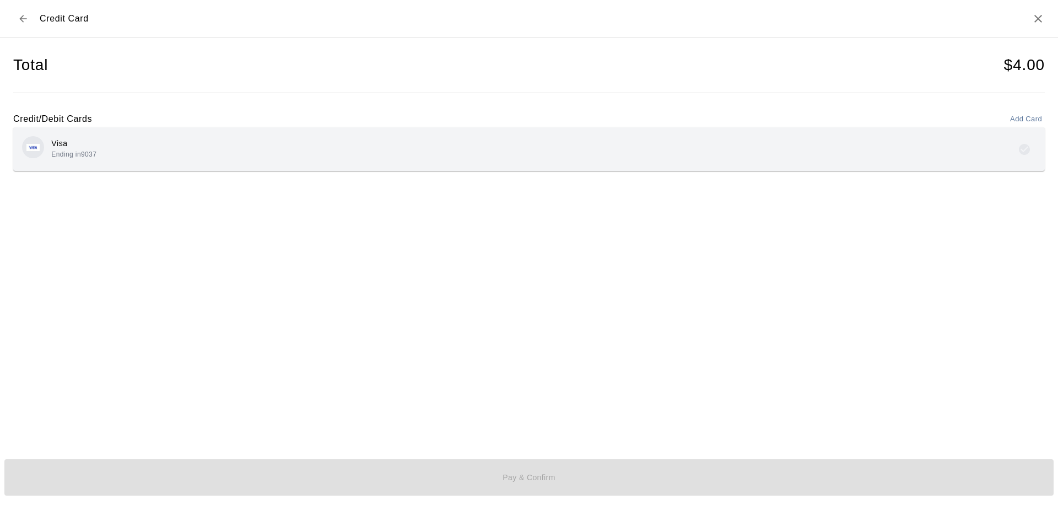
click at [145, 159] on div "Visa Ending in 9037" at bounding box center [529, 149] width 1014 height 26
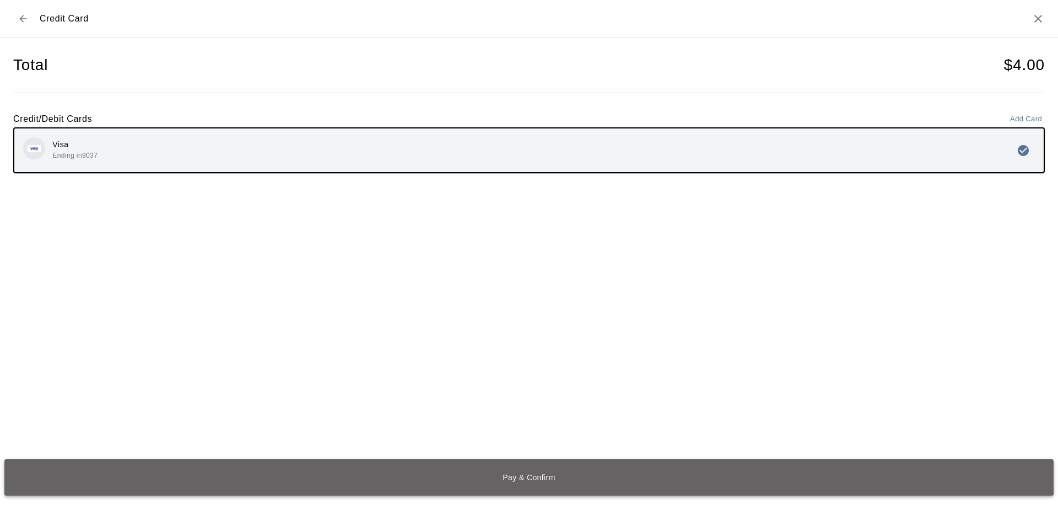
click at [391, 487] on button "Pay & Confirm" at bounding box center [528, 477] width 1049 height 36
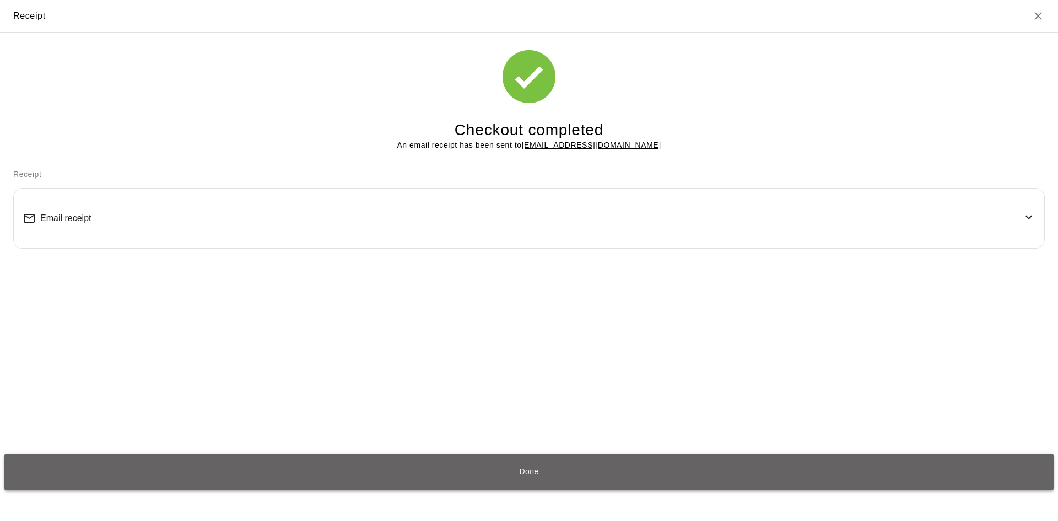
click at [554, 482] on button "Done" at bounding box center [528, 471] width 1049 height 36
